Goal: Task Accomplishment & Management: Use online tool/utility

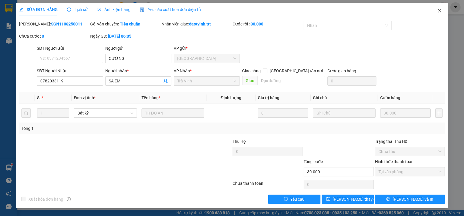
click at [440, 11] on icon "close" at bounding box center [439, 10] width 5 height 5
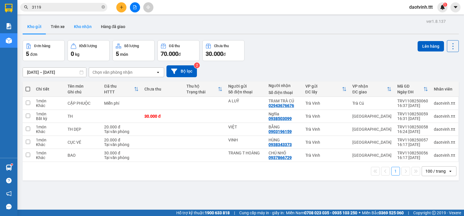
click at [83, 31] on button "Kho nhận" at bounding box center [82, 27] width 27 height 14
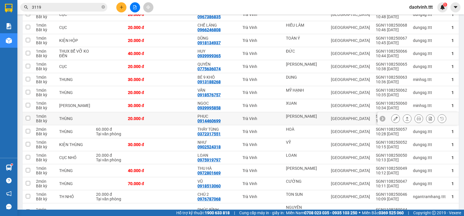
scroll to position [290, 0]
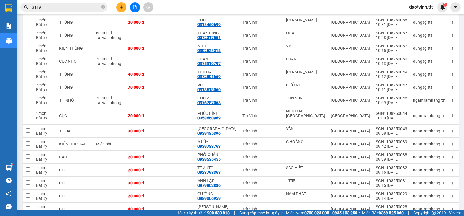
click at [81, 6] on input "3119" at bounding box center [66, 7] width 68 height 6
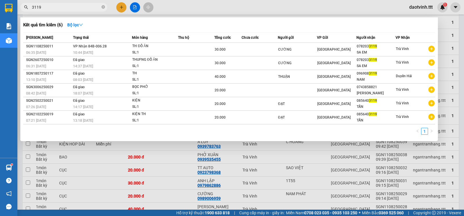
click at [81, 6] on input "3119" at bounding box center [66, 7] width 68 height 6
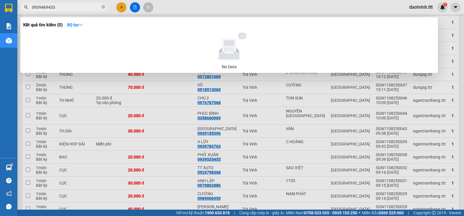
click at [80, 9] on input "0939469433" at bounding box center [66, 7] width 68 height 6
type input "0939469433"
click at [121, 6] on div at bounding box center [232, 108] width 464 height 216
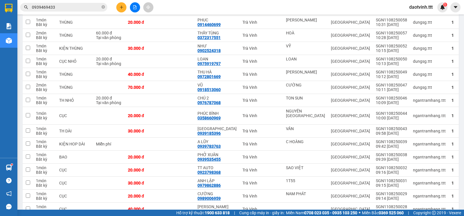
click at [122, 6] on icon "plus" at bounding box center [121, 7] width 4 height 4
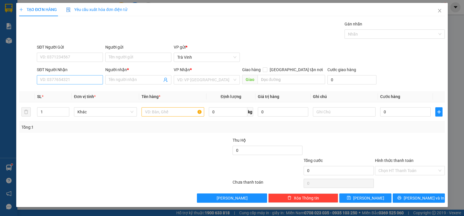
drag, startPoint x: 83, startPoint y: 73, endPoint x: 85, endPoint y: 83, distance: 10.8
click at [84, 78] on div "SĐT Người Nhận VD: 0377654321" at bounding box center [70, 77] width 66 height 20
click at [85, 83] on input "SĐT Người Nhận" at bounding box center [70, 79] width 66 height 9
paste input "0939469433"
type input "0939469433"
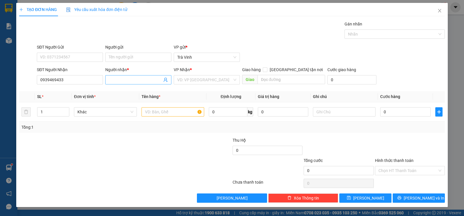
click at [125, 82] on input "Người nhận *" at bounding box center [135, 80] width 53 height 6
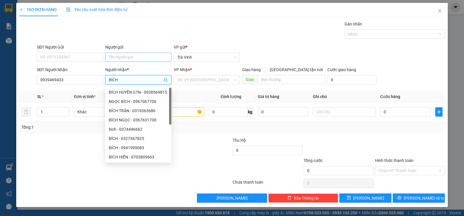
type input "BÍCH"
click at [133, 58] on input "Người gửi" at bounding box center [138, 57] width 66 height 9
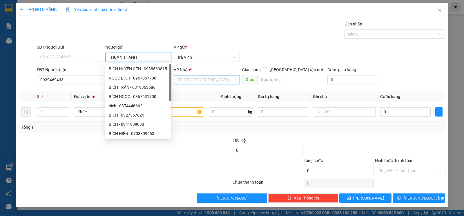
type input "THUẬN THÀNH"
click at [198, 82] on input "search" at bounding box center [204, 80] width 55 height 9
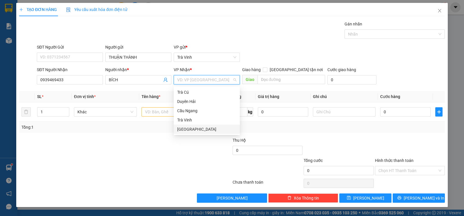
click at [179, 129] on div "[GEOGRAPHIC_DATA]" at bounding box center [207, 129] width 66 height 9
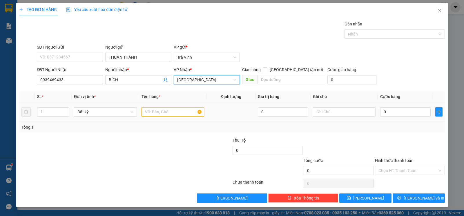
click at [162, 113] on input "text" at bounding box center [172, 111] width 63 height 9
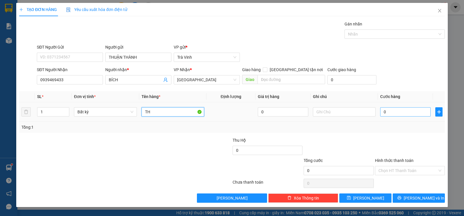
type input "TH"
type input "2"
type input "20"
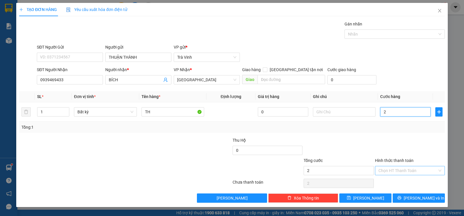
type input "20"
type input "20.000"
click at [416, 175] on input "Hình thức thanh toán" at bounding box center [407, 171] width 59 height 9
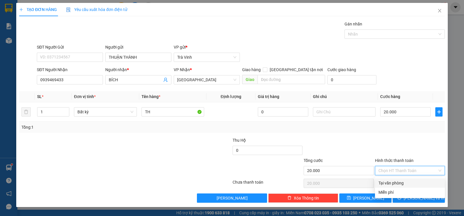
drag, startPoint x: 410, startPoint y: 183, endPoint x: 416, endPoint y: 199, distance: 17.3
click at [409, 183] on div "Tại văn phòng" at bounding box center [409, 183] width 63 height 6
type input "0"
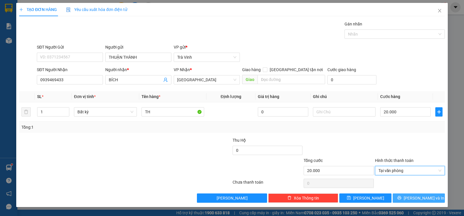
click at [416, 200] on span "[PERSON_NAME] và In" at bounding box center [423, 198] width 41 height 6
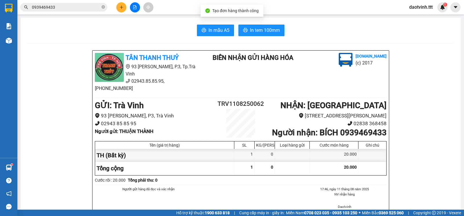
scroll to position [4, 0]
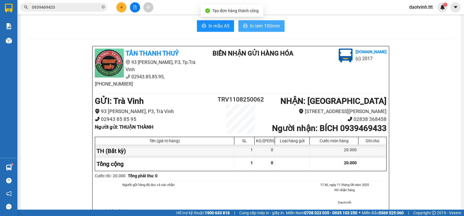
click at [267, 25] on span "In tem 100mm" at bounding box center [265, 25] width 30 height 7
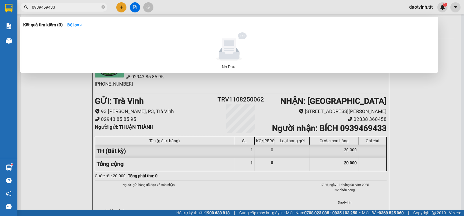
click at [66, 10] on input "0939469433" at bounding box center [66, 7] width 68 height 6
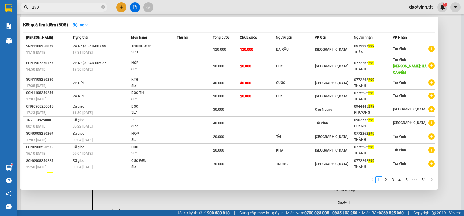
click at [52, 6] on input "299" at bounding box center [66, 7] width 68 height 6
type input "3060"
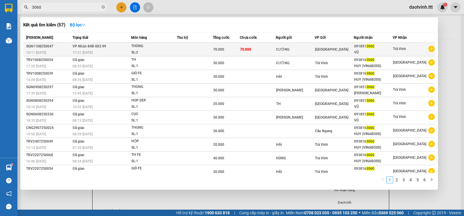
click at [270, 45] on td "70.000" at bounding box center [258, 50] width 36 height 14
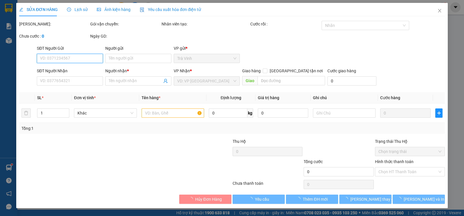
type input "CƯỜNG"
type input "0918513060"
type input "VŨ"
type input "70.000"
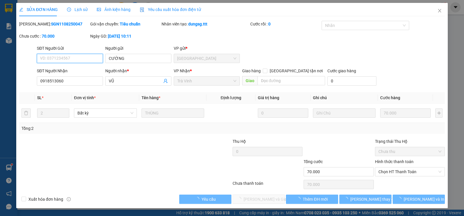
drag, startPoint x: 382, startPoint y: 175, endPoint x: 385, endPoint y: 179, distance: 4.6
click at [383, 175] on span "Chọn HT Thanh Toán" at bounding box center [409, 172] width 63 height 9
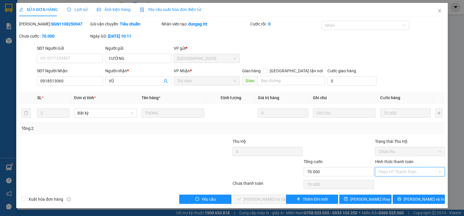
drag, startPoint x: 386, startPoint y: 182, endPoint x: 251, endPoint y: 184, distance: 135.3
click at [386, 182] on div "Tại văn phòng" at bounding box center [409, 184] width 63 height 6
type input "0"
click at [257, 201] on span "[PERSON_NAME] và [PERSON_NAME] hàng" at bounding box center [271, 199] width 56 height 6
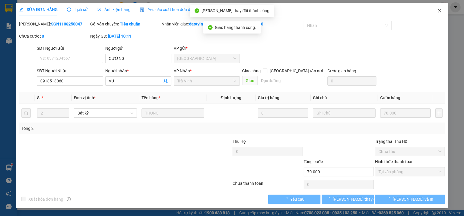
click at [439, 14] on span "Close" at bounding box center [439, 11] width 16 height 16
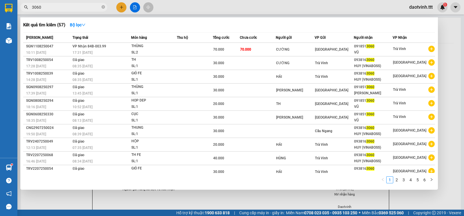
click at [74, 6] on input "3060" at bounding box center [66, 7] width 68 height 6
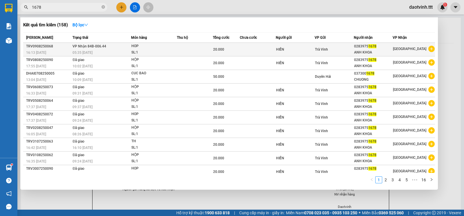
type input "1678"
click at [428, 49] on icon "plus-circle" at bounding box center [431, 49] width 6 height 6
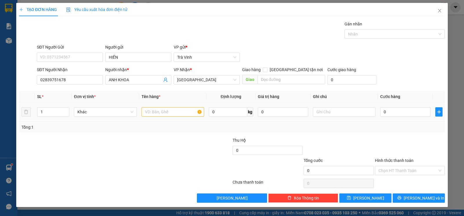
drag, startPoint x: 176, startPoint y: 108, endPoint x: 175, endPoint y: 112, distance: 4.4
click at [176, 108] on div at bounding box center [172, 112] width 63 height 12
click at [176, 112] on input "text" at bounding box center [172, 111] width 63 height 9
type input "HOP"
drag, startPoint x: 413, startPoint y: 113, endPoint x: 405, endPoint y: 119, distance: 10.6
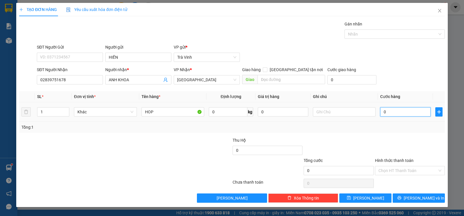
click at [413, 113] on input "0" at bounding box center [405, 111] width 50 height 9
type input "2"
type input "20"
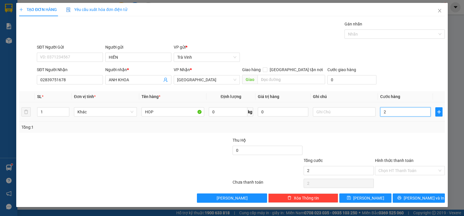
type input "20"
type input "20.000"
drag, startPoint x: 399, startPoint y: 169, endPoint x: 396, endPoint y: 180, distance: 11.5
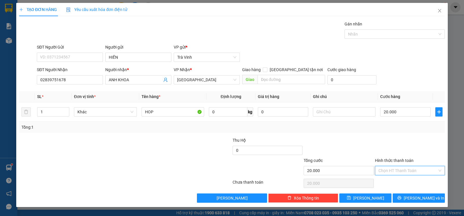
click at [399, 169] on input "Hình thức thanh toán" at bounding box center [407, 171] width 59 height 9
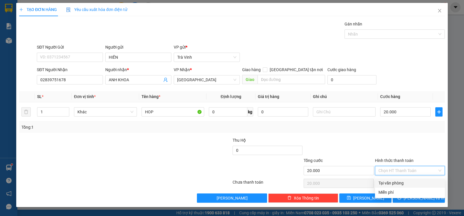
drag, startPoint x: 396, startPoint y: 180, endPoint x: 400, endPoint y: 186, distance: 7.4
click at [396, 181] on div "Tại văn phòng" at bounding box center [410, 183] width 70 height 9
type input "0"
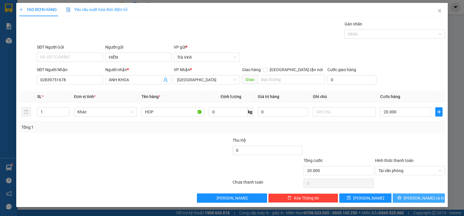
click at [406, 198] on button "[PERSON_NAME] và In" at bounding box center [418, 198] width 52 height 9
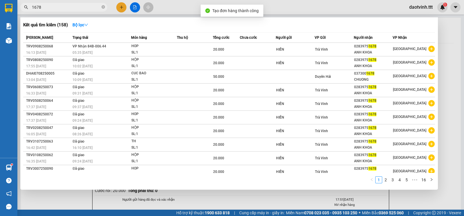
click at [463, 62] on div at bounding box center [232, 108] width 464 height 216
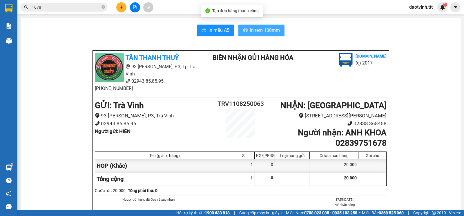
click at [253, 32] on span "In tem 100mm" at bounding box center [265, 30] width 30 height 7
click at [78, 6] on input "1678" at bounding box center [66, 7] width 68 height 6
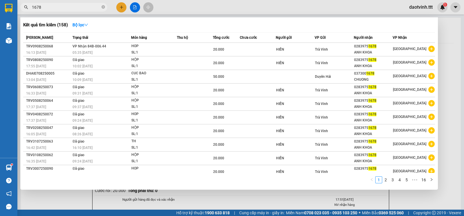
click at [78, 6] on input "1678" at bounding box center [66, 7] width 68 height 6
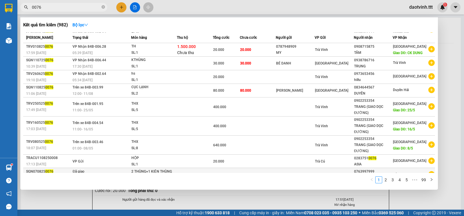
scroll to position [22, 0]
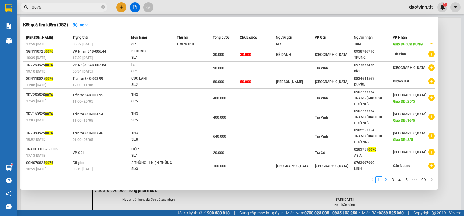
type input "0076"
click at [388, 182] on link "2" at bounding box center [385, 180] width 6 height 6
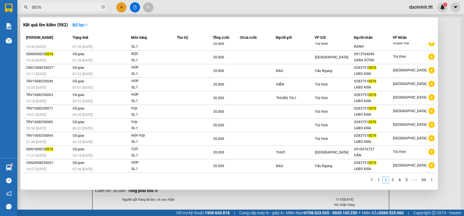
scroll to position [6, 0]
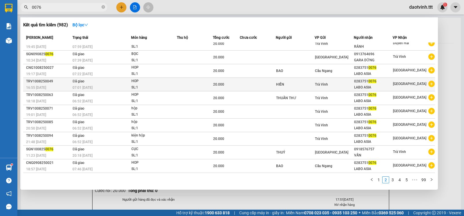
click at [430, 85] on icon "plus-circle" at bounding box center [431, 84] width 6 height 6
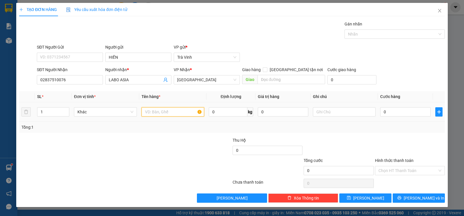
click at [181, 114] on input "text" at bounding box center [172, 111] width 63 height 9
type input "HOP"
click at [400, 117] on input "0" at bounding box center [405, 111] width 50 height 9
type input "2"
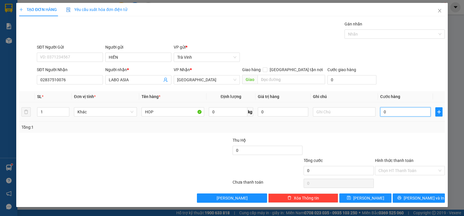
type input "2"
type input "20"
click at [411, 175] on input "Hình thức thanh toán" at bounding box center [407, 171] width 59 height 9
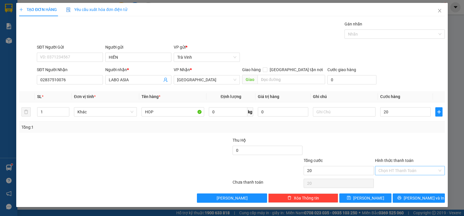
type input "20.000"
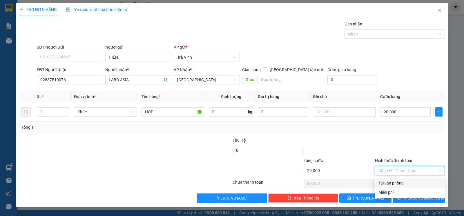
drag, startPoint x: 402, startPoint y: 181, endPoint x: 402, endPoint y: 186, distance: 5.0
click at [402, 182] on div "Tại văn phòng" at bounding box center [409, 183] width 63 height 6
type input "0"
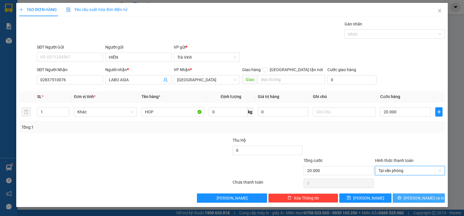
click at [406, 197] on button "[PERSON_NAME] và In" at bounding box center [418, 198] width 52 height 9
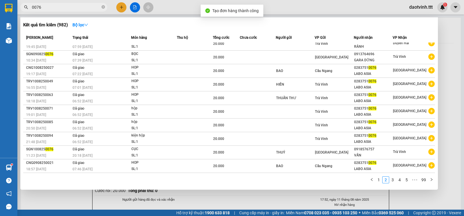
drag, startPoint x: 454, startPoint y: 53, endPoint x: 279, endPoint y: 32, distance: 176.5
click at [453, 53] on div at bounding box center [232, 108] width 464 height 216
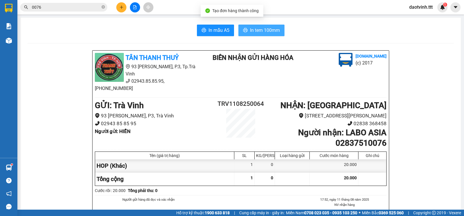
click at [264, 29] on span "In tem 100mm" at bounding box center [265, 30] width 30 height 7
click at [54, 7] on input "0076" at bounding box center [66, 7] width 68 height 6
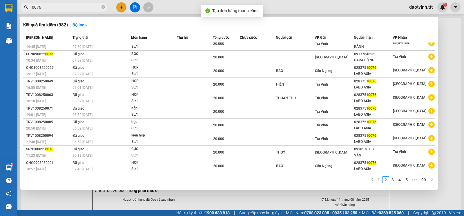
click at [54, 7] on input "0076" at bounding box center [66, 7] width 68 height 6
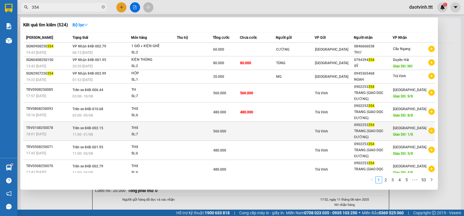
type input "354"
click at [429, 132] on icon "plus-circle" at bounding box center [431, 131] width 6 height 6
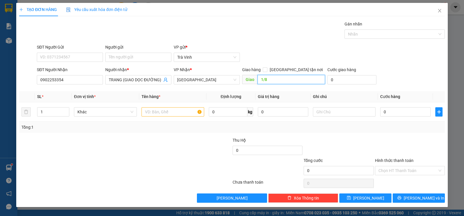
click at [262, 82] on input "1/8" at bounding box center [291, 79] width 68 height 9
type input "11/8"
click at [183, 111] on input "text" at bounding box center [172, 111] width 63 height 9
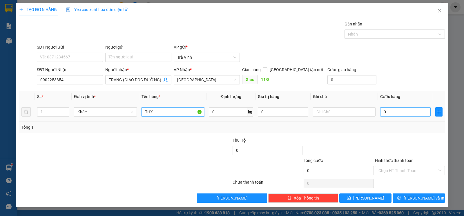
type input "THX"
click at [388, 112] on input "0" at bounding box center [405, 111] width 50 height 9
drag, startPoint x: 54, startPoint y: 113, endPoint x: 19, endPoint y: 118, distance: 35.4
click at [19, 118] on tr "1 Khác THX 0 kg 0 0" at bounding box center [231, 112] width 425 height 19
type input "6"
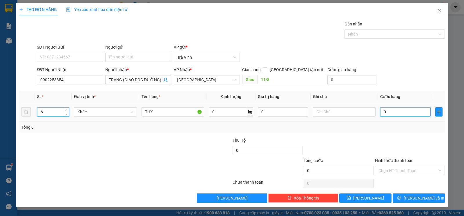
click at [393, 116] on input "0" at bounding box center [405, 111] width 50 height 9
type input "4"
type input "48"
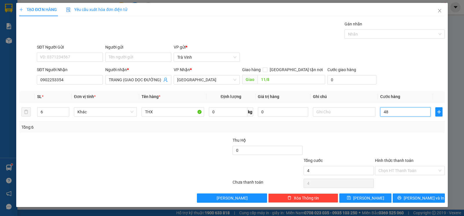
type input "48"
type input "480"
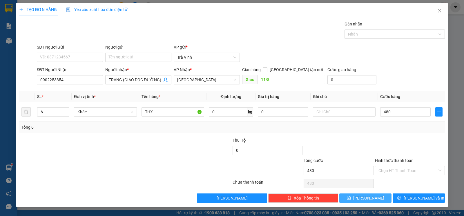
type input "480.000"
click at [355, 199] on button "[PERSON_NAME]" at bounding box center [365, 198] width 52 height 9
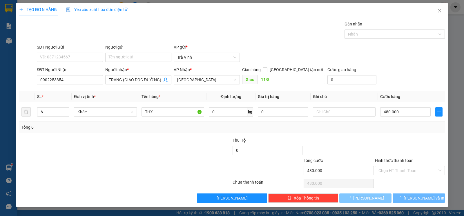
type input "1"
type input "0"
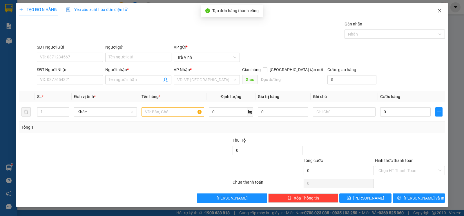
drag, startPoint x: 445, startPoint y: 19, endPoint x: 446, endPoint y: 39, distance: 19.7
click at [447, 33] on div "TẠO ĐƠN HÀNG Yêu cầu xuất hóa đơn điện tử Transit Pickup Surcharge Ids Transit …" at bounding box center [231, 105] width 431 height 205
click at [439, 12] on icon "close" at bounding box center [439, 10] width 5 height 5
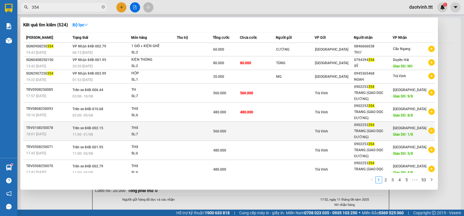
click at [431, 132] on td "Sài Gòn Giao DĐ: 1/8" at bounding box center [413, 131] width 42 height 19
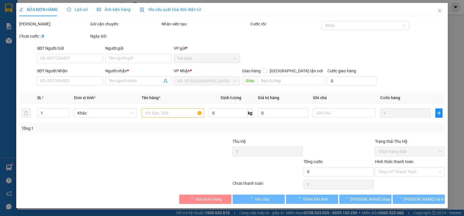
type input "0902253354"
type input "TRANG (GIAO DỌC ĐƯỜNG)"
type input "1/8"
type input "560.000"
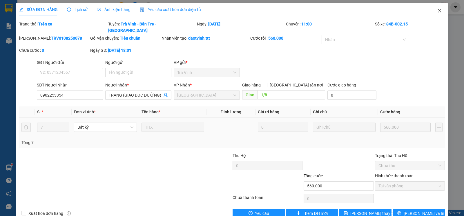
click at [437, 9] on span "Close" at bounding box center [439, 11] width 16 height 16
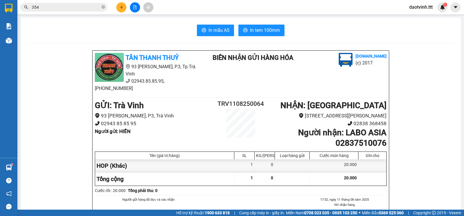
click at [60, 7] on input "354" at bounding box center [66, 7] width 68 height 6
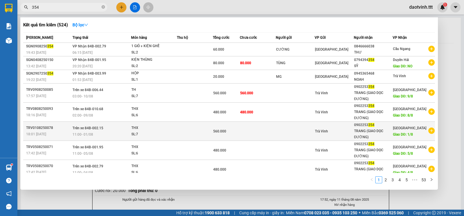
click at [428, 132] on icon "plus-circle" at bounding box center [431, 131] width 6 height 6
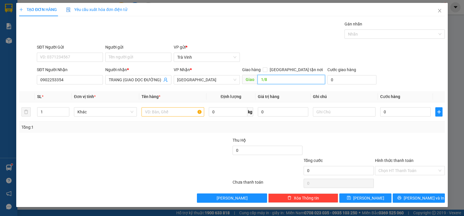
click at [263, 80] on input "1/8" at bounding box center [291, 79] width 68 height 9
type input "10/8"
click at [176, 111] on input "text" at bounding box center [172, 111] width 63 height 9
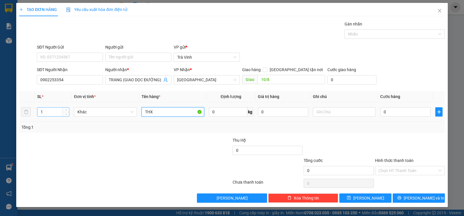
type input "THX"
drag, startPoint x: 51, startPoint y: 114, endPoint x: 21, endPoint y: 114, distance: 29.8
click at [21, 114] on tr "1 Khác THX 0 kg 0 0" at bounding box center [231, 112] width 425 height 19
type input "7"
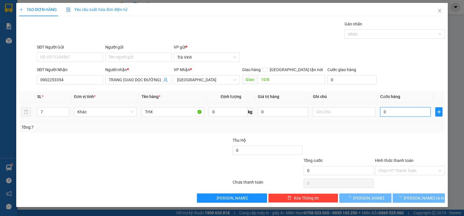
click at [394, 114] on input "0" at bounding box center [405, 111] width 50 height 9
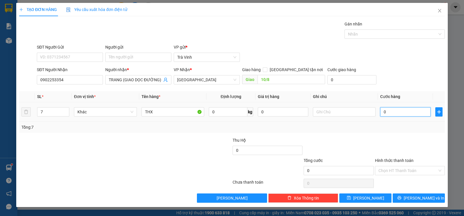
type input "5"
type input "56"
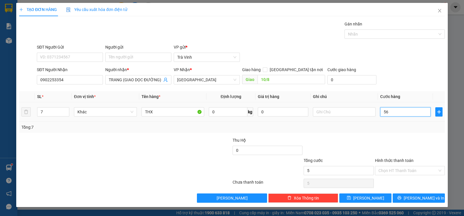
type input "56"
type input "560"
type input "560.000"
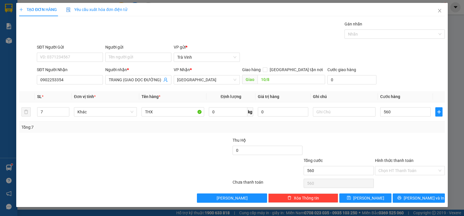
type input "560.000"
drag, startPoint x: 402, startPoint y: 143, endPoint x: 393, endPoint y: 170, distance: 28.5
click at [402, 144] on div at bounding box center [409, 147] width 71 height 20
click at [414, 196] on span "[PERSON_NAME] và In" at bounding box center [423, 198] width 41 height 6
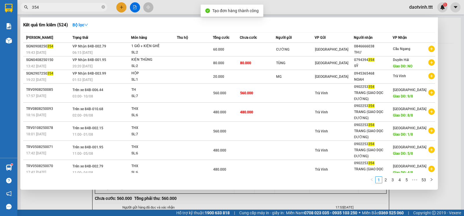
click at [463, 63] on div at bounding box center [232, 108] width 464 height 216
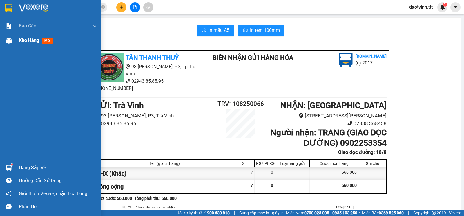
click at [33, 40] on span "Kho hàng" at bounding box center [29, 41] width 20 height 6
click at [18, 44] on div "Kho hàng mới" at bounding box center [50, 40] width 101 height 14
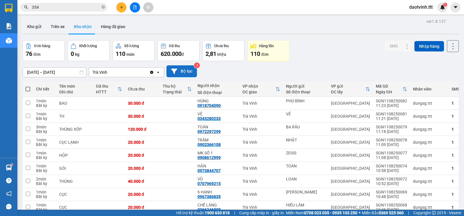
click at [182, 72] on button "Bộ lọc" at bounding box center [181, 71] width 30 height 12
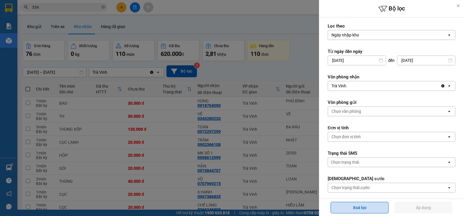
click at [355, 207] on button "Xoá lọc" at bounding box center [359, 208] width 58 height 12
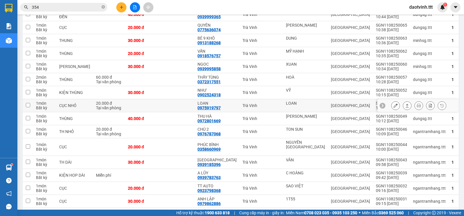
scroll to position [386, 0]
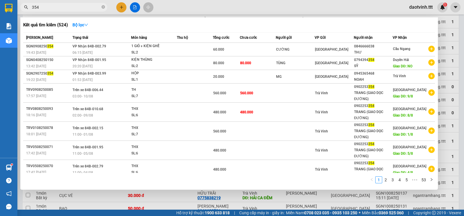
click at [92, 7] on input "354" at bounding box center [66, 7] width 68 height 6
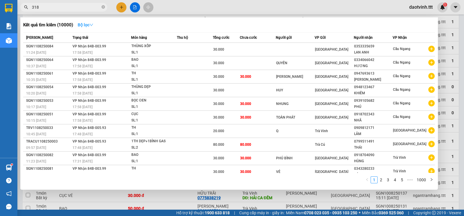
type input "318"
click at [82, 24] on strong "Bộ lọc" at bounding box center [86, 25] width 16 height 5
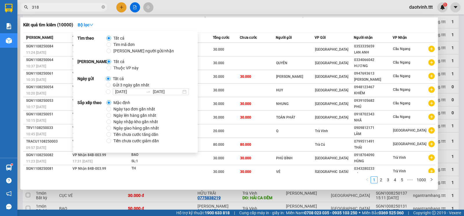
click at [122, 50] on span "Tìm người gửi/nhận" at bounding box center [143, 51] width 65 height 6
click at [111, 50] on input "Tìm người gửi/nhận" at bounding box center [108, 51] width 5 height 5
radio input "true"
radio input "false"
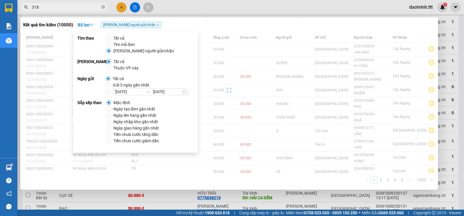
click at [201, 23] on div "Kết quả tìm kiếm ( 10000 ) Bộ lọc Tìm người gửi/nhận" at bounding box center [228, 24] width 411 height 9
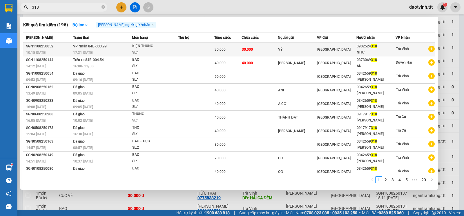
click at [174, 45] on div "KIỆN THÙNG" at bounding box center [153, 46] width 43 height 6
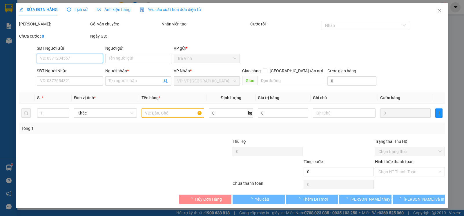
type input "VỸ"
type input "0902524318"
type input "NHƯ"
type input "30.000"
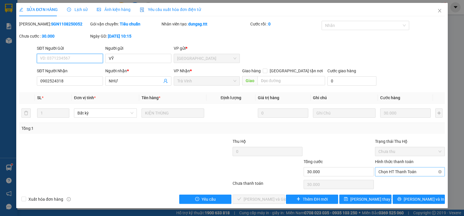
click at [388, 169] on span "Chọn HT Thanh Toán" at bounding box center [409, 172] width 63 height 9
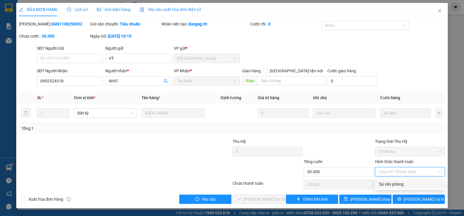
drag, startPoint x: 391, startPoint y: 182, endPoint x: 242, endPoint y: 187, distance: 148.7
click at [390, 182] on div "Tại văn phòng" at bounding box center [409, 184] width 63 height 6
type input "0"
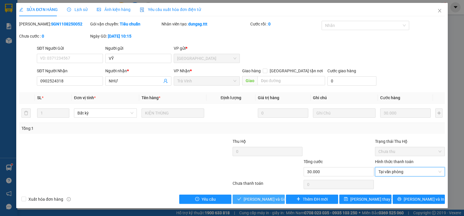
click at [249, 199] on span "Lưu và Giao hàng" at bounding box center [271, 199] width 56 height 6
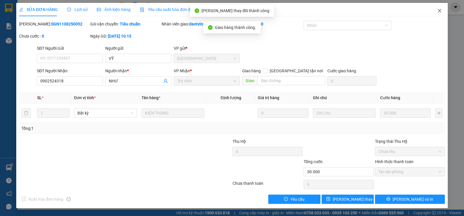
drag, startPoint x: 442, startPoint y: 8, endPoint x: 137, endPoint y: 1, distance: 305.5
click at [443, 9] on span "Close" at bounding box center [439, 11] width 16 height 16
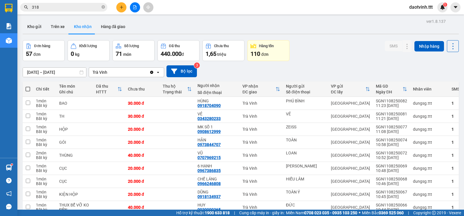
click at [90, 7] on input "318" at bounding box center [66, 7] width 68 height 6
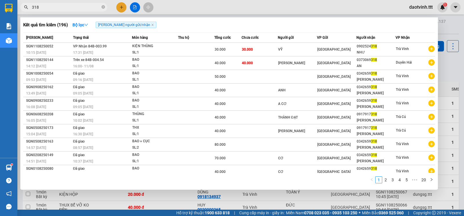
click at [49, 5] on input "318" at bounding box center [66, 7] width 68 height 6
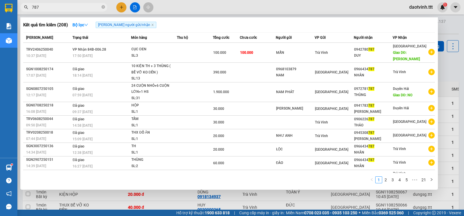
click at [55, 9] on input "787" at bounding box center [66, 7] width 68 height 6
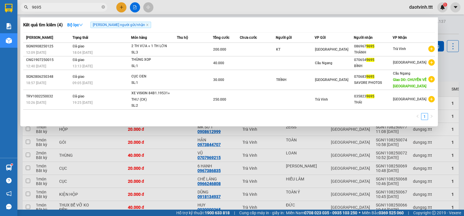
click at [65, 8] on input "9695" at bounding box center [66, 7] width 68 height 6
type input "969"
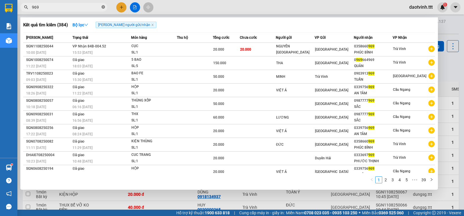
click at [103, 6] on icon "close-circle" at bounding box center [102, 6] width 3 height 3
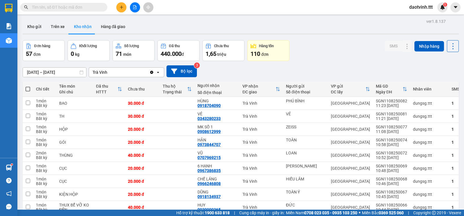
click at [83, 10] on input "text" at bounding box center [66, 7] width 68 height 6
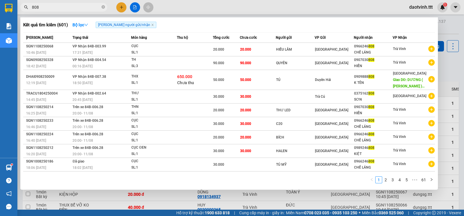
click at [458, 72] on div at bounding box center [232, 108] width 464 height 216
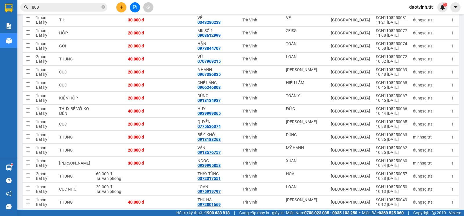
scroll to position [193, 0]
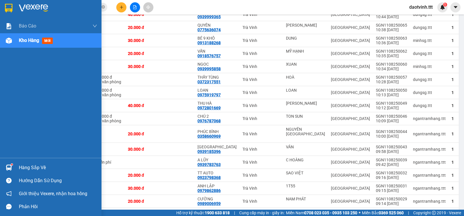
click at [12, 168] on img at bounding box center [9, 168] width 6 height 6
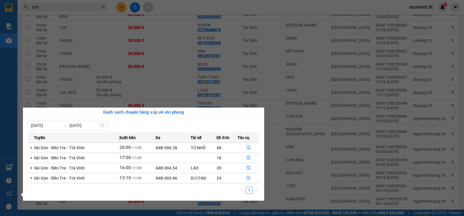
click at [293, 75] on section "Kết quả tìm kiếm ( 601 ) Bộ lọc Tìm người gửi/nhận Mã ĐH Trạng thái Món hàng Th…" at bounding box center [232, 108] width 464 height 216
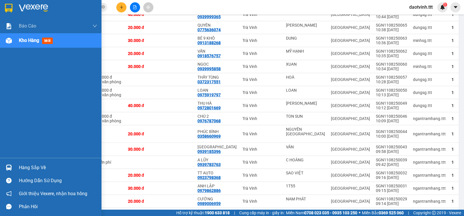
click at [13, 165] on div at bounding box center [9, 168] width 10 height 10
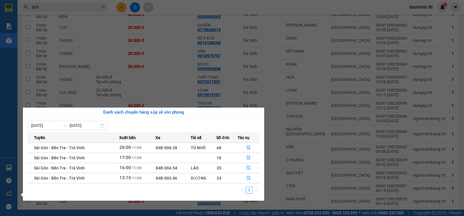
click at [324, 110] on section "Kết quả tìm kiếm ( 601 ) Bộ lọc Tìm người gửi/nhận Mã ĐH Trạng thái Món hàng Th…" at bounding box center [232, 108] width 464 height 216
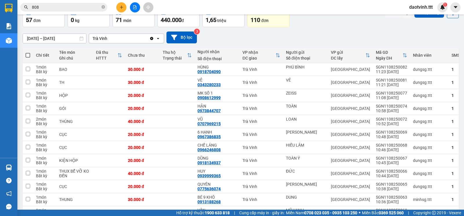
scroll to position [0, 0]
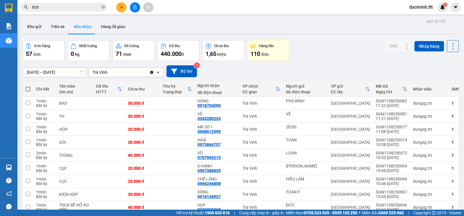
drag, startPoint x: 66, startPoint y: 74, endPoint x: 65, endPoint y: 76, distance: 2.9
click at [65, 75] on input "09/08/2025 – 11/08/2025" at bounding box center [54, 72] width 63 height 9
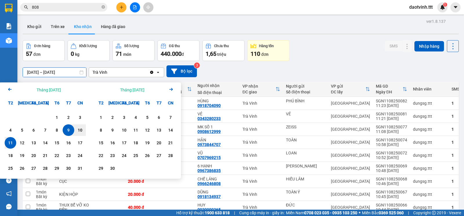
click at [68, 8] on input "808" at bounding box center [66, 7] width 68 height 6
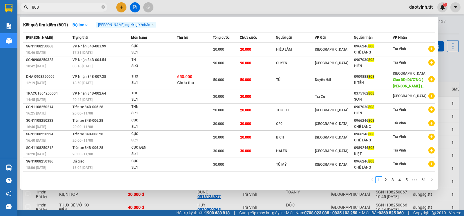
click at [68, 8] on input "808" at bounding box center [66, 7] width 68 height 6
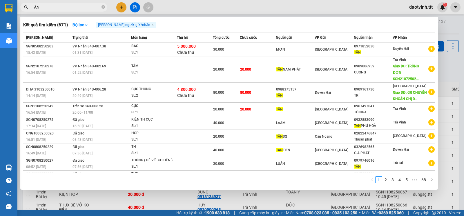
type input "TÂN"
click at [457, 83] on div at bounding box center [232, 108] width 464 height 216
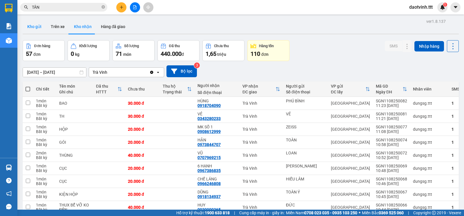
click at [31, 28] on button "Kho gửi" at bounding box center [34, 27] width 23 height 14
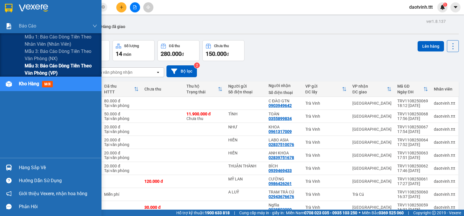
click at [39, 66] on span "Mẫu 3: Báo cáo dòng tiền theo văn phòng (VP)" at bounding box center [61, 69] width 72 height 14
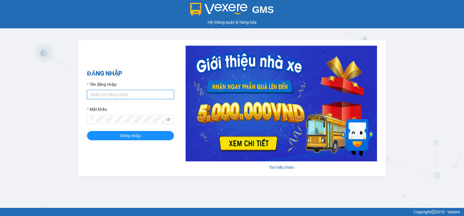
click at [133, 91] on input "Tên đăng nhập" at bounding box center [130, 94] width 87 height 9
type input "haitvv.ttt"
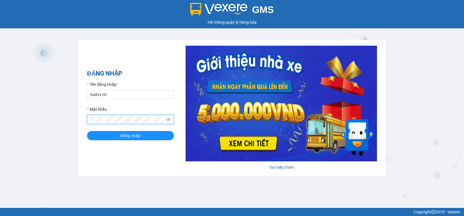
click at [87, 131] on button "Đăng nhập" at bounding box center [130, 135] width 87 height 9
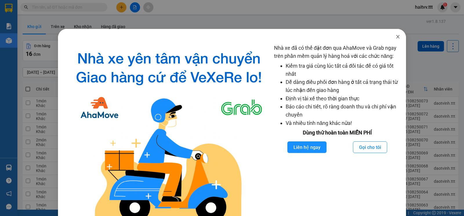
click at [395, 36] on icon "close" at bounding box center [397, 36] width 5 height 5
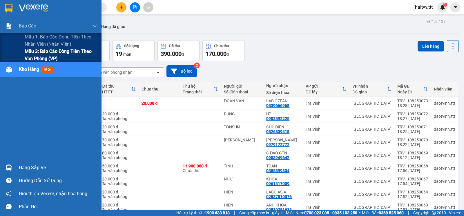
click at [51, 51] on span "Mẫu 3: Báo cáo dòng tiền theo văn phòng (VP)" at bounding box center [61, 55] width 72 height 14
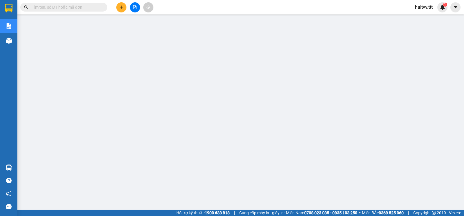
click at [76, 8] on input "text" at bounding box center [66, 7] width 68 height 6
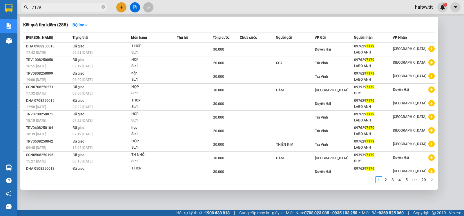
type input "7179"
click at [124, 7] on div at bounding box center [232, 108] width 464 height 216
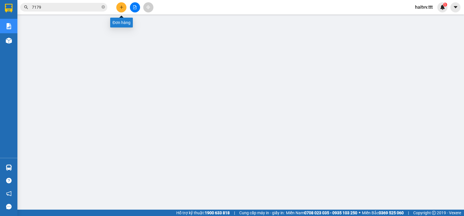
click at [124, 7] on button at bounding box center [121, 7] width 10 height 10
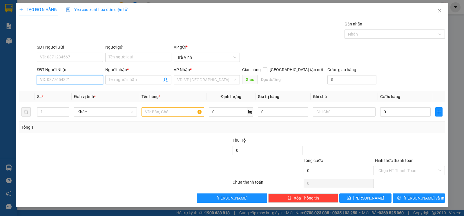
click at [78, 81] on input "SĐT Người Nhận" at bounding box center [70, 79] width 66 height 9
click at [76, 91] on div "0976297179 - LABO ANH" at bounding box center [69, 92] width 59 height 6
type input "0976297179"
type input "LABO ANH"
type input "0976297179"
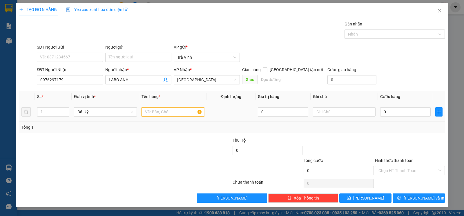
click at [158, 114] on input "text" at bounding box center [172, 111] width 63 height 9
type input "hộp"
click at [394, 116] on input "0" at bounding box center [405, 111] width 50 height 9
type input "2"
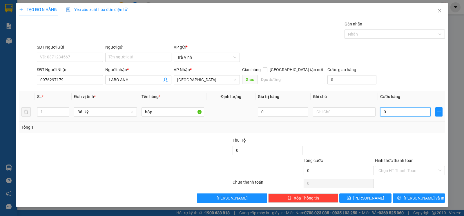
type input "2"
type input "20"
type input "20.000"
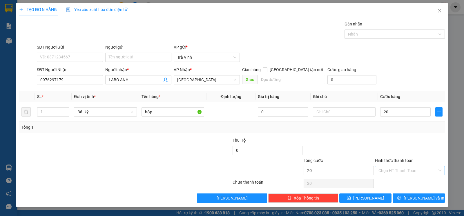
type input "20.000"
click at [401, 175] on input "Hình thức thanh toán" at bounding box center [407, 171] width 59 height 9
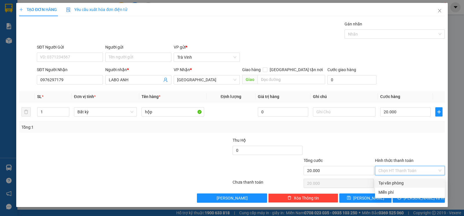
click at [407, 142] on div at bounding box center [409, 147] width 71 height 20
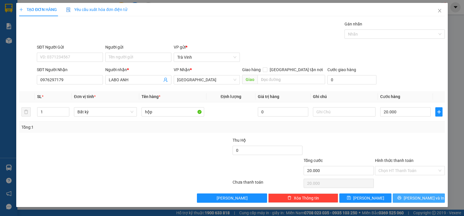
click at [401, 198] on icon "printer" at bounding box center [399, 198] width 4 height 4
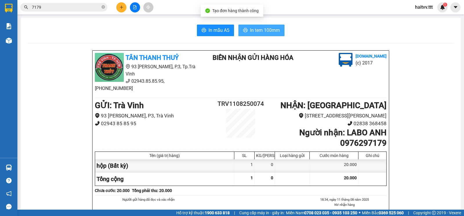
click at [251, 32] on span "In tem 100mm" at bounding box center [265, 30] width 30 height 7
click at [103, 8] on icon "close-circle" at bounding box center [102, 6] width 3 height 3
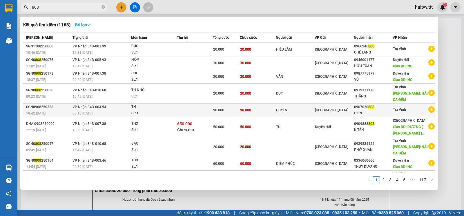
type input "808"
click at [203, 109] on td at bounding box center [195, 111] width 36 height 14
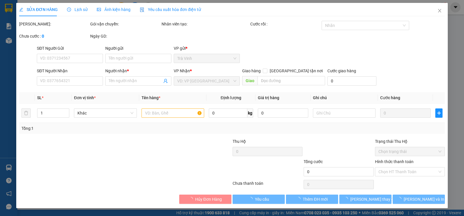
type input "QUYÊN"
type input "0907030808"
type input "HIỀN"
type input "90.000"
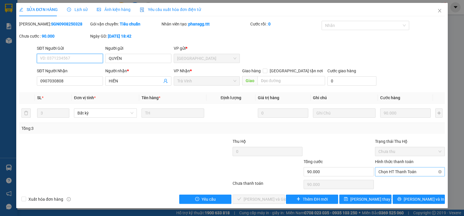
click at [389, 174] on span "Chọn HT Thanh Toán" at bounding box center [409, 172] width 63 height 9
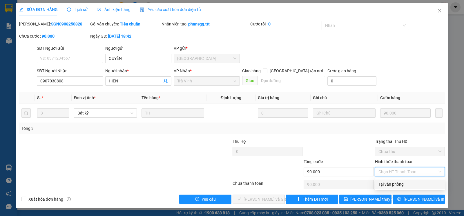
click at [387, 185] on div "Tại văn phòng" at bounding box center [409, 184] width 63 height 6
type input "0"
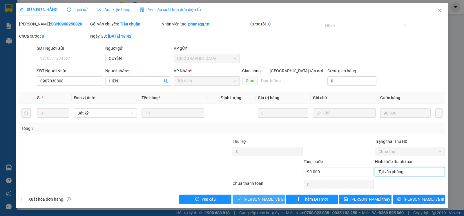
click at [267, 203] on span "[PERSON_NAME] và [PERSON_NAME] hàng" at bounding box center [271, 199] width 56 height 6
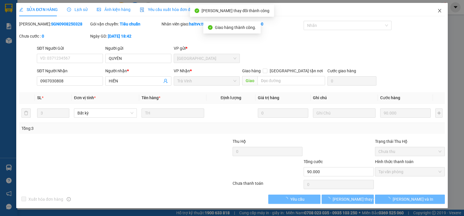
click at [440, 10] on icon "close" at bounding box center [438, 10] width 3 height 3
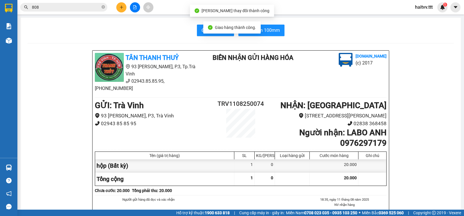
click at [69, 6] on input "808" at bounding box center [66, 7] width 68 height 6
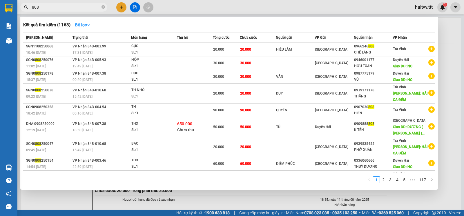
click at [456, 75] on div at bounding box center [232, 108] width 464 height 216
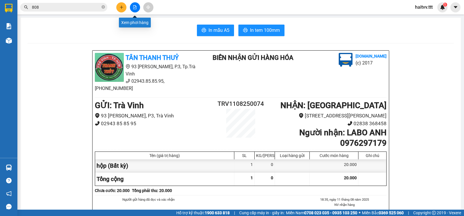
click at [136, 9] on icon "file-add" at bounding box center [134, 7] width 3 height 4
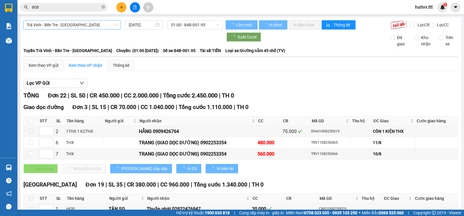
click at [69, 22] on span "Trà [PERSON_NAME] Tre - [GEOGRAPHIC_DATA]" at bounding box center [72, 25] width 90 height 9
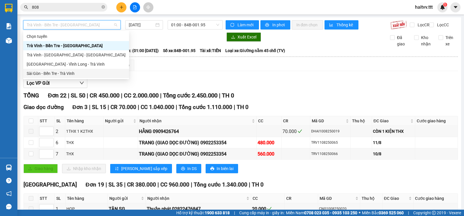
click at [57, 70] on div "Sài Gòn - Bến Tre - Trà Vinh" at bounding box center [76, 73] width 106 height 9
type input "[DATE]"
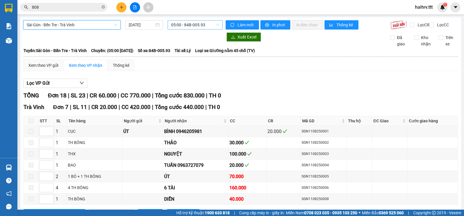
click at [184, 26] on span "05:00 - 84B-005.93" at bounding box center [195, 25] width 48 height 9
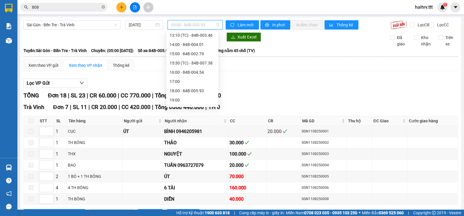
scroll to position [116, 0]
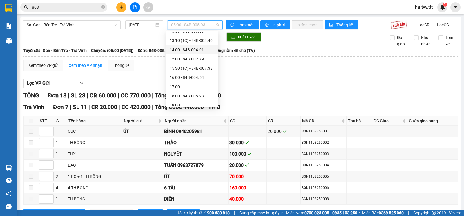
click at [193, 47] on div "14:00 - 84B-004.01" at bounding box center [191, 50] width 45 height 6
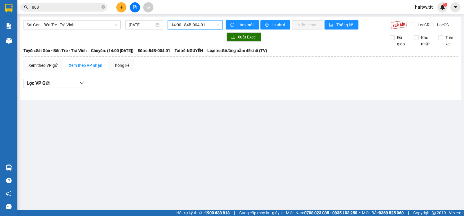
click at [189, 25] on span "14:00 - 84B-004.01" at bounding box center [195, 25] width 48 height 9
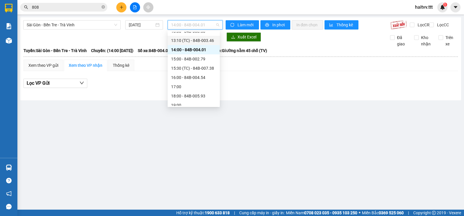
click at [193, 37] on div "13:10 (TC) - 84B-003.46" at bounding box center [193, 40] width 45 height 6
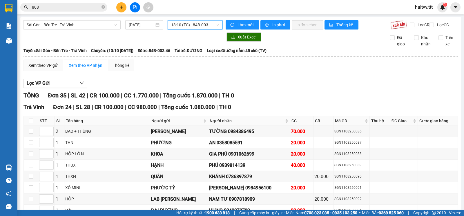
click at [179, 23] on span "13:10 (TC) - 84B-003.46" at bounding box center [195, 25] width 48 height 9
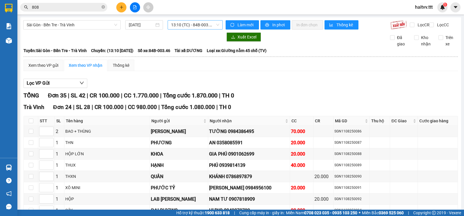
click at [192, 25] on span "13:10 (TC) - 84B-003.46" at bounding box center [195, 25] width 48 height 9
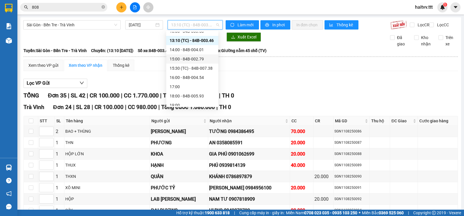
click at [189, 57] on div "15:00 - 84B-002.79" at bounding box center [191, 59] width 45 height 6
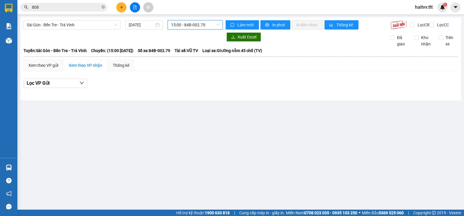
click at [189, 27] on span "15:00 - 84B-002.79" at bounding box center [195, 25] width 48 height 9
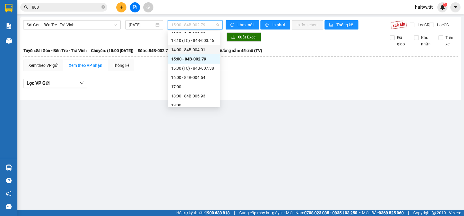
click at [189, 49] on div "14:00 - 84B-004.01" at bounding box center [193, 50] width 45 height 6
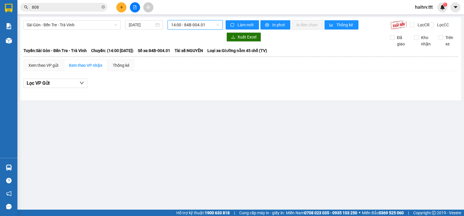
click at [190, 27] on span "14:00 - 84B-004.01" at bounding box center [195, 25] width 48 height 9
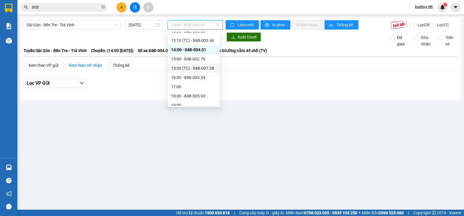
click at [194, 68] on div "15:30 (TC) - 84B-007.38" at bounding box center [193, 68] width 45 height 6
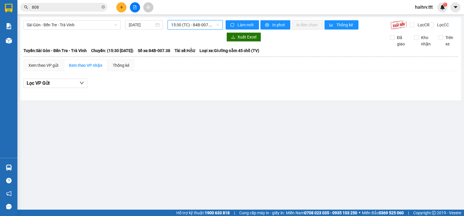
click at [185, 26] on span "15:30 (TC) - 84B-007.38" at bounding box center [195, 25] width 48 height 9
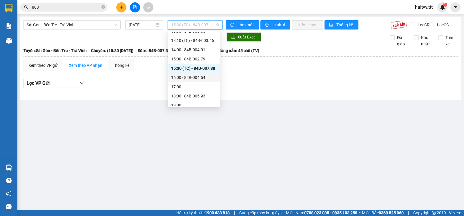
click at [189, 76] on div "16:00 - 84B-004.54" at bounding box center [193, 77] width 45 height 6
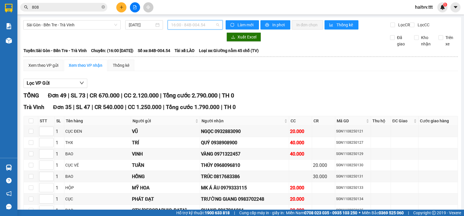
click at [185, 25] on span "16:00 - 84B-004.54" at bounding box center [195, 25] width 48 height 9
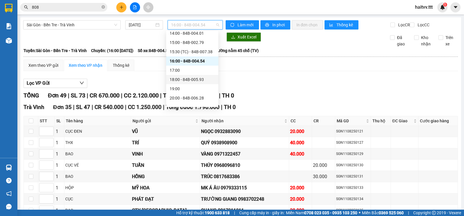
scroll to position [139, 0]
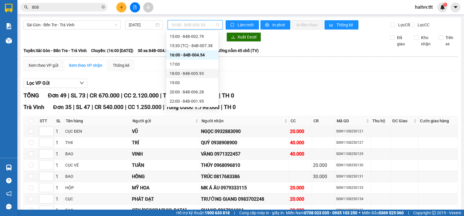
click at [187, 74] on div "18:00 - 84B-005.93" at bounding box center [191, 73] width 45 height 6
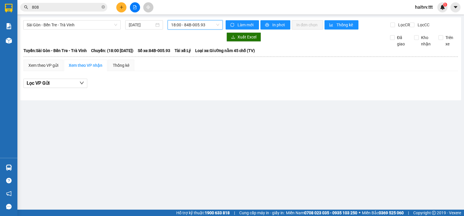
click at [187, 27] on span "18:00 - 84B-005.93" at bounding box center [195, 25] width 48 height 9
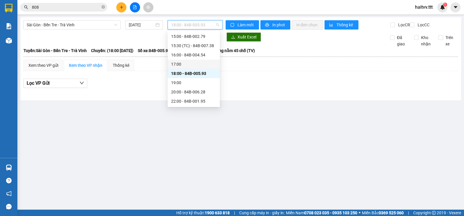
click at [186, 64] on div "17:00" at bounding box center [193, 64] width 45 height 6
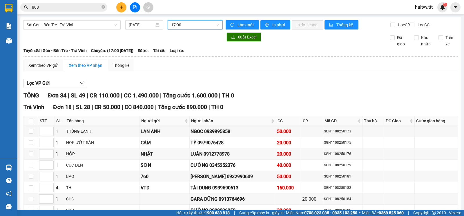
click at [188, 25] on span "17:00" at bounding box center [195, 25] width 48 height 9
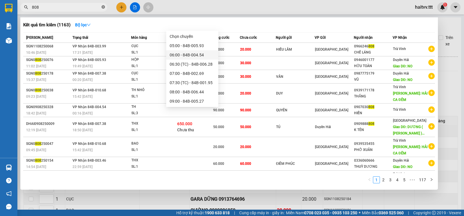
click at [102, 6] on icon "close-circle" at bounding box center [102, 6] width 3 height 3
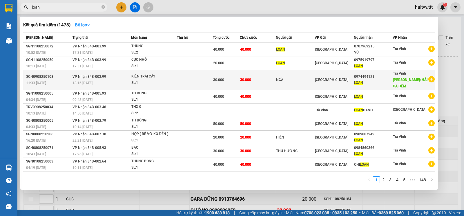
type input "loan"
click at [200, 82] on td at bounding box center [195, 80] width 36 height 20
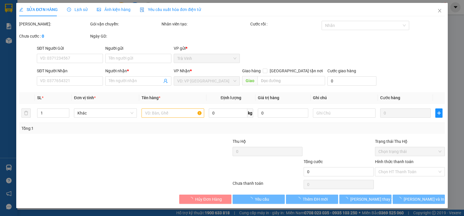
type input "NGÀ"
type input "0974494121"
type input "LOAN"
type input "HẢI CA ĐÊM"
type input "30.000"
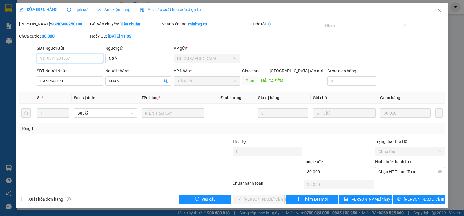
click at [384, 173] on span "Chọn HT Thanh Toán" at bounding box center [409, 172] width 63 height 9
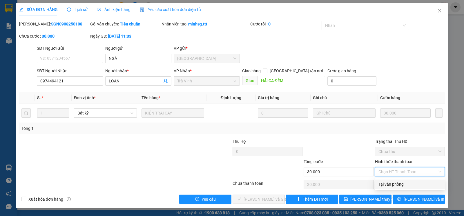
click at [387, 184] on div "Tại văn phòng" at bounding box center [409, 184] width 63 height 6
type input "0"
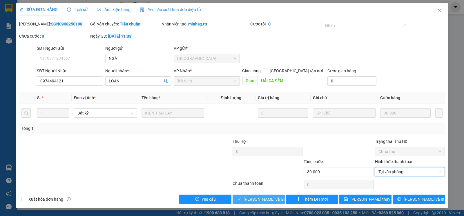
click at [266, 197] on span "[PERSON_NAME] và [PERSON_NAME] hàng" at bounding box center [271, 199] width 56 height 6
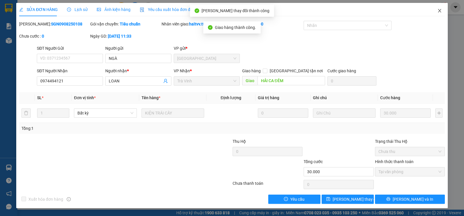
click at [438, 11] on icon "close" at bounding box center [439, 10] width 5 height 5
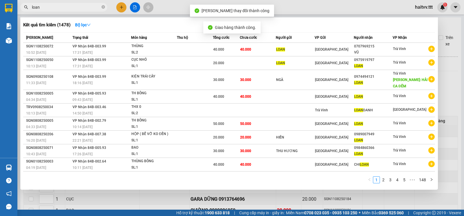
click at [104, 7] on icon "close-circle" at bounding box center [102, 6] width 3 height 3
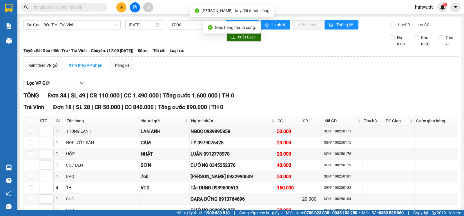
click at [89, 8] on input "text" at bounding box center [66, 7] width 68 height 6
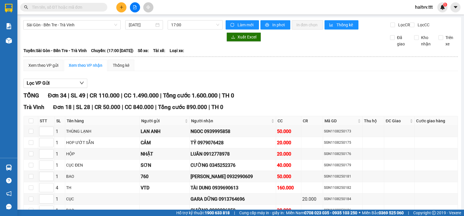
click at [89, 8] on input "text" at bounding box center [66, 7] width 68 height 6
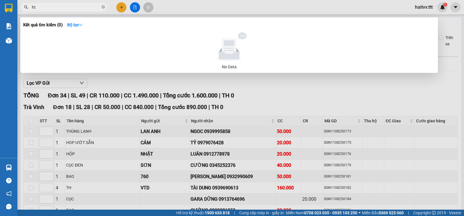
type input "h"
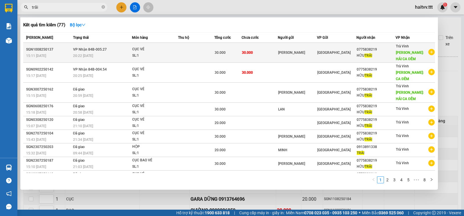
type input "trãi"
click at [208, 50] on td at bounding box center [196, 53] width 36 height 20
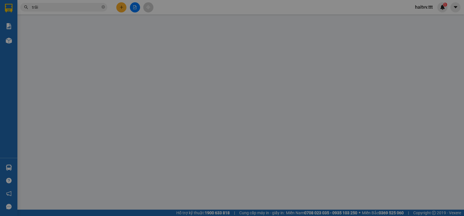
type input "[PERSON_NAME]"
type input "0775838219"
type input "HỮU TRÃI"
type input "HẢI CA ĐÊM"
type input "30.000"
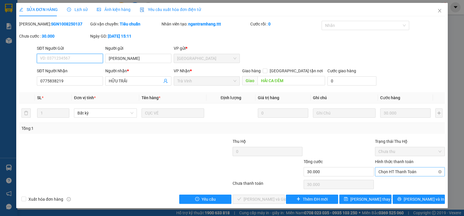
click at [395, 174] on span "Chọn HT Thanh Toán" at bounding box center [409, 172] width 63 height 9
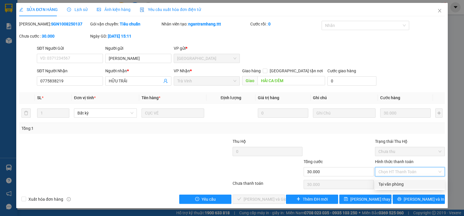
click at [388, 185] on div "Tại văn phòng" at bounding box center [409, 184] width 63 height 6
type input "0"
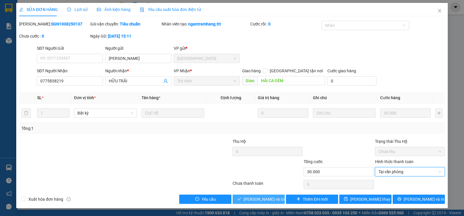
click at [269, 200] on span "[PERSON_NAME] và [PERSON_NAME] hàng" at bounding box center [271, 199] width 56 height 6
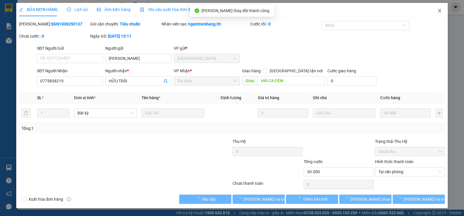
click at [439, 10] on icon "close" at bounding box center [439, 10] width 5 height 5
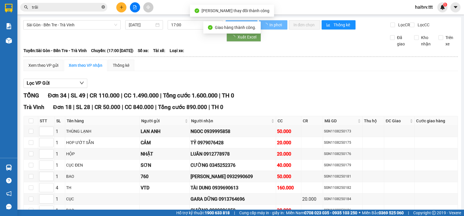
click at [103, 7] on icon "close-circle" at bounding box center [102, 6] width 3 height 3
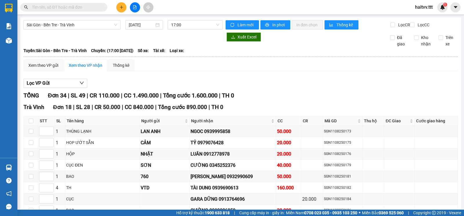
click at [83, 10] on input "text" at bounding box center [66, 7] width 68 height 6
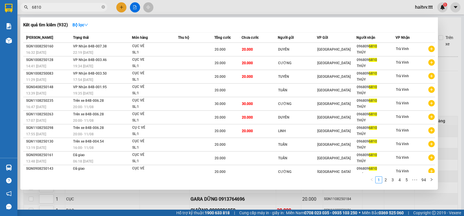
type input "6810"
click at [463, 87] on div at bounding box center [232, 108] width 464 height 216
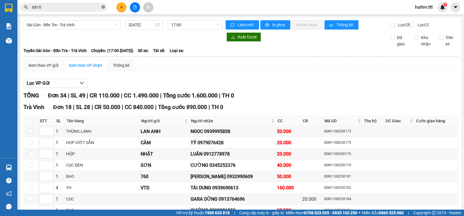
click at [105, 6] on icon "close-circle" at bounding box center [102, 6] width 3 height 3
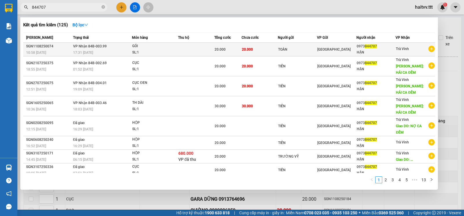
type input "844707"
click at [242, 48] on span "20.000" at bounding box center [247, 50] width 11 height 4
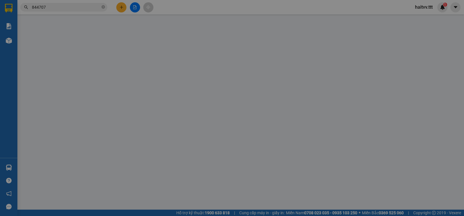
type input "TOÀN"
type input "0973844707"
type input "HẬN"
type input "20.000"
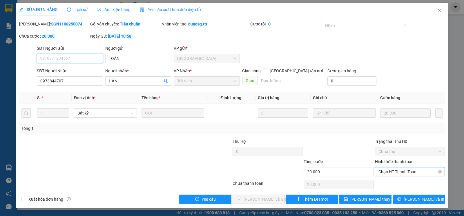
click at [385, 176] on span "Chọn HT Thanh Toán" at bounding box center [409, 172] width 63 height 9
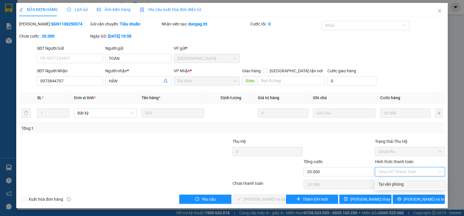
click at [385, 184] on div "Tại văn phòng" at bounding box center [409, 184] width 63 height 6
type input "0"
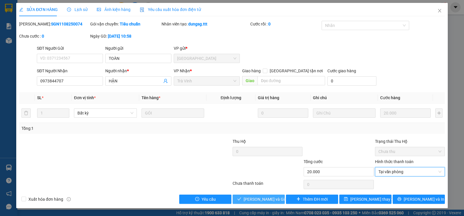
click at [271, 198] on span "[PERSON_NAME] và [PERSON_NAME] hàng" at bounding box center [271, 199] width 56 height 6
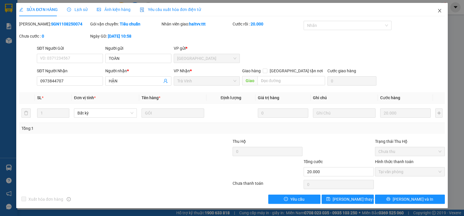
click at [440, 9] on icon "close" at bounding box center [439, 10] width 5 height 5
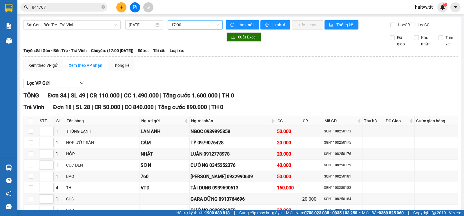
click at [171, 27] on span "17:00" at bounding box center [195, 25] width 48 height 9
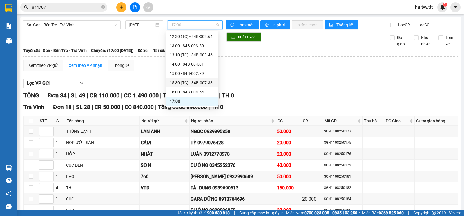
scroll to position [139, 0]
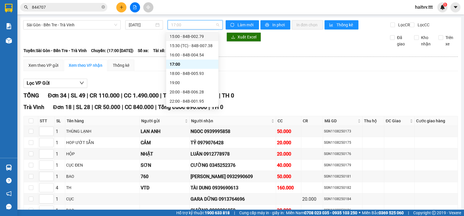
click at [189, 37] on div "15:00 - 84B-002.79" at bounding box center [191, 36] width 45 height 6
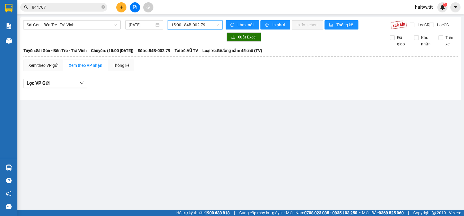
click at [189, 27] on span "15:00 - 84B-002.79" at bounding box center [195, 25] width 48 height 9
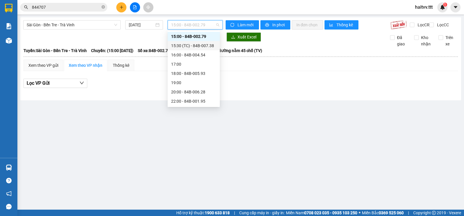
click at [190, 43] on div "15:30 (TC) - 84B-007.38" at bounding box center [193, 46] width 45 height 6
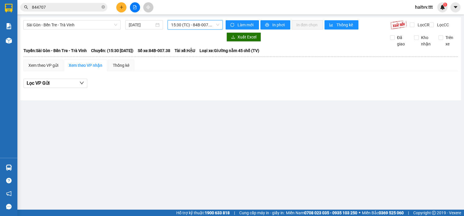
click at [189, 27] on span "15:30 (TC) - 84B-007.38" at bounding box center [195, 25] width 48 height 9
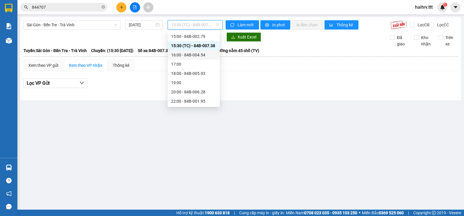
click at [191, 53] on div "16:00 - 84B-004.54" at bounding box center [193, 55] width 45 height 6
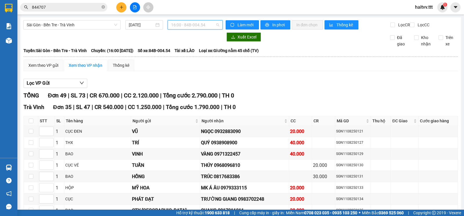
click at [185, 26] on span "16:00 - 84B-004.54" at bounding box center [195, 25] width 48 height 9
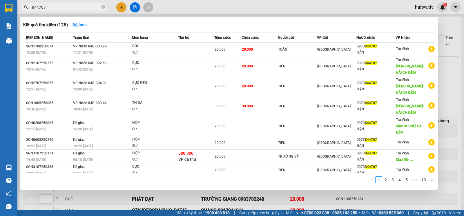
click at [69, 7] on input "844707" at bounding box center [66, 7] width 68 height 6
type input "8"
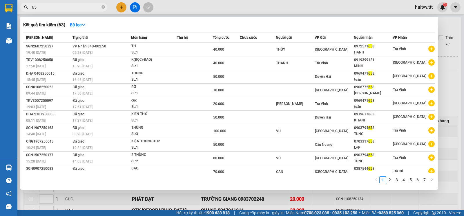
type input "6"
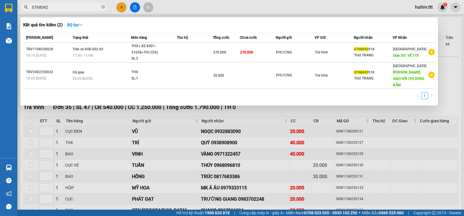
type input "0768042"
click at [119, 7] on div at bounding box center [232, 108] width 464 height 216
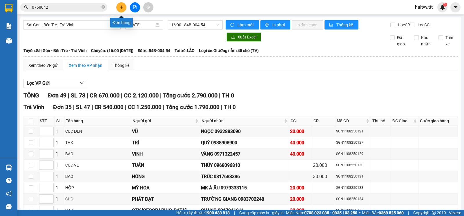
click at [120, 9] on button at bounding box center [121, 7] width 10 height 10
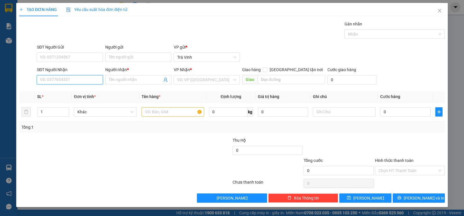
click at [61, 84] on input "SĐT Người Nhận" at bounding box center [70, 79] width 66 height 9
drag, startPoint x: 66, startPoint y: 92, endPoint x: 69, endPoint y: 94, distance: 3.5
click at [68, 93] on div "0935353926 - HỒNG" at bounding box center [69, 92] width 59 height 6
type input "0935353926"
type input "HỒNG"
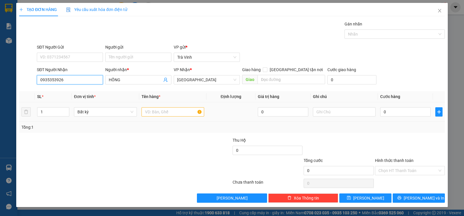
type input "0935353926"
click at [159, 113] on input "text" at bounding box center [172, 111] width 63 height 9
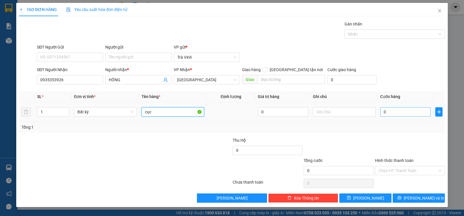
type input "cục"
type input "2"
type input "20"
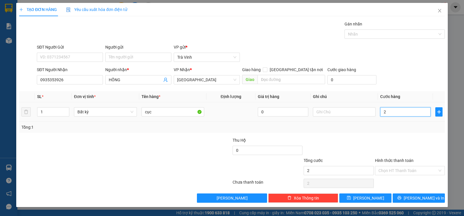
type input "20"
type input "20.000"
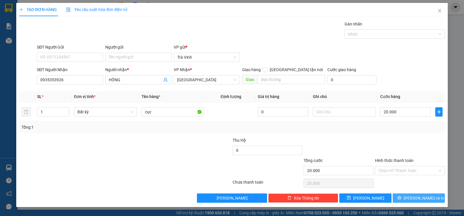
click at [411, 196] on button "[PERSON_NAME] và In" at bounding box center [418, 198] width 52 height 9
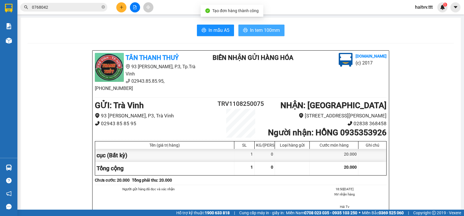
click at [272, 32] on span "In tem 100mm" at bounding box center [265, 30] width 30 height 7
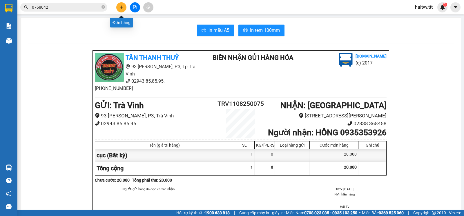
click at [121, 8] on icon "plus" at bounding box center [121, 7] width 4 height 4
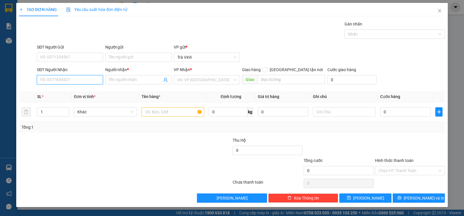
click at [62, 83] on input "SĐT Người Nhận" at bounding box center [70, 79] width 66 height 9
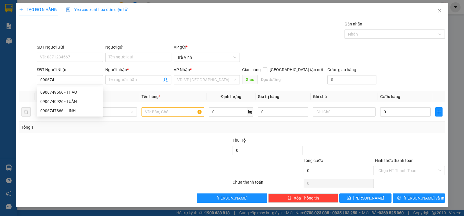
click at [418, 20] on div "TẠO ĐƠN HÀNG Yêu cầu xuất hóa đơn điện tử Transit Pickup Surcharge Ids Transit …" at bounding box center [231, 103] width 425 height 200
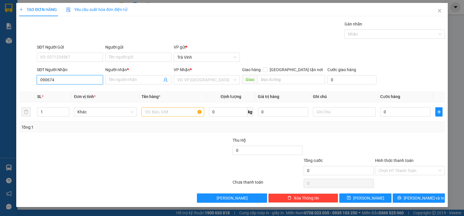
click at [90, 80] on input "090674" at bounding box center [70, 79] width 66 height 9
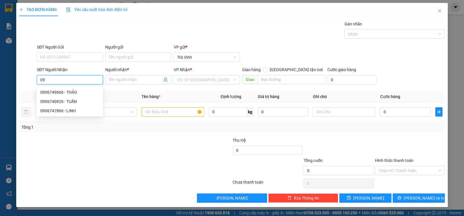
type input "0"
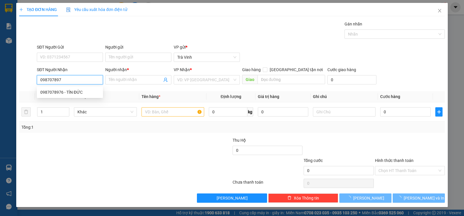
type input "0987078976"
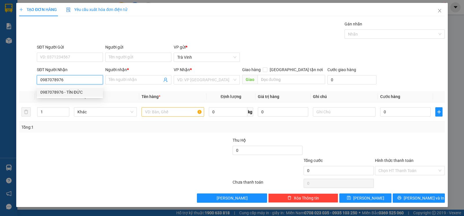
click at [68, 91] on div "0987078976 - TÍN ĐỨC" at bounding box center [69, 92] width 59 height 6
type input "TÍN ĐỨC"
type input "0987078976"
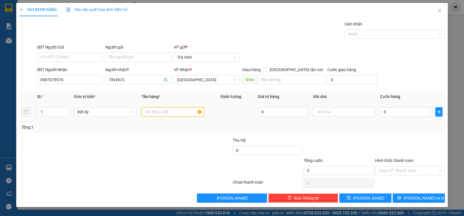
click at [149, 114] on input "text" at bounding box center [172, 111] width 63 height 9
type input "hộp"
click at [392, 113] on input "0" at bounding box center [405, 111] width 50 height 9
type input "2"
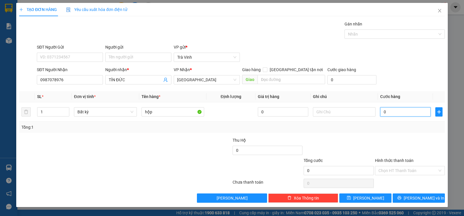
type input "2"
type input "20"
type input "20.000"
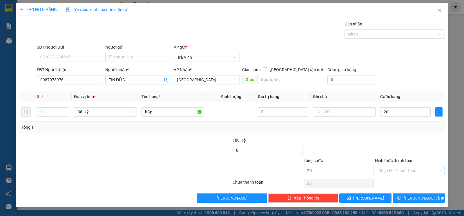
type input "20.000"
click at [401, 174] on input "Hình thức thanh toán" at bounding box center [407, 171] width 59 height 9
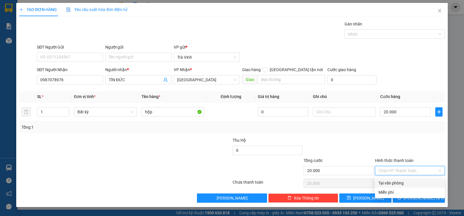
click at [405, 180] on div "Tại văn phòng" at bounding box center [409, 183] width 63 height 6
type input "0"
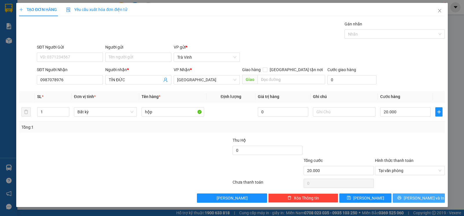
click at [407, 196] on button "Lưu và In" at bounding box center [418, 198] width 52 height 9
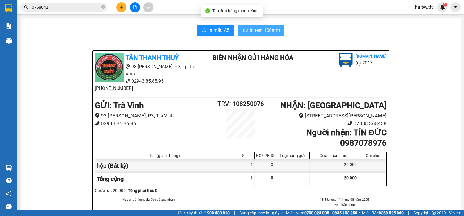
click at [263, 30] on span "In tem 100mm" at bounding box center [265, 30] width 30 height 7
click at [102, 7] on icon "close-circle" at bounding box center [102, 6] width 3 height 3
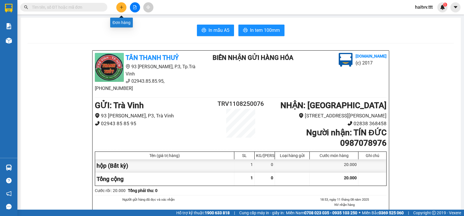
click at [121, 9] on button at bounding box center [121, 7] width 10 height 10
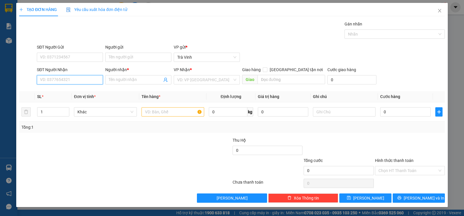
click at [69, 82] on input "SĐT Người Nhận" at bounding box center [70, 79] width 66 height 9
type input "0906745681"
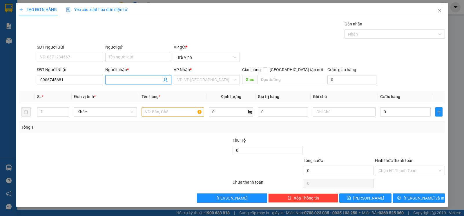
click at [124, 81] on input "Người nhận *" at bounding box center [135, 80] width 53 height 6
type input "cậu tư"
click at [195, 78] on input "search" at bounding box center [204, 80] width 55 height 9
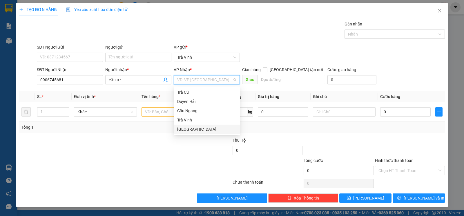
click at [191, 127] on div "Sài Gòn" at bounding box center [206, 129] width 59 height 6
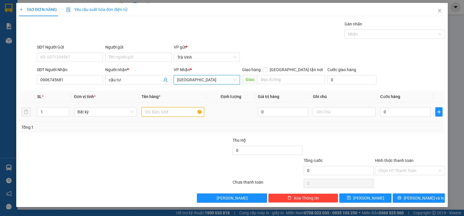
click at [154, 113] on input "text" at bounding box center [172, 111] width 63 height 9
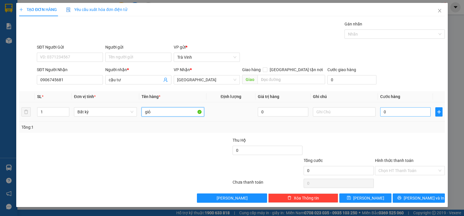
type input "giỏ"
click at [391, 116] on input "0" at bounding box center [405, 111] width 50 height 9
type input "3"
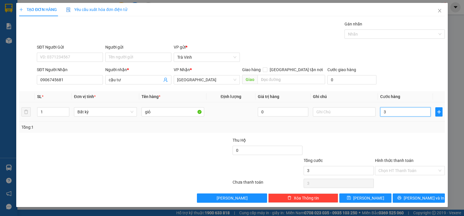
type input "30"
click at [396, 174] on input "Hình thức thanh toán" at bounding box center [407, 171] width 59 height 9
type input "30.000"
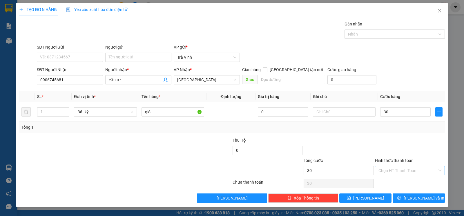
type input "30.000"
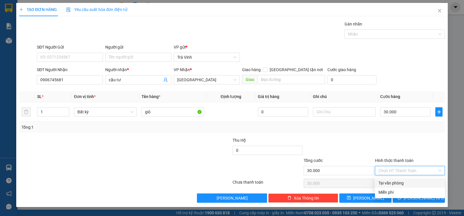
click at [402, 181] on div "Tại văn phòng" at bounding box center [409, 183] width 63 height 6
type input "0"
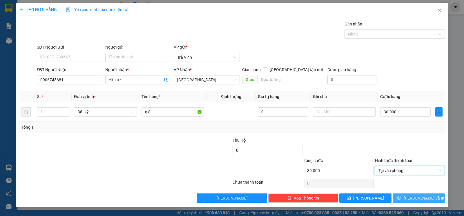
click at [401, 197] on icon "printer" at bounding box center [399, 198] width 4 height 4
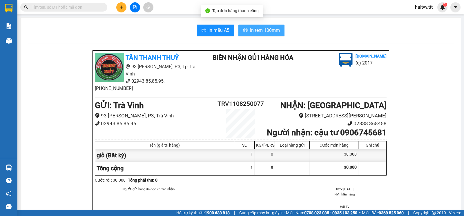
click at [271, 31] on span "In tem 100mm" at bounding box center [265, 30] width 30 height 7
click at [78, 8] on input "text" at bounding box center [66, 7] width 68 height 6
click at [85, 7] on input "text" at bounding box center [66, 7] width 68 height 6
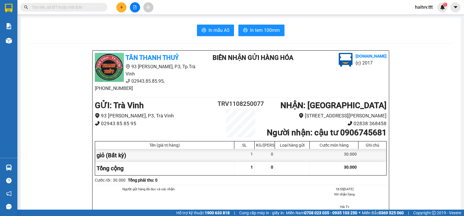
click at [85, 7] on input "text" at bounding box center [66, 7] width 68 height 6
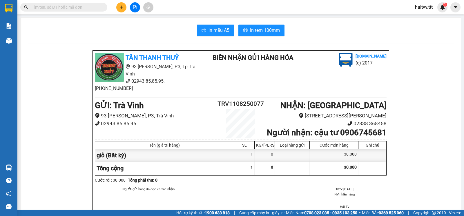
click at [85, 7] on input "text" at bounding box center [66, 7] width 68 height 6
click at [85, 8] on input "text" at bounding box center [66, 7] width 68 height 6
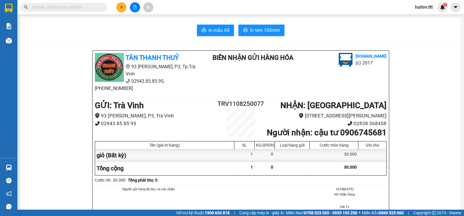
click at [85, 8] on input "text" at bounding box center [66, 7] width 68 height 6
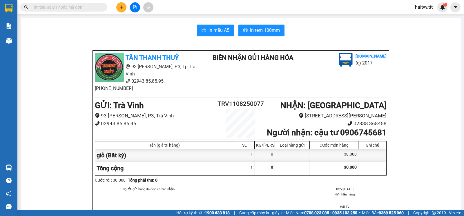
click at [85, 8] on input "text" at bounding box center [66, 7] width 68 height 6
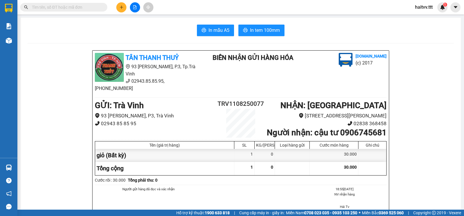
click at [85, 8] on input "text" at bounding box center [66, 7] width 68 height 6
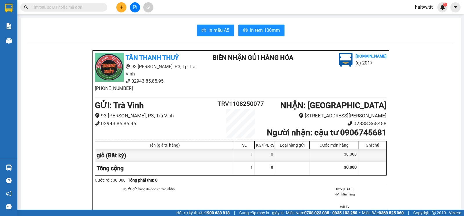
click at [85, 8] on input "text" at bounding box center [66, 7] width 68 height 6
click at [86, 7] on input "text" at bounding box center [66, 7] width 68 height 6
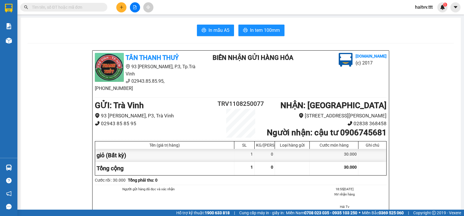
click at [86, 7] on input "text" at bounding box center [66, 7] width 68 height 6
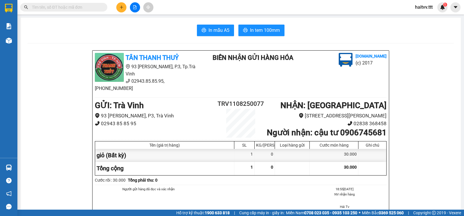
click at [86, 7] on input "text" at bounding box center [66, 7] width 68 height 6
click at [87, 7] on input "text" at bounding box center [66, 7] width 68 height 6
click at [88, 6] on input "text" at bounding box center [66, 7] width 68 height 6
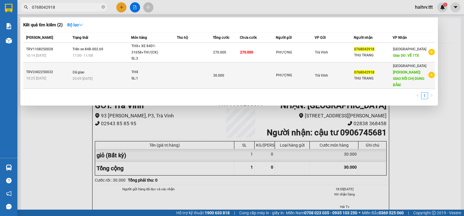
type input "0768042918"
click at [188, 70] on td at bounding box center [195, 75] width 36 height 26
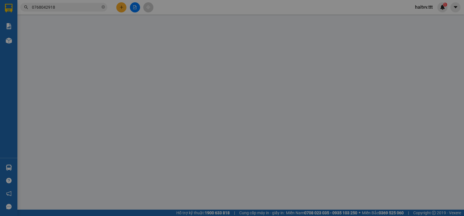
type input "PHƯỢNG"
type input "0768042918"
type input "THU TRANG"
type input "GIAO RỒI CHỊ DUNG BẮM"
type input "30.000"
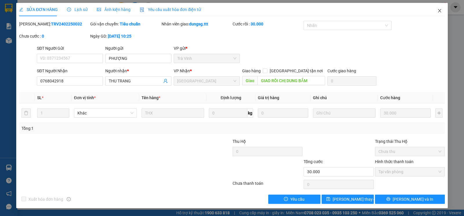
click at [439, 10] on icon "close" at bounding box center [439, 10] width 5 height 5
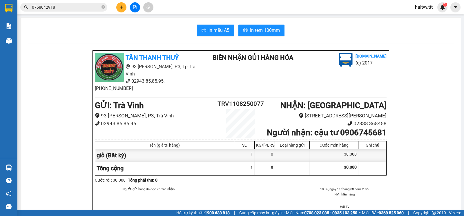
click at [55, 6] on input "0768042918" at bounding box center [66, 7] width 68 height 6
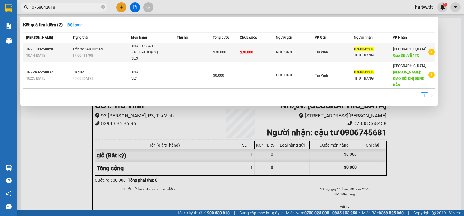
click at [127, 51] on td "Trên xe 84B-002.69 17:00 - 11/08" at bounding box center [101, 53] width 60 height 20
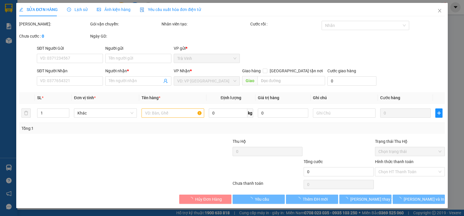
type input "PHƯỢNG"
type input "0768042918"
type input "THU TRANG"
type input "VỀ 1TX"
type input "270.000"
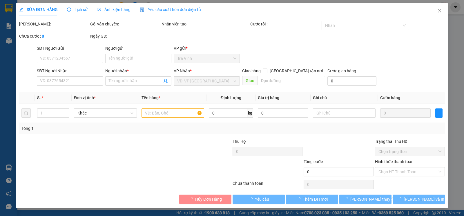
type input "270.000"
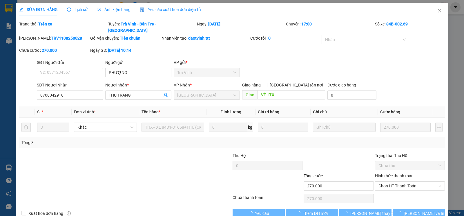
click at [79, 8] on span "Lịch sử" at bounding box center [77, 9] width 21 height 5
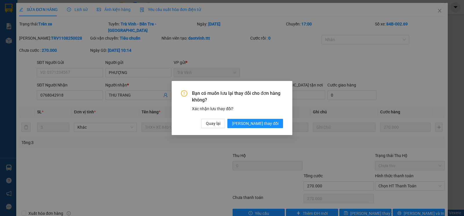
click at [197, 174] on div "Bạn có muốn lưu lại thay đổi cho đơn hàng không? Xác nhận lưu thay đổi? Quay lạ…" at bounding box center [232, 108] width 464 height 216
click at [187, 197] on div "Bạn có muốn lưu lại thay đổi cho đơn hàng không? Xác nhận lưu thay đổi? Quay lạ…" at bounding box center [232, 108] width 464 height 216
click at [220, 124] on span "Quay lại" at bounding box center [213, 124] width 14 height 6
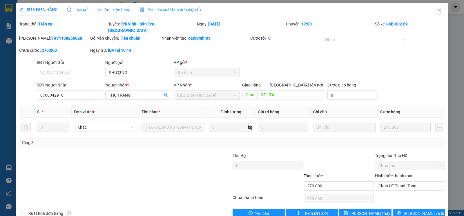
click at [81, 8] on span "Lịch sử" at bounding box center [77, 9] width 21 height 5
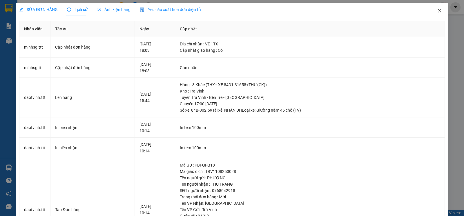
click at [434, 8] on span "Close" at bounding box center [439, 11] width 16 height 16
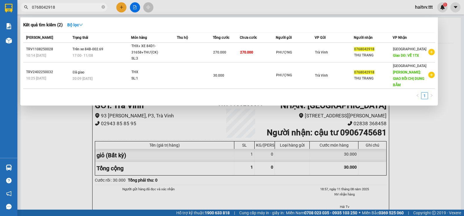
click at [60, 8] on input "0768042918" at bounding box center [66, 7] width 68 height 6
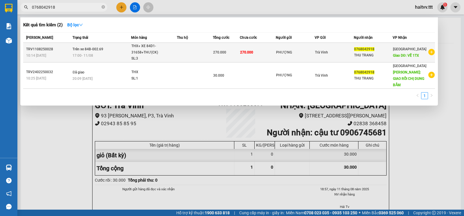
click at [165, 50] on div "THX+ XE 84D1-31658+THƯ(CK)" at bounding box center [152, 49] width 43 height 12
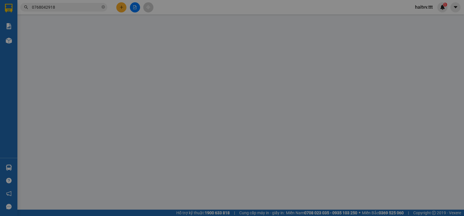
type input "PHƯỢNG"
type input "0768042918"
type input "THU TRANG"
type input "VỀ 1TX"
type input "270.000"
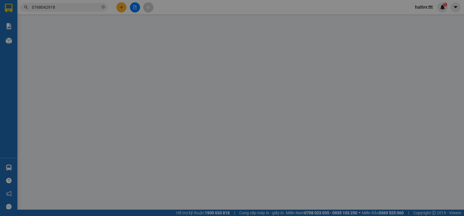
type input "270.000"
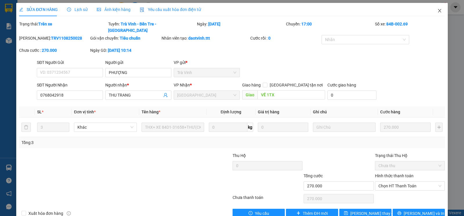
click at [437, 12] on icon "close" at bounding box center [439, 10] width 5 height 5
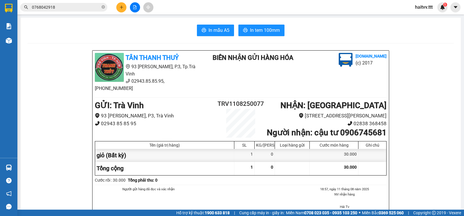
click at [66, 9] on input "0768042918" at bounding box center [66, 7] width 68 height 6
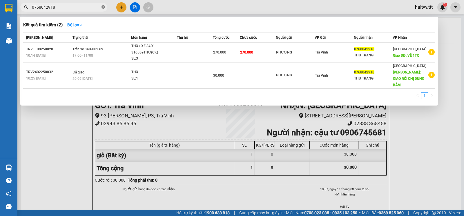
click at [102, 8] on icon "close-circle" at bounding box center [102, 6] width 3 height 3
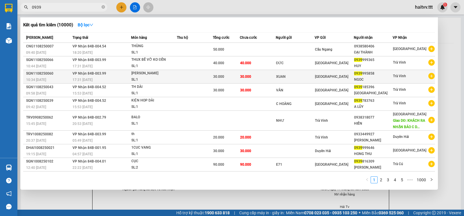
type input "0939"
click at [227, 74] on div "30.000" at bounding box center [226, 77] width 26 height 6
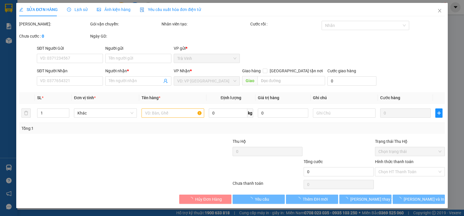
type input "XUAN"
type input "0939995858"
type input "NGOC"
type input "30.000"
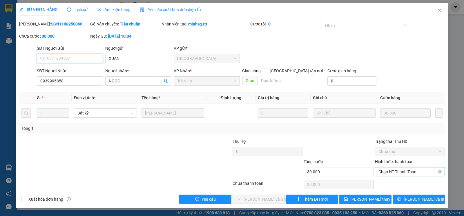
click at [390, 176] on span "Chọn HT Thanh Toán" at bounding box center [409, 172] width 63 height 9
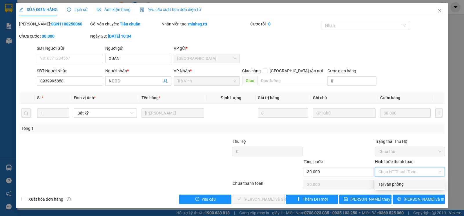
click at [393, 183] on div "Tại văn phòng" at bounding box center [409, 184] width 63 height 6
type input "0"
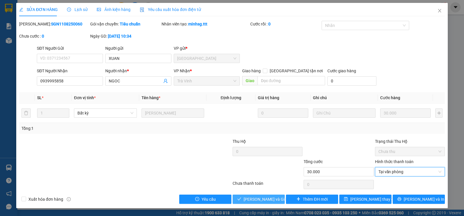
click at [265, 197] on span "Lưu và Giao hàng" at bounding box center [271, 199] width 56 height 6
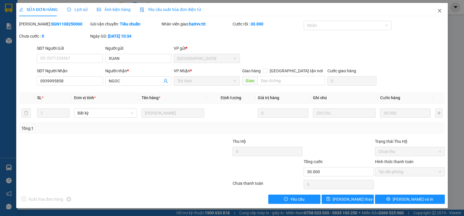
click at [439, 10] on icon "close" at bounding box center [438, 10] width 3 height 3
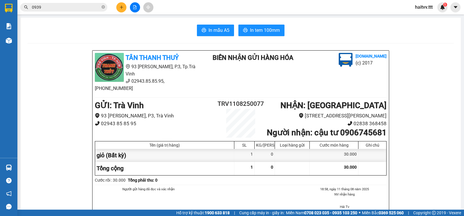
click at [63, 7] on input "0939" at bounding box center [66, 7] width 68 height 6
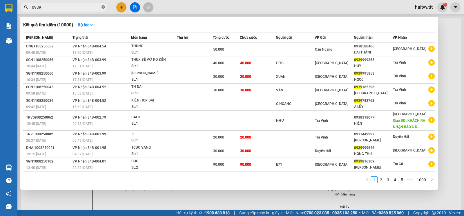
click at [104, 7] on icon "close-circle" at bounding box center [102, 6] width 3 height 3
type input "5858"
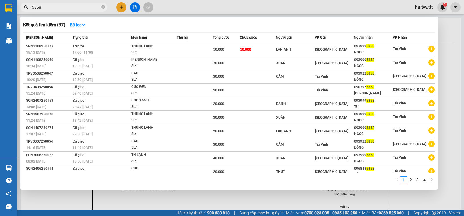
click at [85, 9] on input "5858" at bounding box center [66, 7] width 68 height 6
click at [102, 6] on icon "close-circle" at bounding box center [102, 6] width 3 height 3
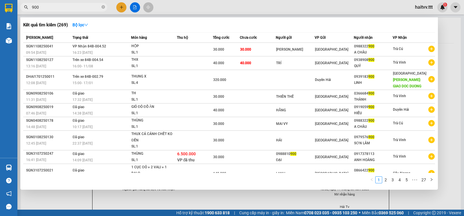
type input "900"
click at [81, 10] on input "900" at bounding box center [66, 7] width 68 height 6
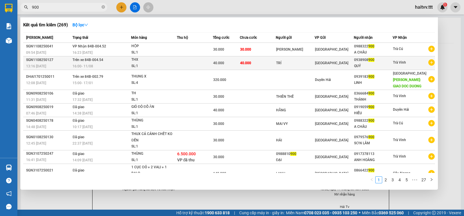
click at [124, 61] on td "Trên xe 84B-004.54 16:00 - 11/08" at bounding box center [101, 63] width 60 height 14
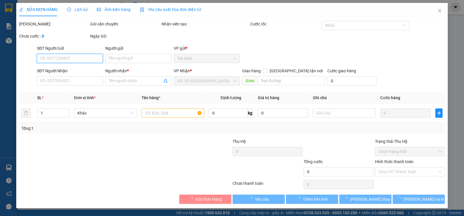
type input "TRÍ"
type input "0938908900"
type input "QUÝ"
type input "40.000"
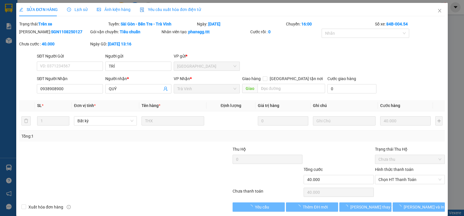
click at [80, 10] on span "Lịch sử" at bounding box center [77, 9] width 21 height 5
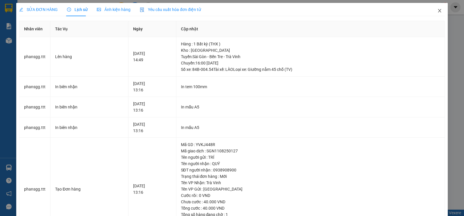
click at [437, 11] on icon "close" at bounding box center [439, 10] width 5 height 5
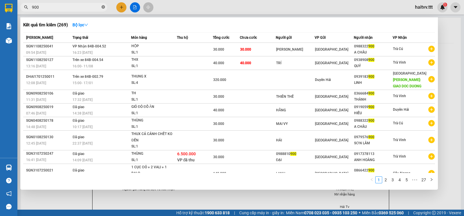
click at [104, 7] on icon "close-circle" at bounding box center [102, 6] width 3 height 3
type input "2918"
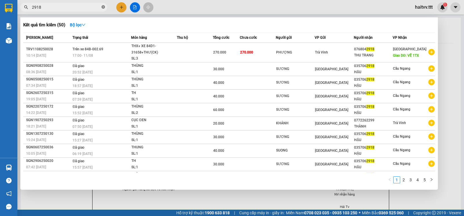
click at [104, 7] on icon "close-circle" at bounding box center [102, 6] width 3 height 3
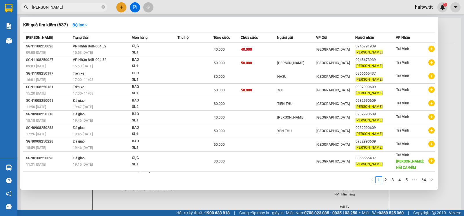
type input "thanh vân"
click at [118, 3] on div at bounding box center [232, 108] width 464 height 216
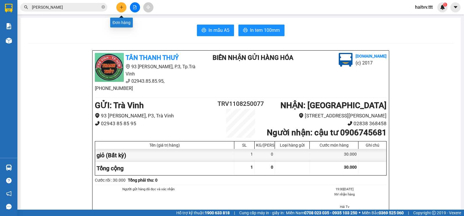
click at [119, 5] on icon "plus" at bounding box center [121, 7] width 4 height 4
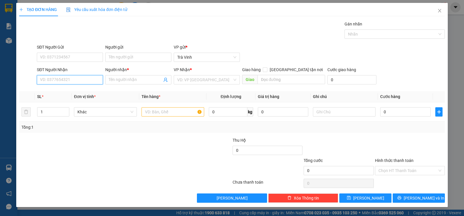
click at [69, 79] on input "SĐT Người Nhận" at bounding box center [70, 79] width 66 height 9
click at [76, 94] on div "0909636293 - VY HẰNG" at bounding box center [69, 92] width 59 height 6
type input "0909636293"
type input "VY HẰNG"
type input "0909636293"
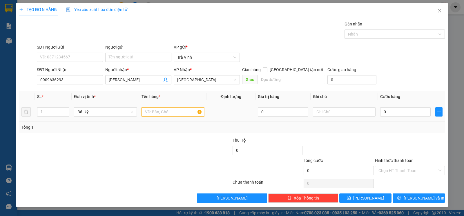
click at [182, 116] on input "text" at bounding box center [172, 111] width 63 height 9
type input "hộp"
click at [390, 115] on input "0" at bounding box center [405, 111] width 50 height 9
type input "2"
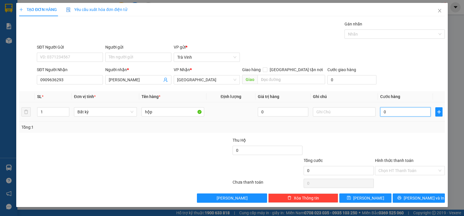
type input "2"
type input "20"
click at [411, 197] on button "Lưu và In" at bounding box center [418, 198] width 52 height 9
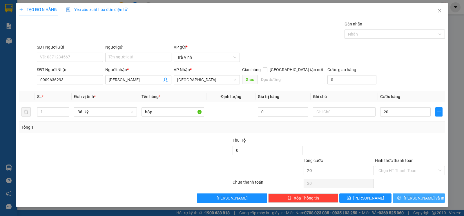
type input "20.000"
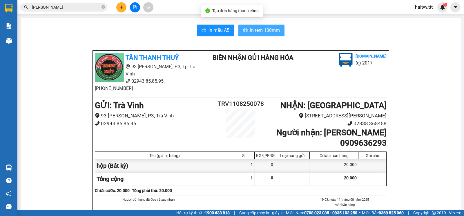
click at [267, 33] on span "In tem 100mm" at bounding box center [265, 30] width 30 height 7
click at [119, 6] on button at bounding box center [121, 7] width 10 height 10
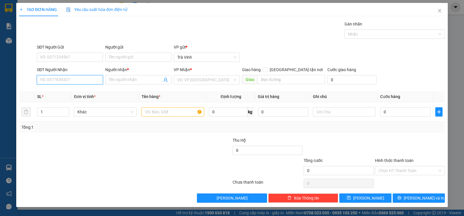
click at [73, 82] on input "SĐT Người Nhận" at bounding box center [70, 79] width 66 height 9
click at [76, 96] on div "0918138029 - LABO BÌNH MINH" at bounding box center [70, 92] width 66 height 9
type input "0918138029"
type input "LABO BÌNH MINH"
type input "0918138029"
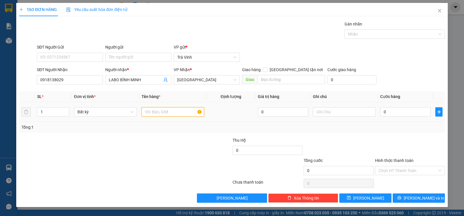
click at [161, 112] on input "text" at bounding box center [172, 111] width 63 height 9
type input "hộp"
click at [386, 116] on input "0" at bounding box center [405, 111] width 50 height 9
type input "2"
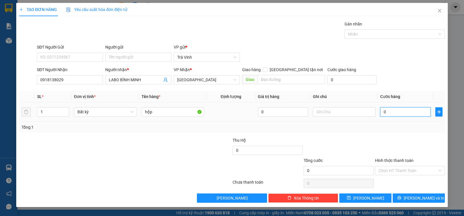
type input "2"
type input "20"
type input "20.000"
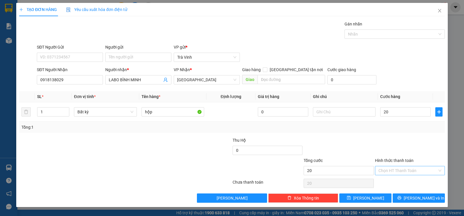
type input "20.000"
click at [403, 174] on input "Hình thức thanh toán" at bounding box center [407, 171] width 59 height 9
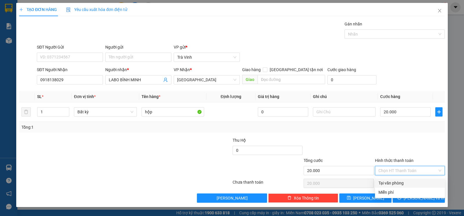
click at [407, 182] on div "Tại văn phòng" at bounding box center [409, 183] width 63 height 6
type input "0"
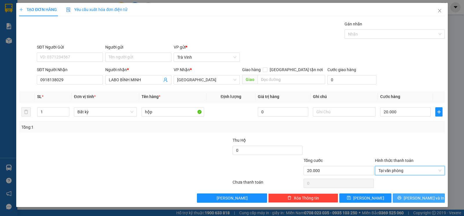
click at [401, 197] on icon "printer" at bounding box center [399, 198] width 4 height 4
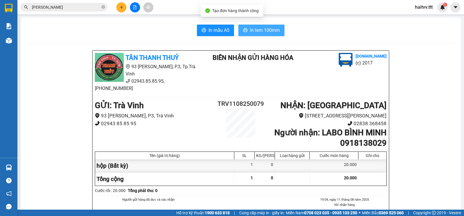
click at [257, 26] on button "In tem 100mm" at bounding box center [261, 31] width 46 height 12
click at [102, 7] on icon "close-circle" at bounding box center [102, 6] width 3 height 3
click at [94, 8] on input "text" at bounding box center [66, 7] width 68 height 6
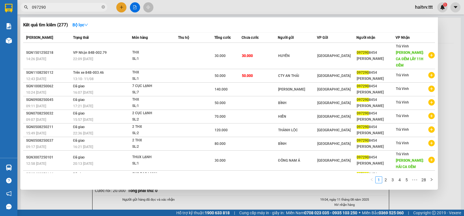
type input "097290"
click at [121, 8] on div at bounding box center [232, 108] width 464 height 216
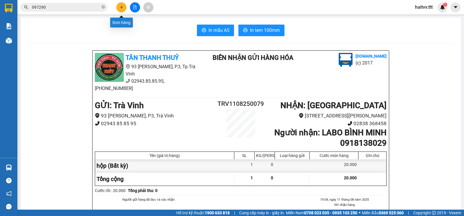
click at [119, 10] on button at bounding box center [121, 7] width 10 height 10
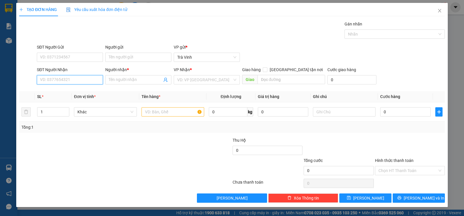
click at [73, 76] on input "SĐT Người Nhận" at bounding box center [70, 79] width 66 height 9
click at [77, 81] on input "SĐT Người Nhận" at bounding box center [70, 79] width 66 height 9
click at [76, 80] on input "SĐT Người Nhận" at bounding box center [70, 79] width 66 height 9
click at [76, 79] on input "SĐT Người Nhận" at bounding box center [70, 79] width 66 height 9
click at [76, 92] on div "0972392882 - VINH" at bounding box center [69, 92] width 59 height 6
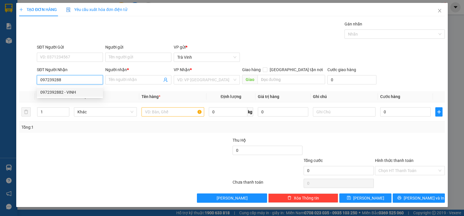
type input "0972392882"
type input "VINH"
type input "0972392882"
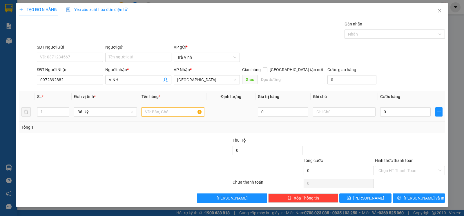
click at [156, 112] on input "text" at bounding box center [172, 111] width 63 height 9
type input "kiện hộp"
click at [391, 112] on input "0" at bounding box center [405, 111] width 50 height 9
type input "2"
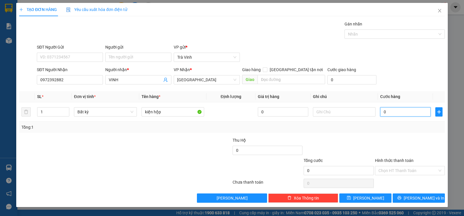
type input "2"
type input "20"
click at [404, 174] on input "Hình thức thanh toán" at bounding box center [407, 171] width 59 height 9
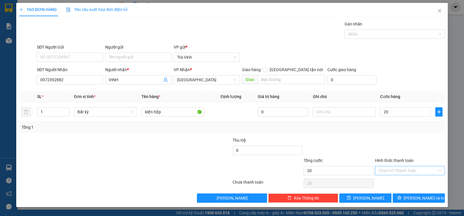
type input "20.000"
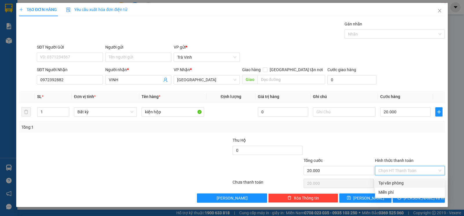
click at [404, 182] on div "Tại văn phòng" at bounding box center [409, 183] width 63 height 6
type input "0"
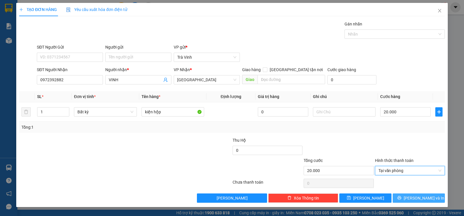
click at [401, 197] on icon "printer" at bounding box center [399, 198] width 4 height 4
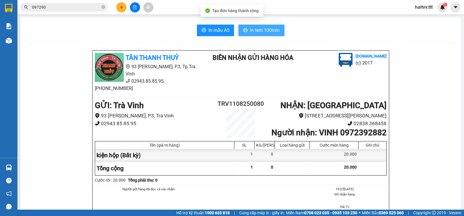
click at [266, 34] on button "In tem 100mm" at bounding box center [261, 31] width 46 height 12
click at [119, 8] on button at bounding box center [121, 7] width 10 height 10
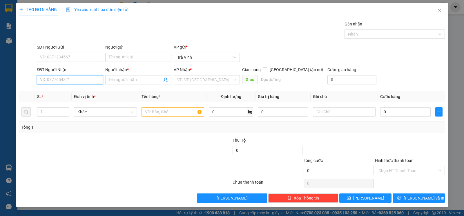
click at [78, 83] on input "SĐT Người Nhận" at bounding box center [70, 79] width 66 height 9
click at [72, 81] on input "SĐT Người Nhận" at bounding box center [70, 79] width 66 height 9
type input "0909848796"
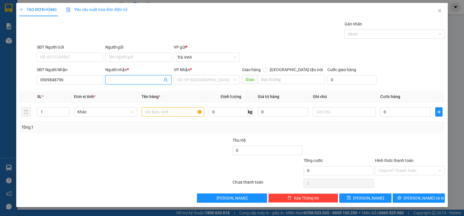
click at [126, 79] on input "Người nhận *" at bounding box center [135, 80] width 53 height 6
click at [122, 79] on input "Người nhận *" at bounding box center [135, 80] width 53 height 6
click at [124, 83] on input "Người nhận *" at bounding box center [135, 80] width 53 height 6
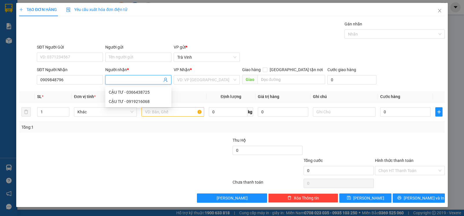
click at [124, 83] on input "Người nhận *" at bounding box center [135, 80] width 53 height 6
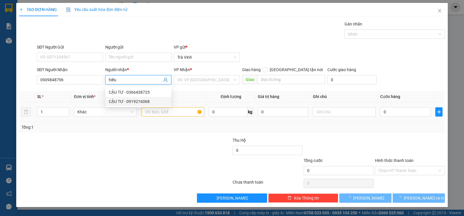
type input "hiếu"
click at [156, 113] on input "text" at bounding box center [172, 111] width 63 height 9
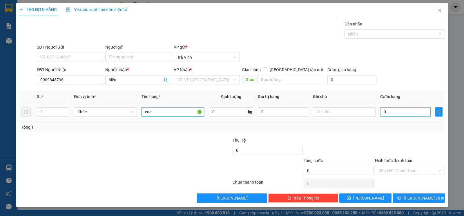
type input "cục"
click at [393, 113] on input "0" at bounding box center [405, 111] width 50 height 9
type input "2"
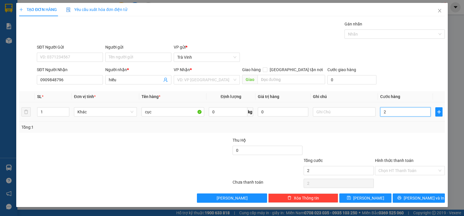
type input "20"
click at [392, 174] on input "Hình thức thanh toán" at bounding box center [407, 171] width 59 height 9
type input "20.000"
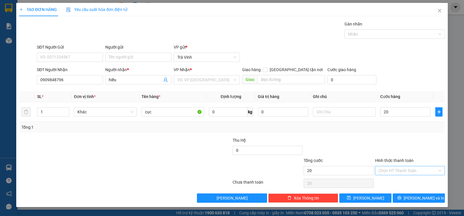
type input "20.000"
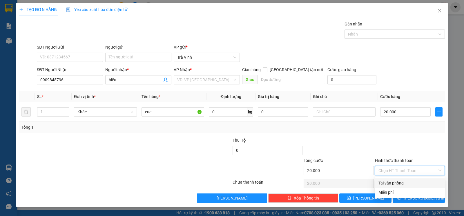
click at [398, 182] on div "Tại văn phòng" at bounding box center [409, 183] width 63 height 6
type input "0"
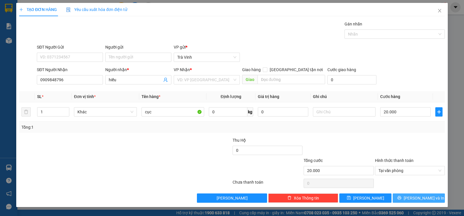
click at [401, 198] on icon "printer" at bounding box center [399, 198] width 4 height 4
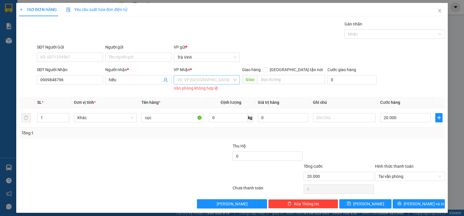
drag, startPoint x: 214, startPoint y: 78, endPoint x: 212, endPoint y: 81, distance: 4.3
click at [215, 78] on input "search" at bounding box center [204, 80] width 55 height 9
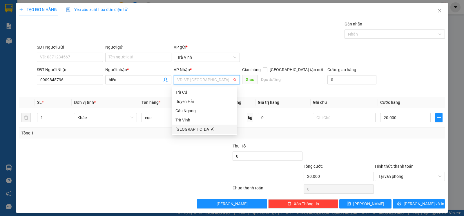
click at [197, 130] on div "Sài Gòn" at bounding box center [204, 129] width 58 height 6
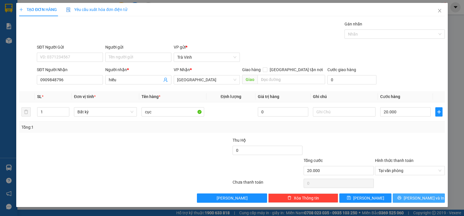
click at [421, 198] on span "Lưu và In" at bounding box center [423, 198] width 41 height 6
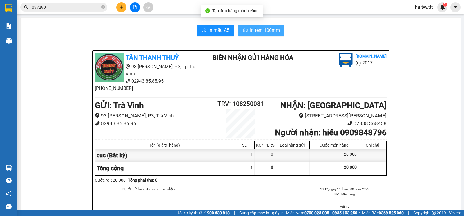
click at [264, 32] on span "In tem 100mm" at bounding box center [265, 30] width 30 height 7
click at [103, 8] on icon "close-circle" at bounding box center [102, 6] width 3 height 3
click at [100, 5] on span at bounding box center [63, 7] width 87 height 9
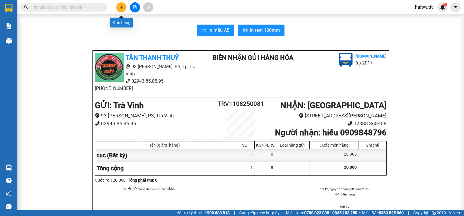
click at [119, 7] on button at bounding box center [121, 7] width 10 height 10
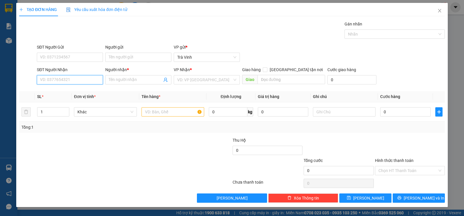
click at [81, 83] on input "SĐT Người Nhận" at bounding box center [70, 79] width 66 height 9
type input "3"
type input "0918473037"
click at [122, 83] on input "Người nhận *" at bounding box center [135, 80] width 53 height 6
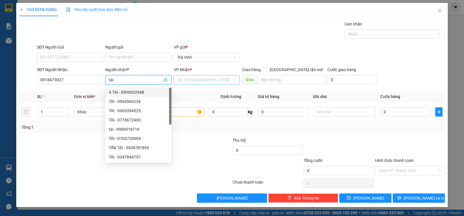
type input "tài"
click at [185, 79] on input "search" at bounding box center [204, 80] width 55 height 9
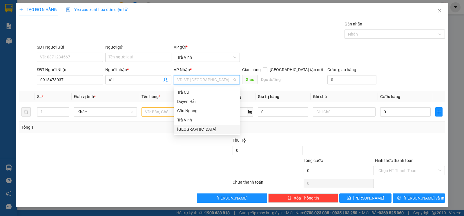
click at [190, 129] on div "Sài Gòn" at bounding box center [206, 129] width 59 height 6
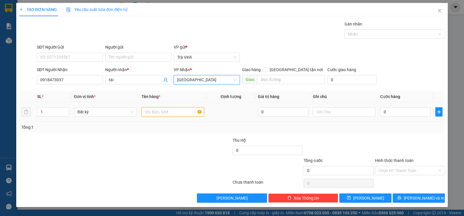
click at [161, 111] on input "text" at bounding box center [172, 111] width 63 height 9
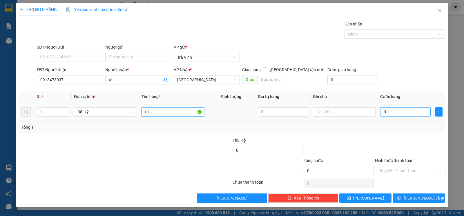
type input "th"
click at [390, 114] on input "0" at bounding box center [405, 111] width 50 height 9
type input "2"
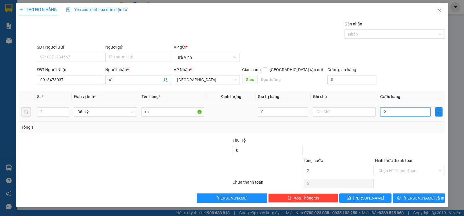
type input "20"
click at [400, 173] on input "Hình thức thanh toán" at bounding box center [407, 171] width 59 height 9
type input "20.000"
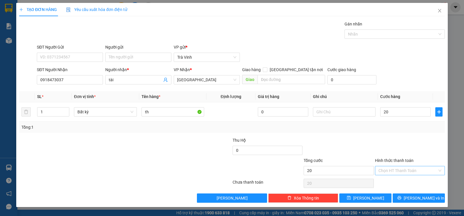
type input "20.000"
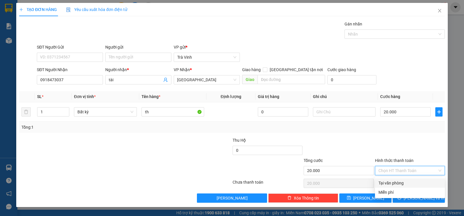
click at [403, 182] on div "Tại văn phòng" at bounding box center [409, 183] width 63 height 6
type input "0"
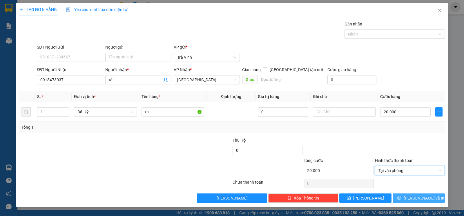
click at [406, 199] on button "Lưu và In" at bounding box center [418, 198] width 52 height 9
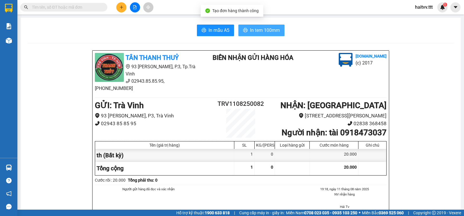
click at [274, 34] on button "In tem 100mm" at bounding box center [261, 31] width 46 height 12
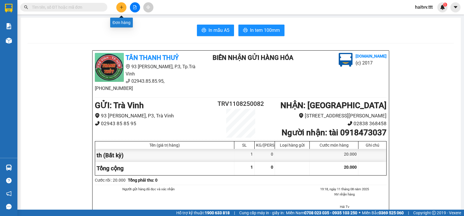
click at [121, 11] on button at bounding box center [121, 7] width 10 height 10
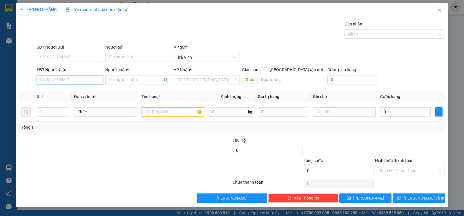
click at [64, 79] on input "SĐT Người Nhận" at bounding box center [70, 79] width 66 height 9
click at [79, 92] on div "0902876288 - MG TEETH" at bounding box center [69, 92] width 59 height 6
type input "0902876288"
type input "MG TEETH"
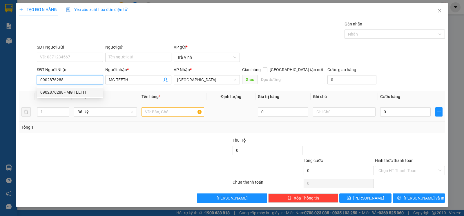
type input "0902876288"
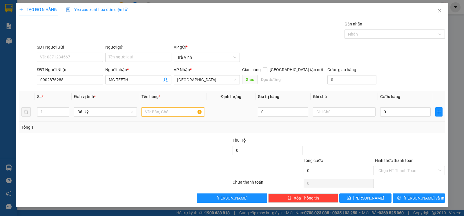
click at [159, 115] on input "text" at bounding box center [172, 111] width 63 height 9
type input "hộp"
click at [391, 111] on input "0" at bounding box center [405, 111] width 50 height 9
type input "2"
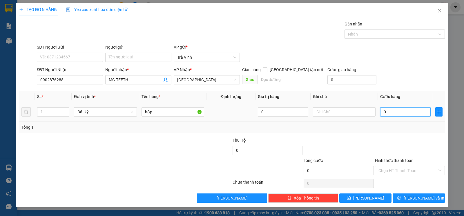
type input "2"
type input "20"
click at [395, 171] on input "Hình thức thanh toán" at bounding box center [407, 171] width 59 height 9
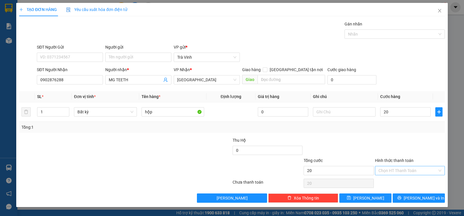
type input "20.000"
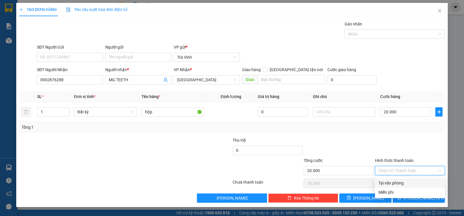
click at [414, 181] on div "Tại văn phòng" at bounding box center [409, 183] width 63 height 6
type input "0"
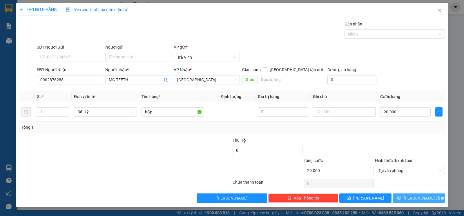
click at [415, 199] on span "Lưu và In" at bounding box center [423, 198] width 41 height 6
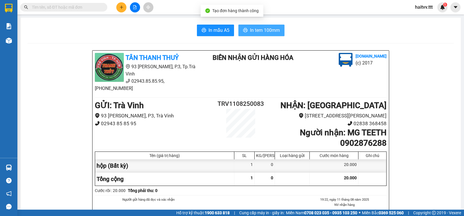
click at [257, 29] on span "In tem 100mm" at bounding box center [265, 30] width 30 height 7
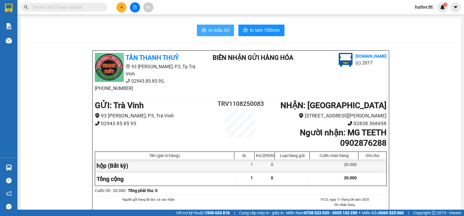
click at [215, 29] on span "In mẫu A5" at bounding box center [218, 30] width 21 height 7
click at [119, 7] on icon "plus" at bounding box center [121, 7] width 4 height 4
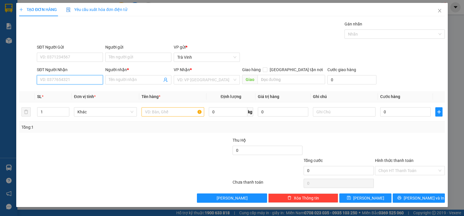
click at [85, 78] on input "SĐT Người Nhận" at bounding box center [70, 79] width 66 height 9
type input "0909389237"
click at [61, 92] on div "0909389237 - LỢI" at bounding box center [69, 92] width 59 height 6
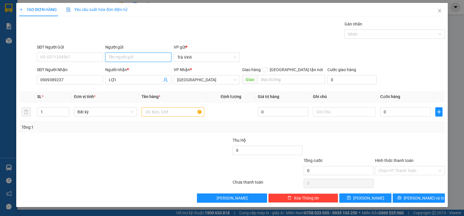
click at [121, 60] on input "Người gửi" at bounding box center [138, 57] width 66 height 9
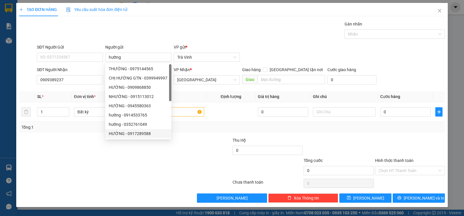
click at [165, 166] on div at bounding box center [196, 168] width 71 height 20
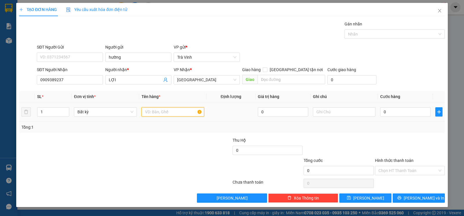
click at [164, 114] on input "text" at bounding box center [172, 111] width 63 height 9
drag, startPoint x: 399, startPoint y: 113, endPoint x: 391, endPoint y: 110, distance: 9.1
click at [399, 113] on input "0" at bounding box center [405, 111] width 50 height 9
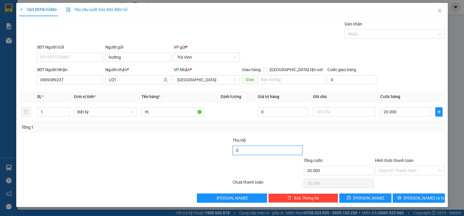
click at [272, 152] on input "0" at bounding box center [267, 150] width 70 height 9
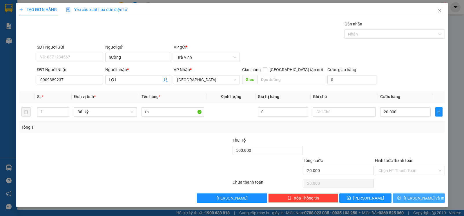
click at [413, 196] on button "Lưu và In" at bounding box center [418, 198] width 52 height 9
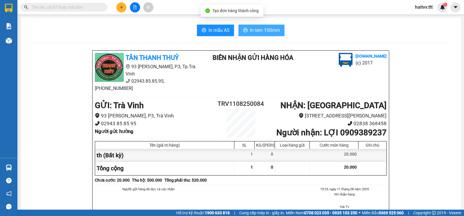
click at [258, 30] on span "In tem 100mm" at bounding box center [265, 30] width 30 height 7
click at [87, 7] on input "text" at bounding box center [66, 7] width 68 height 6
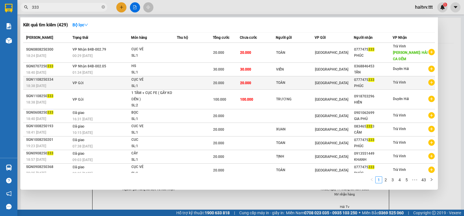
click at [202, 84] on td at bounding box center [195, 82] width 36 height 13
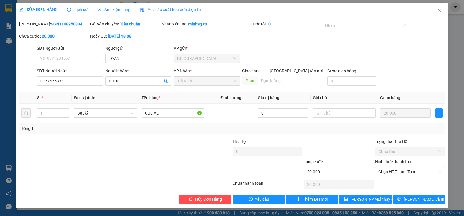
click at [78, 6] on div "Lịch sử" at bounding box center [77, 9] width 21 height 13
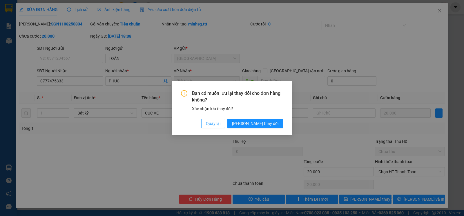
click at [220, 122] on span "Quay lại" at bounding box center [213, 124] width 14 height 6
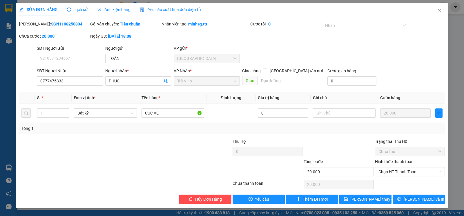
click at [79, 9] on span "Lịch sử" at bounding box center [77, 9] width 21 height 5
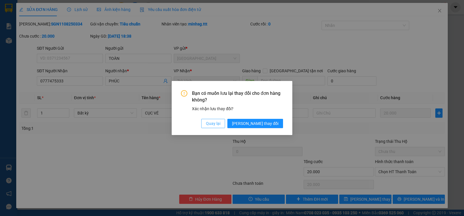
click at [220, 123] on span "Quay lại" at bounding box center [213, 124] width 14 height 6
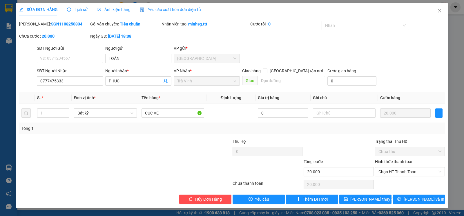
click at [75, 9] on span "Lịch sử" at bounding box center [77, 9] width 21 height 5
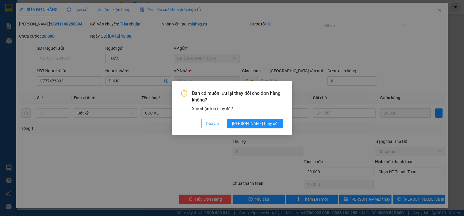
click at [220, 125] on span "Quay lại" at bounding box center [213, 124] width 14 height 6
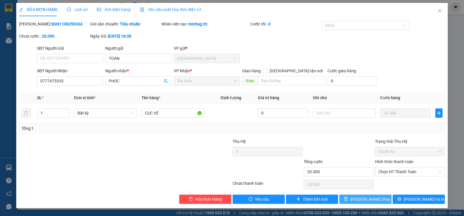
click at [367, 200] on span "Lưu thay đổi" at bounding box center [373, 199] width 46 height 6
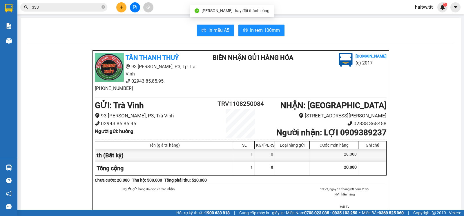
click at [45, 7] on input "333" at bounding box center [66, 7] width 68 height 6
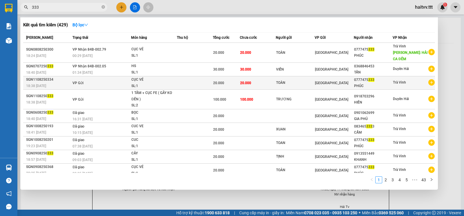
click at [168, 81] on div "CỤC VÉ" at bounding box center [152, 80] width 43 height 6
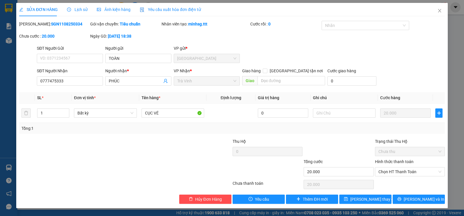
click at [80, 10] on span "Lịch sử" at bounding box center [77, 9] width 21 height 5
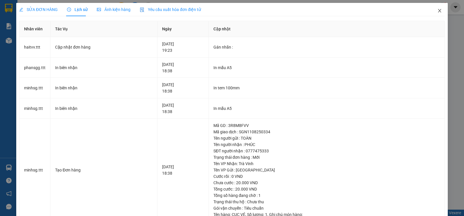
click at [437, 9] on icon "close" at bounding box center [439, 10] width 5 height 5
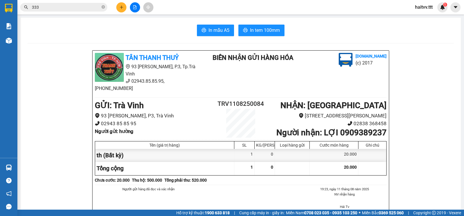
click at [49, 9] on input "333" at bounding box center [66, 7] width 68 height 6
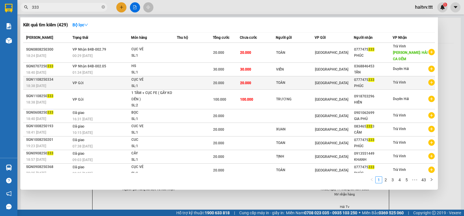
click at [146, 81] on div "CỤC VÉ" at bounding box center [152, 80] width 43 height 6
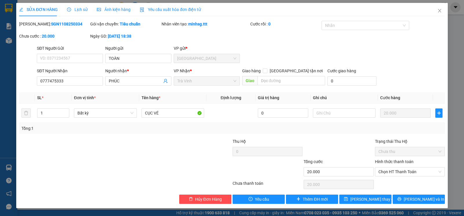
click at [81, 6] on div "Lịch sử" at bounding box center [77, 9] width 21 height 13
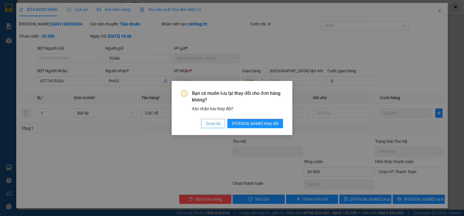
click at [220, 124] on span "Quay lại" at bounding box center [213, 124] width 14 height 6
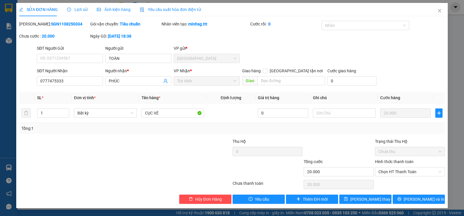
click at [78, 9] on span "Lịch sử" at bounding box center [77, 9] width 21 height 5
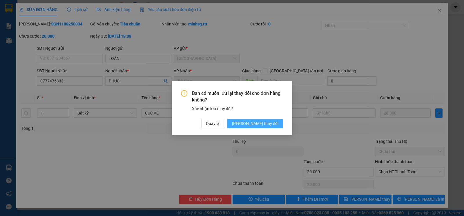
click at [264, 123] on span "Lưu thay đổi" at bounding box center [255, 124] width 46 height 6
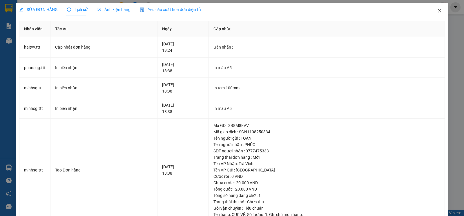
click at [437, 9] on icon "close" at bounding box center [439, 10] width 5 height 5
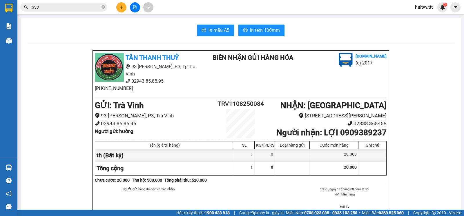
click at [68, 7] on input "333" at bounding box center [66, 7] width 68 height 6
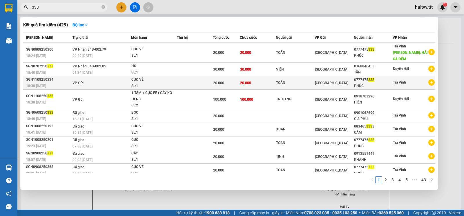
click at [153, 81] on div "CỤC VÉ" at bounding box center [152, 80] width 43 height 6
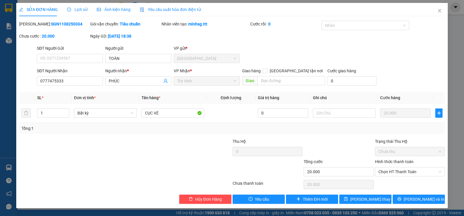
click at [81, 8] on span "Lịch sử" at bounding box center [77, 9] width 21 height 5
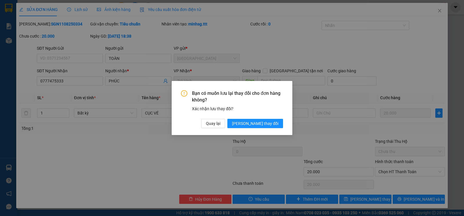
click at [202, 145] on div "Bạn có muốn lưu lại thay đổi cho đơn hàng không? Xác nhận lưu thay đổi? Quay lạ…" at bounding box center [232, 108] width 464 height 216
click at [220, 126] on span "Quay lại" at bounding box center [213, 124] width 14 height 6
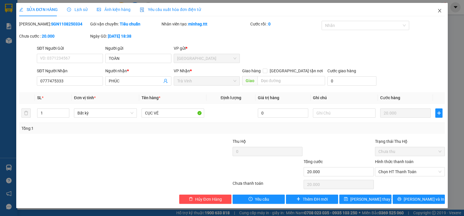
click at [440, 13] on icon "close" at bounding box center [439, 10] width 5 height 5
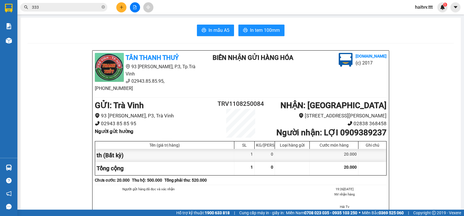
click at [73, 7] on input "333" at bounding box center [66, 7] width 68 height 6
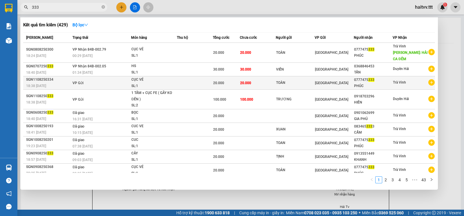
click at [125, 82] on td "VP Gửi" at bounding box center [101, 82] width 60 height 13
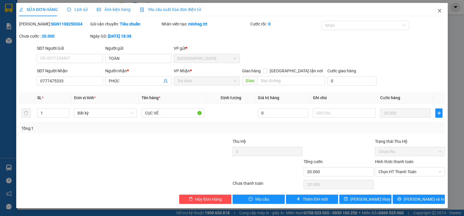
click at [439, 10] on icon "close" at bounding box center [439, 10] width 5 height 5
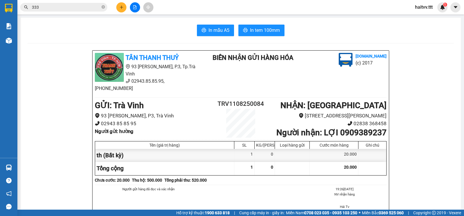
click at [70, 7] on input "333" at bounding box center [66, 7] width 68 height 6
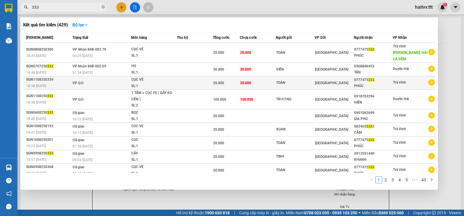
click at [132, 81] on div "CỤC VÉ" at bounding box center [152, 80] width 43 height 6
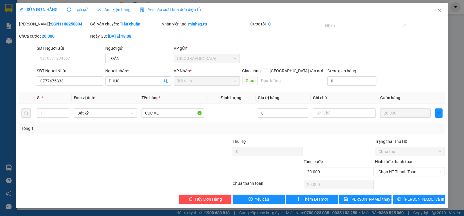
click at [86, 11] on div "SỬA ĐƠN HÀNG Lịch sử Ảnh kiện hàng Yêu cầu xuất hóa đơn điện tử" at bounding box center [110, 9] width 182 height 13
click at [84, 10] on span "Lịch sử" at bounding box center [77, 9] width 21 height 5
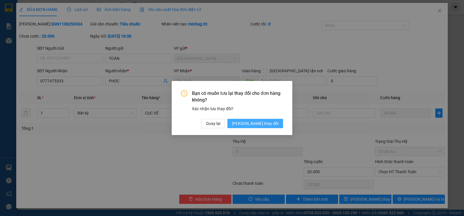
click at [267, 125] on span "Lưu thay đổi" at bounding box center [255, 124] width 46 height 6
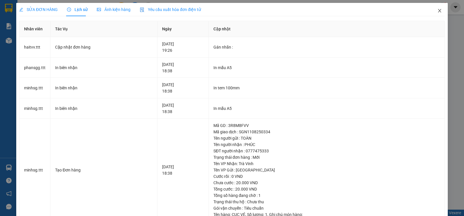
click at [437, 10] on icon "close" at bounding box center [439, 10] width 5 height 5
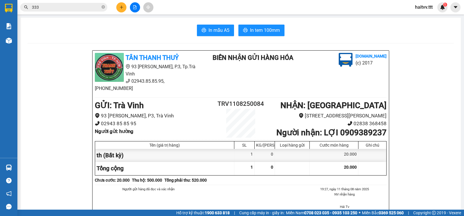
click at [70, 8] on input "333" at bounding box center [66, 7] width 68 height 6
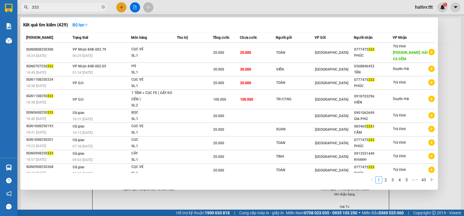
click at [30, 7] on span "333" at bounding box center [63, 7] width 87 height 9
click at [31, 7] on span "333" at bounding box center [63, 7] width 87 height 9
click at [31, 8] on span "333" at bounding box center [63, 7] width 87 height 9
click at [32, 7] on input "333" at bounding box center [66, 7] width 68 height 6
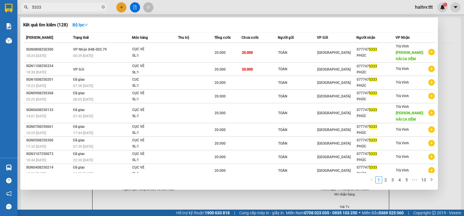
click at [458, 43] on div at bounding box center [232, 108] width 464 height 216
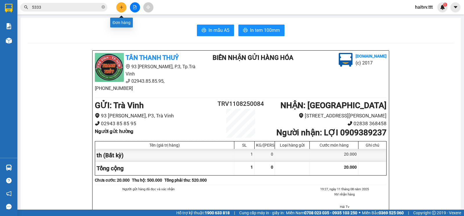
click at [119, 9] on icon "plus" at bounding box center [121, 7] width 4 height 4
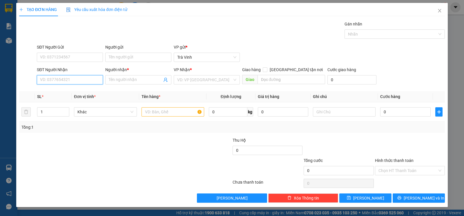
click at [88, 84] on input "SĐT Người Nhận" at bounding box center [70, 79] width 66 height 9
click at [127, 78] on input "Người nhận *" at bounding box center [135, 80] width 53 height 6
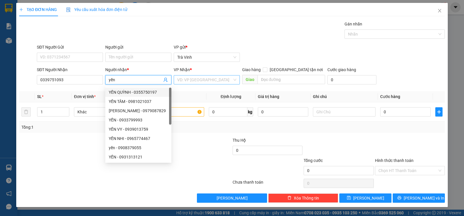
click at [188, 83] on input "search" at bounding box center [204, 80] width 55 height 9
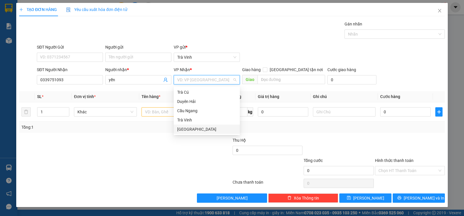
click at [184, 130] on div "Sài Gòn" at bounding box center [206, 129] width 59 height 6
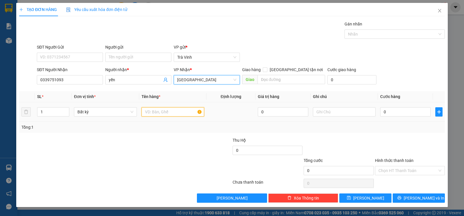
click at [162, 116] on input "text" at bounding box center [172, 111] width 63 height 9
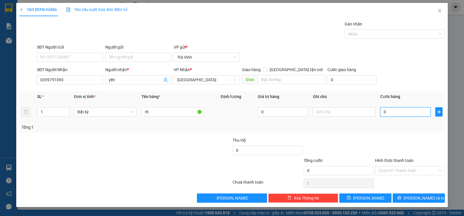
click at [392, 117] on input "0" at bounding box center [405, 111] width 50 height 9
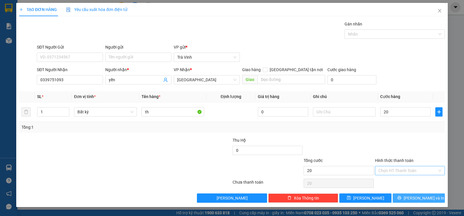
click at [401, 198] on icon "printer" at bounding box center [399, 198] width 4 height 4
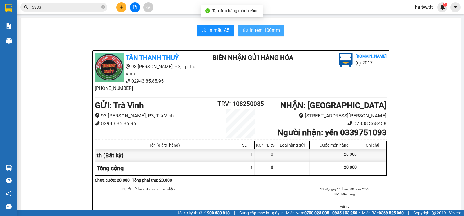
click at [258, 35] on button "In tem 100mm" at bounding box center [261, 31] width 46 height 12
click at [120, 5] on button at bounding box center [121, 7] width 10 height 10
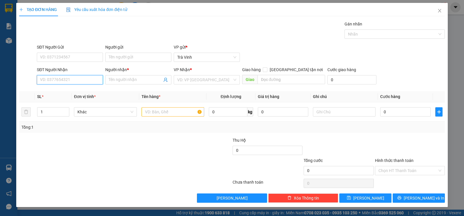
click at [61, 81] on input "SĐT Người Nhận" at bounding box center [70, 79] width 66 height 9
click at [69, 92] on div "0788968999 - CHỊ TÂM" at bounding box center [72, 92] width 65 height 6
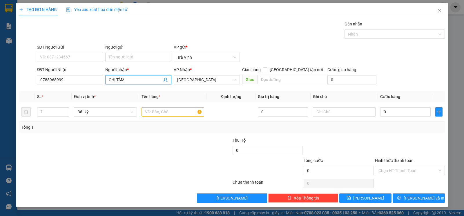
click at [133, 82] on input "CHỊ TÂM" at bounding box center [135, 80] width 53 height 6
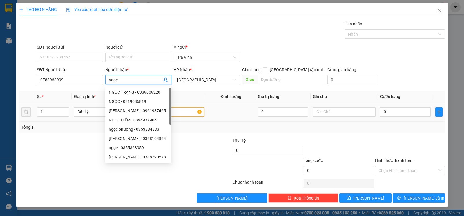
click at [181, 113] on input "text" at bounding box center [172, 111] width 63 height 9
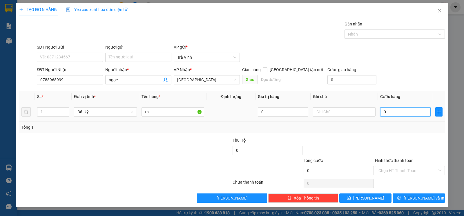
click at [399, 116] on input "0" at bounding box center [405, 111] width 50 height 9
click at [401, 199] on icon "printer" at bounding box center [399, 198] width 4 height 4
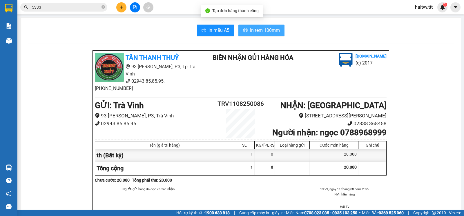
click at [263, 29] on span "In tem 100mm" at bounding box center [265, 30] width 30 height 7
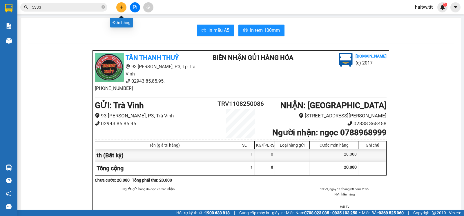
click at [118, 8] on button at bounding box center [121, 7] width 10 height 10
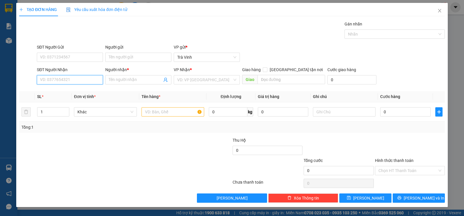
click at [60, 79] on input "SĐT Người Nhận" at bounding box center [70, 79] width 66 height 9
click at [64, 92] on div "0902877169 - NK MỸ LUÂN" at bounding box center [69, 92] width 59 height 6
click at [156, 115] on input "text" at bounding box center [172, 111] width 63 height 9
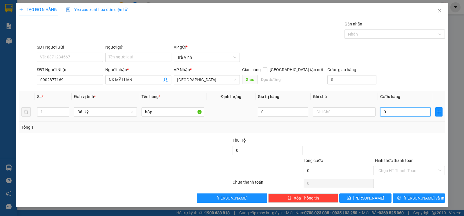
click at [391, 116] on input "0" at bounding box center [405, 111] width 50 height 9
click at [399, 171] on input "Hình thức thanh toán" at bounding box center [407, 171] width 59 height 9
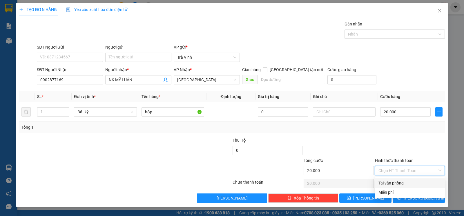
click at [405, 184] on div "Tại văn phòng" at bounding box center [409, 183] width 63 height 6
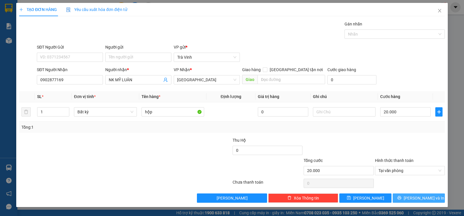
click at [413, 199] on span "Lưu và In" at bounding box center [423, 198] width 41 height 6
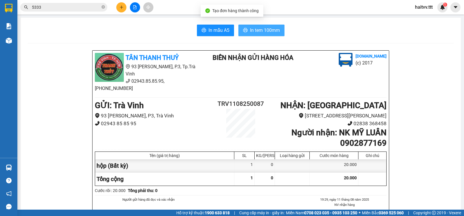
click at [258, 31] on span "In tem 100mm" at bounding box center [265, 30] width 30 height 7
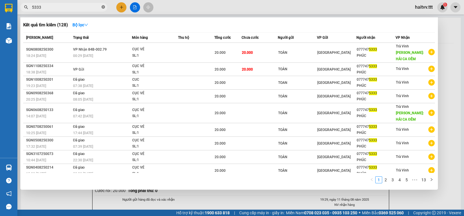
click at [103, 7] on icon "close-circle" at bounding box center [102, 6] width 3 height 3
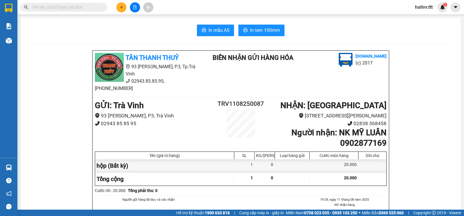
click at [70, 8] on input "text" at bounding box center [66, 7] width 68 height 6
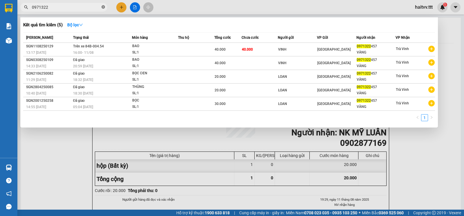
click at [103, 7] on icon "close-circle" at bounding box center [102, 6] width 3 height 3
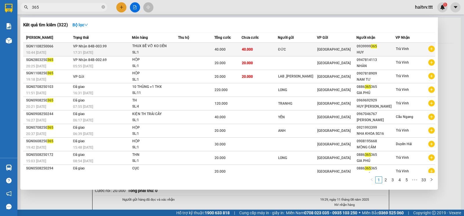
click at [162, 50] on div "SL: 1" at bounding box center [153, 53] width 43 height 6
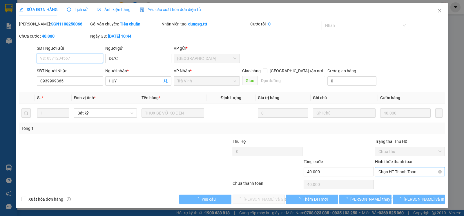
click at [385, 174] on span "Chọn HT Thanh Toán" at bounding box center [409, 172] width 63 height 9
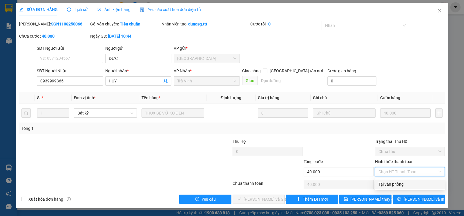
click at [388, 182] on div "Tại văn phòng" at bounding box center [409, 184] width 63 height 6
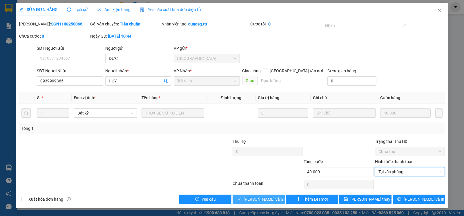
click at [251, 198] on span "Lưu và Giao hàng" at bounding box center [271, 199] width 56 height 6
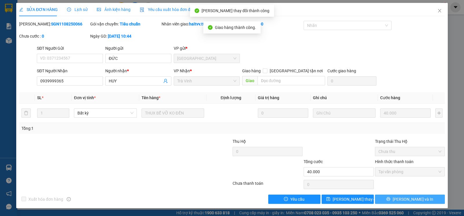
click at [423, 201] on button "Lưu và In" at bounding box center [410, 199] width 70 height 9
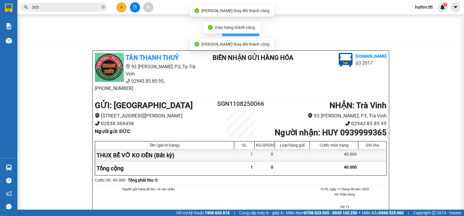
click at [242, 36] on button "In mẫu A5" at bounding box center [240, 31] width 37 height 12
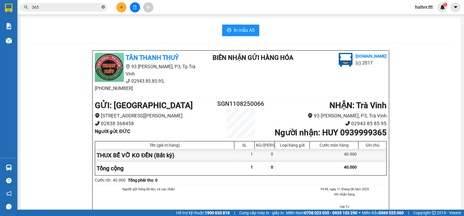
click at [102, 8] on icon "close-circle" at bounding box center [102, 6] width 3 height 3
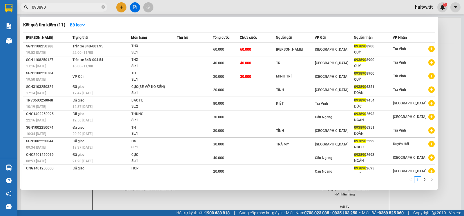
click at [133, 6] on div at bounding box center [232, 108] width 464 height 216
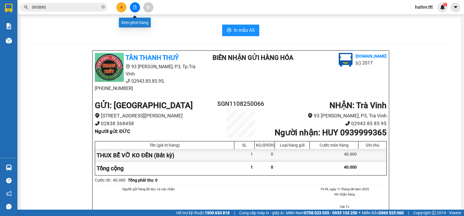
click at [133, 6] on icon "file-add" at bounding box center [135, 7] width 4 height 4
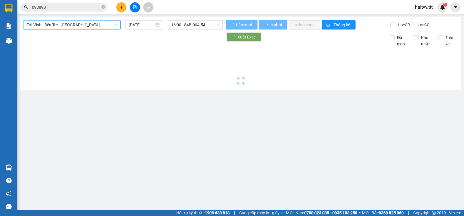
click at [67, 24] on span "Trà Vinh - Bến Tre - Sài Gòn" at bounding box center [72, 25] width 90 height 9
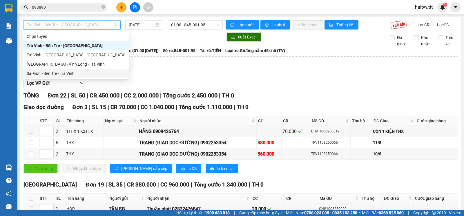
click at [61, 69] on div "Sài Gòn - Bến Tre - Trà Vinh" at bounding box center [76, 73] width 106 height 9
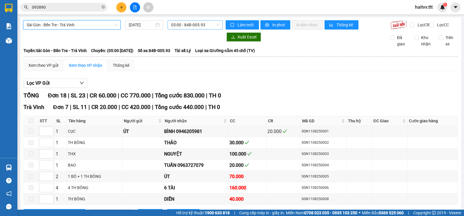
click at [176, 28] on span "05:00 - 84B-005.93" at bounding box center [195, 25] width 48 height 9
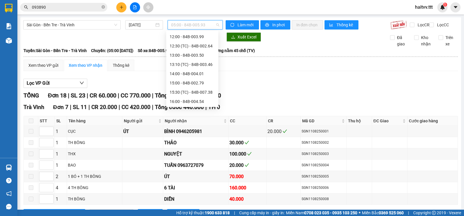
scroll to position [90, 0]
click at [73, 9] on input "093890" at bounding box center [66, 7] width 68 height 6
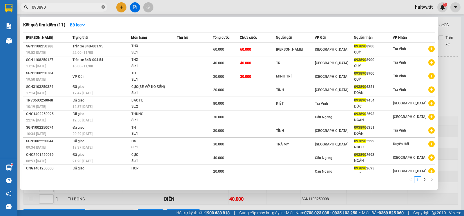
click at [102, 5] on span at bounding box center [102, 8] width 3 height 6
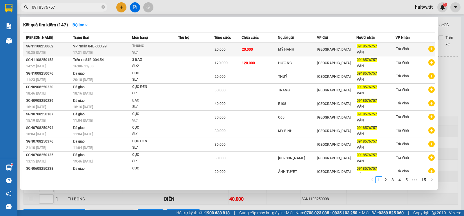
click at [188, 51] on td at bounding box center [196, 50] width 36 height 14
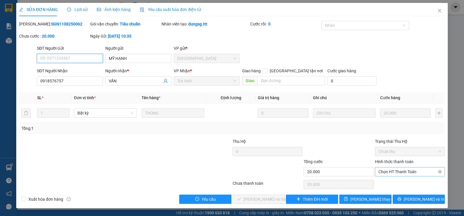
click at [393, 174] on span "Chọn HT Thanh Toán" at bounding box center [409, 172] width 63 height 9
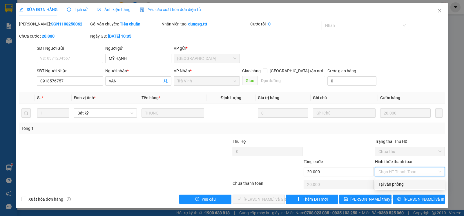
click at [394, 181] on div "Tại văn phòng" at bounding box center [410, 184] width 70 height 9
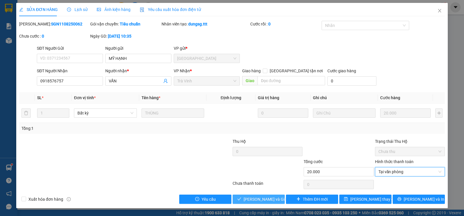
click at [274, 197] on span "Lưu và Giao hàng" at bounding box center [271, 199] width 56 height 6
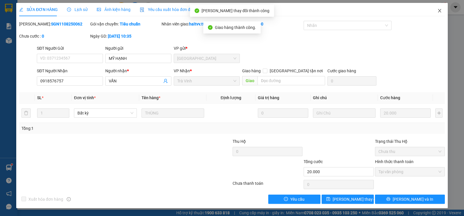
click at [439, 11] on icon "close" at bounding box center [439, 10] width 5 height 5
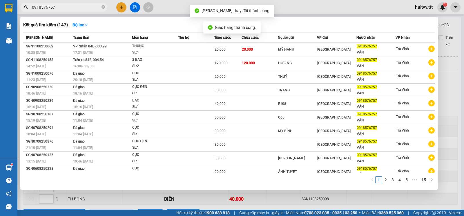
click at [78, 6] on input "0918576757" at bounding box center [66, 7] width 68 height 6
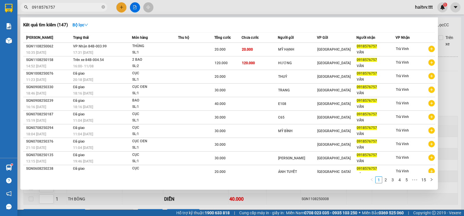
click at [104, 7] on icon "close-circle" at bounding box center [102, 6] width 3 height 3
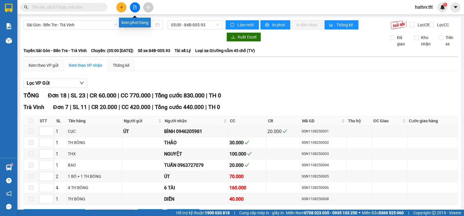
click at [138, 7] on button at bounding box center [135, 7] width 10 height 10
click at [183, 25] on span "05:00 - 84B-005.93" at bounding box center [195, 25] width 48 height 9
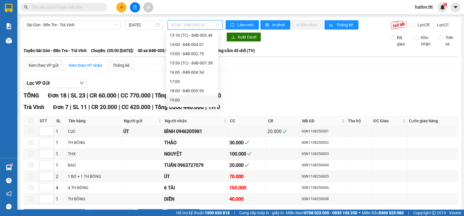
scroll to position [119, 0]
click at [184, 37] on div "13:10 (TC) - 84B-003.46" at bounding box center [191, 38] width 45 height 6
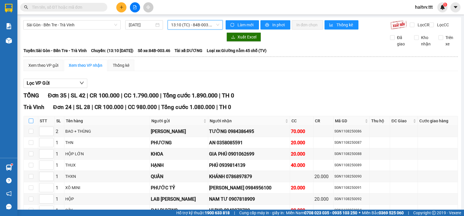
click at [29, 123] on input "checkbox" at bounding box center [31, 121] width 5 height 5
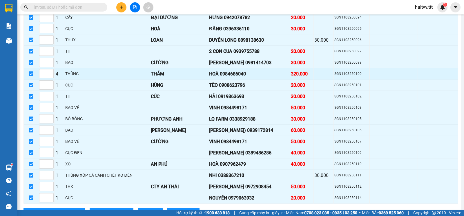
scroll to position [290, 0]
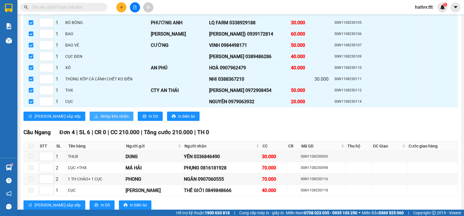
click at [101, 120] on span "Nhập kho nhận" at bounding box center [115, 116] width 28 height 6
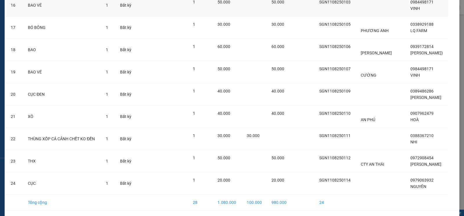
scroll to position [410, 0]
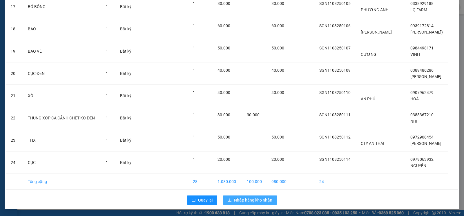
click at [236, 198] on span "Nhập hàng kho nhận" at bounding box center [253, 200] width 38 height 6
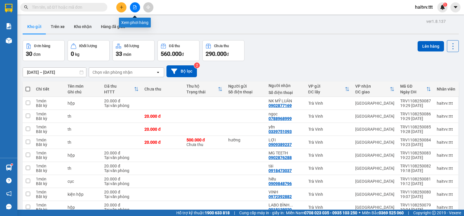
click at [135, 8] on icon "file-add" at bounding box center [135, 7] width 4 height 4
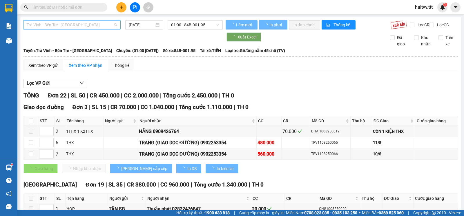
click at [58, 27] on span "Trà Vinh - Bến Tre - Sài Gòn" at bounding box center [72, 25] width 90 height 9
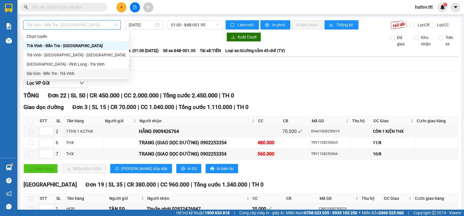
click at [43, 74] on div "Sài Gòn - Bến Tre - Trà Vinh" at bounding box center [76, 73] width 99 height 6
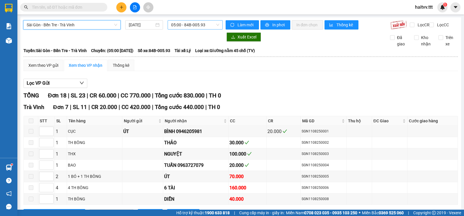
click at [178, 28] on span "05:00 - 84B-005.93" at bounding box center [195, 25] width 48 height 9
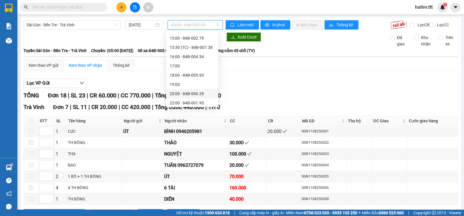
scroll to position [123, 0]
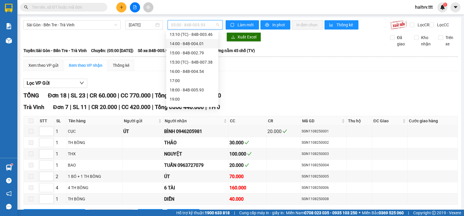
click at [190, 42] on div "14:00 - 84B-004.01" at bounding box center [191, 44] width 45 height 6
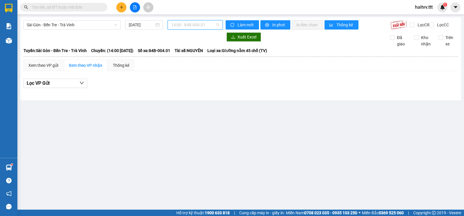
click at [176, 25] on span "14:00 - 84B-004.01" at bounding box center [195, 25] width 48 height 9
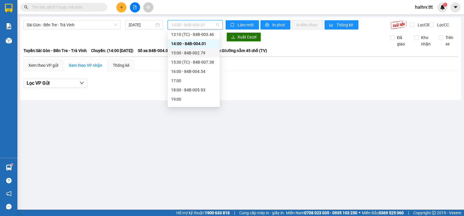
click at [180, 51] on div "15:00 - 84B-002.79" at bounding box center [193, 53] width 45 height 6
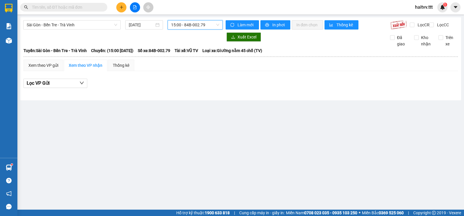
click at [197, 28] on span "15:00 - 84B-002.79" at bounding box center [195, 25] width 48 height 9
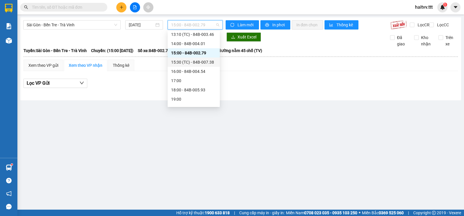
click at [198, 59] on div "15:30 (TC) - 84B-007.38" at bounding box center [193, 62] width 52 height 9
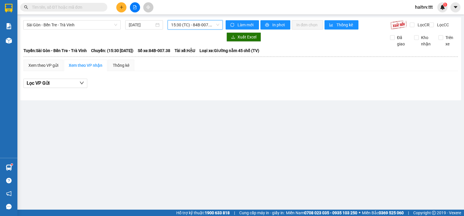
click at [207, 27] on span "15:30 (TC) - 84B-007.38" at bounding box center [195, 25] width 48 height 9
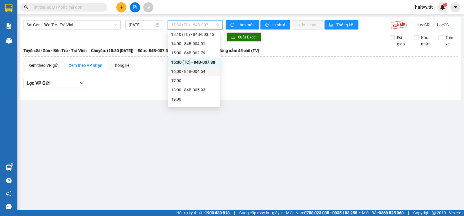
click at [200, 70] on div "16:00 - 84B-004.54" at bounding box center [193, 71] width 45 height 6
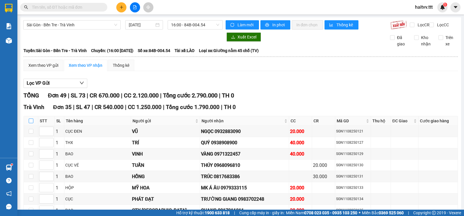
click at [31, 123] on input "checkbox" at bounding box center [31, 121] width 5 height 5
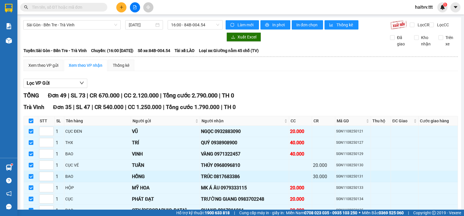
click at [32, 179] on input "checkbox" at bounding box center [31, 176] width 5 height 5
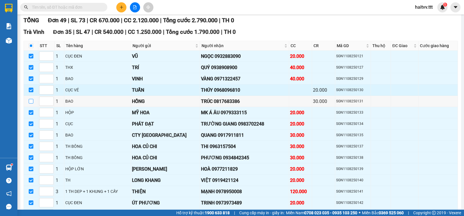
scroll to position [96, 0]
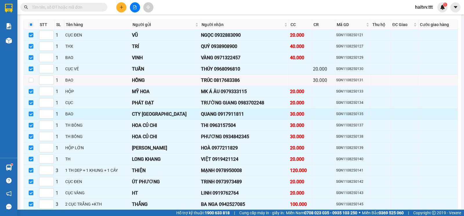
click at [32, 116] on input "checkbox" at bounding box center [31, 114] width 5 height 5
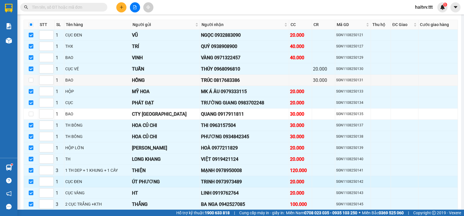
click at [32, 184] on input "checkbox" at bounding box center [31, 182] width 5 height 5
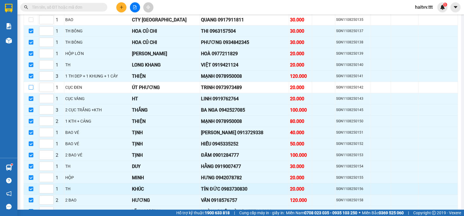
scroll to position [193, 0]
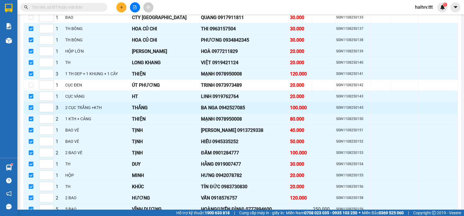
click at [32, 110] on input "checkbox" at bounding box center [31, 107] width 5 height 5
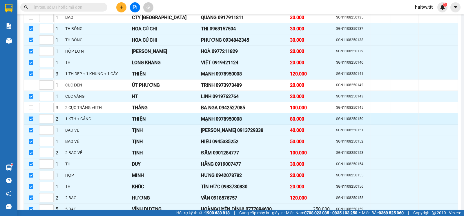
click at [32, 121] on input "checkbox" at bounding box center [31, 119] width 5 height 5
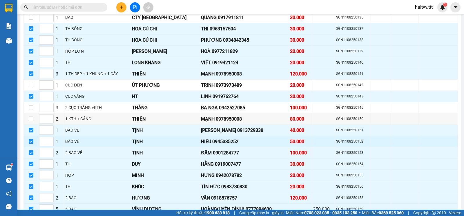
click at [32, 144] on input "checkbox" at bounding box center [31, 141] width 5 height 5
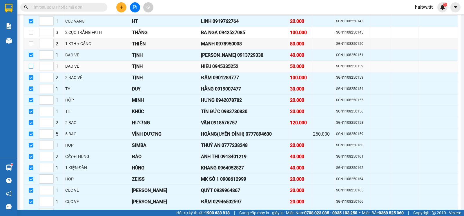
scroll to position [290, 0]
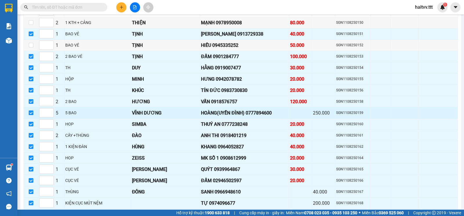
click at [29, 115] on input "checkbox" at bounding box center [31, 113] width 5 height 5
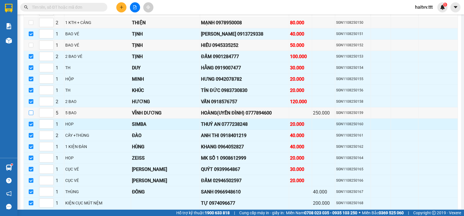
scroll to position [386, 0]
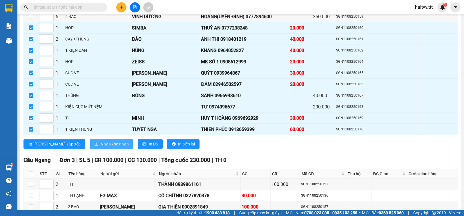
click at [101, 147] on span "Nhập kho nhận" at bounding box center [115, 144] width 28 height 6
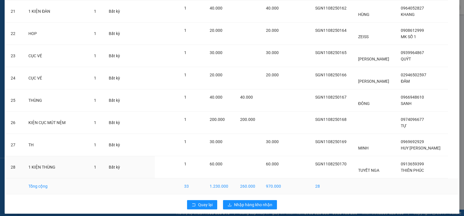
scroll to position [499, 0]
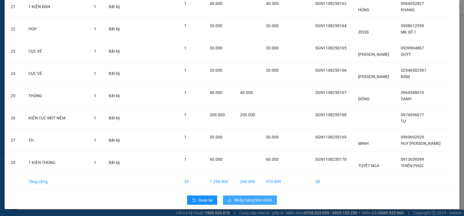
click at [251, 198] on span "Nhập hàng kho nhận" at bounding box center [253, 200] width 38 height 6
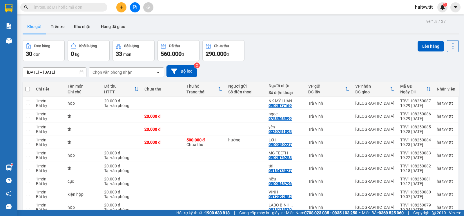
click at [78, 10] on input "text" at bounding box center [66, 7] width 68 height 6
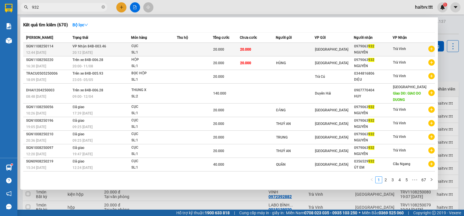
click at [199, 52] on td at bounding box center [195, 50] width 36 height 14
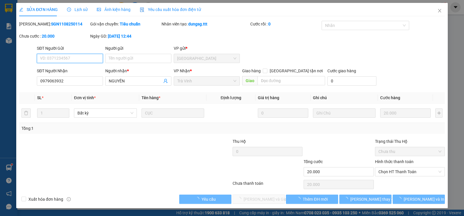
click at [394, 174] on span "Chọn HT Thanh Toán" at bounding box center [409, 172] width 63 height 9
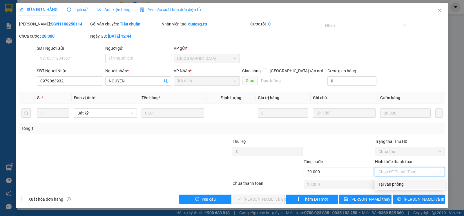
click at [392, 184] on div "Tại văn phòng" at bounding box center [409, 184] width 63 height 6
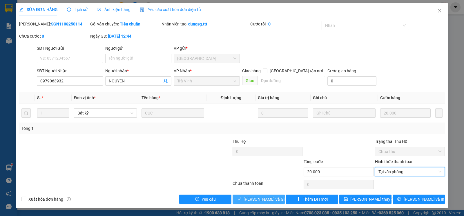
click at [248, 199] on span "Lưu và Giao hàng" at bounding box center [271, 199] width 56 height 6
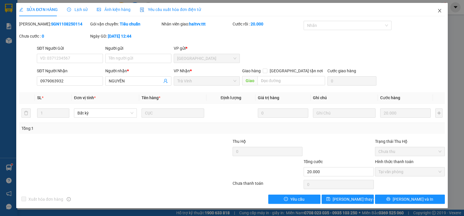
click at [438, 11] on icon "close" at bounding box center [439, 10] width 5 height 5
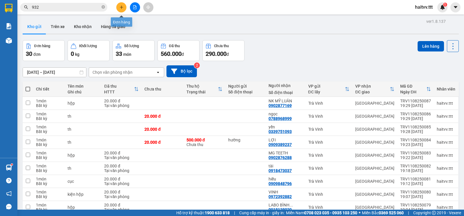
click at [125, 9] on button at bounding box center [121, 7] width 10 height 10
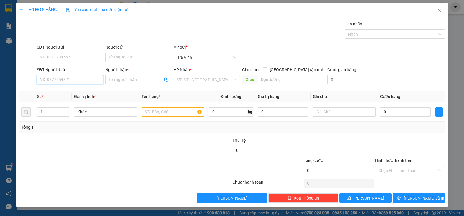
click at [74, 78] on input "SĐT Người Nhận" at bounding box center [70, 79] width 66 height 9
click at [93, 94] on div "0938257938 - ĐÌNH PHƯỢNG" at bounding box center [69, 92] width 59 height 6
click at [151, 111] on input "text" at bounding box center [172, 111] width 63 height 9
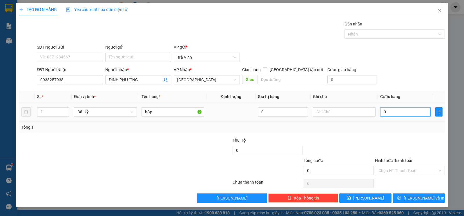
click at [389, 114] on input "0" at bounding box center [405, 111] width 50 height 9
click at [420, 199] on span "Lưu và In" at bounding box center [423, 198] width 41 height 6
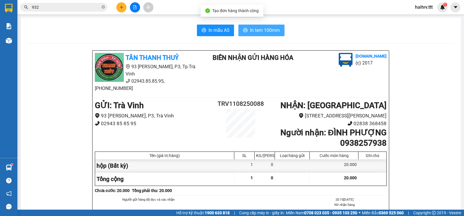
click at [262, 26] on button "In tem 100mm" at bounding box center [261, 31] width 46 height 12
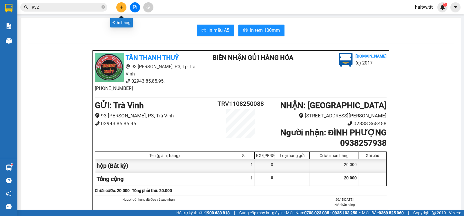
click at [120, 5] on icon "plus" at bounding box center [121, 7] width 4 height 4
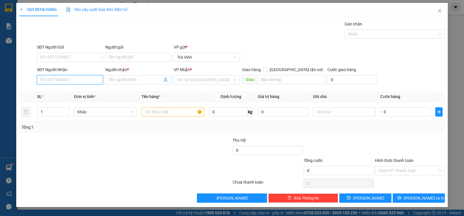
click at [62, 80] on input "SĐT Người Nhận" at bounding box center [70, 79] width 66 height 9
click at [121, 84] on span at bounding box center [138, 79] width 66 height 9
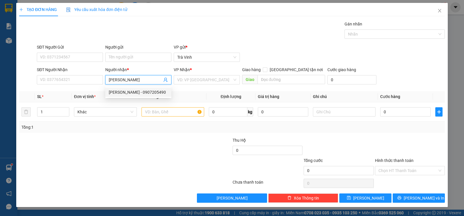
drag, startPoint x: 138, startPoint y: 90, endPoint x: 140, endPoint y: 92, distance: 3.3
click at [138, 91] on div "LABO BẢO KHANG - 0907205490" at bounding box center [138, 92] width 59 height 6
click at [171, 110] on input "text" at bounding box center [172, 111] width 63 height 9
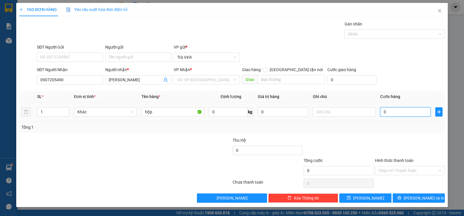
drag, startPoint x: 389, startPoint y: 112, endPoint x: 382, endPoint y: 112, distance: 6.4
click at [389, 112] on input "0" at bounding box center [405, 111] width 50 height 9
click at [415, 199] on span "Lưu và In" at bounding box center [423, 198] width 41 height 6
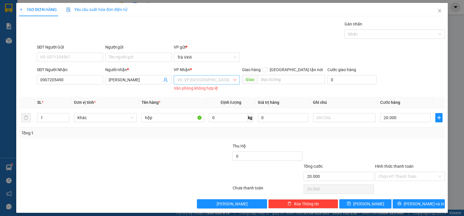
click at [226, 78] on input "search" at bounding box center [204, 80] width 55 height 9
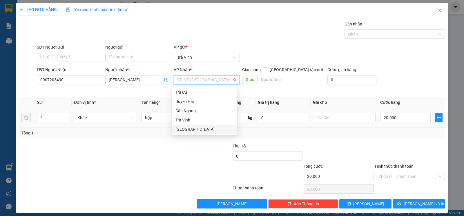
click at [210, 127] on div "Sài Gòn" at bounding box center [204, 129] width 58 height 6
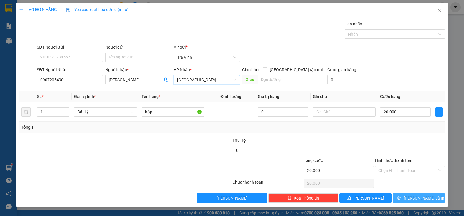
click at [405, 198] on button "Lưu và In" at bounding box center [418, 198] width 52 height 9
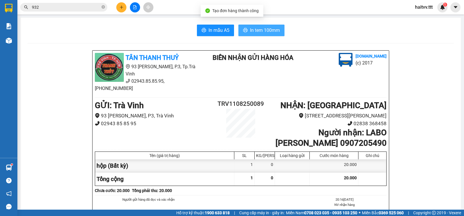
click at [273, 31] on span "In tem 100mm" at bounding box center [265, 30] width 30 height 7
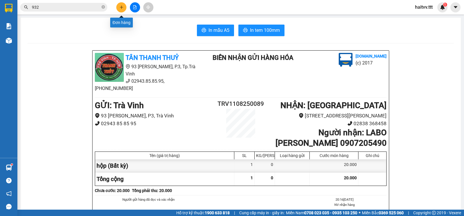
click at [121, 8] on icon "plus" at bounding box center [121, 7] width 0 height 3
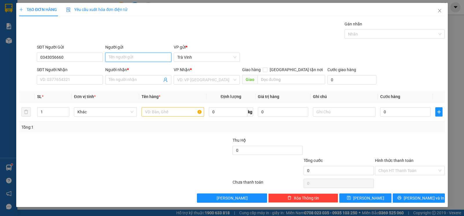
click at [129, 55] on input "Người gửi" at bounding box center [138, 57] width 66 height 9
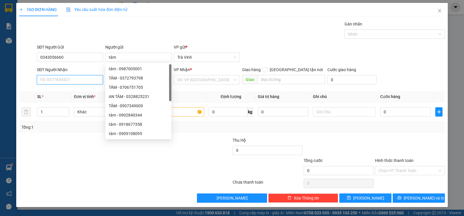
click at [83, 79] on input "SĐT Người Nhận" at bounding box center [70, 79] width 66 height 9
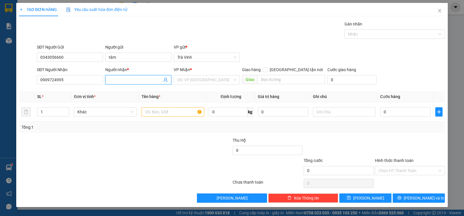
click at [112, 81] on input "Người nhận *" at bounding box center [135, 80] width 53 height 6
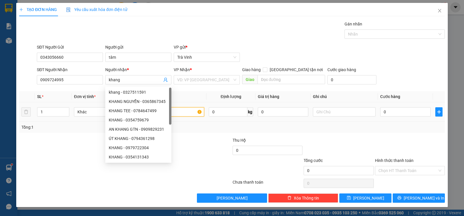
click at [184, 114] on input "text" at bounding box center [172, 111] width 63 height 9
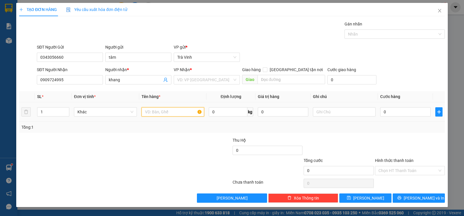
click at [180, 116] on input "text" at bounding box center [172, 111] width 63 height 9
click at [195, 81] on input "search" at bounding box center [204, 80] width 55 height 9
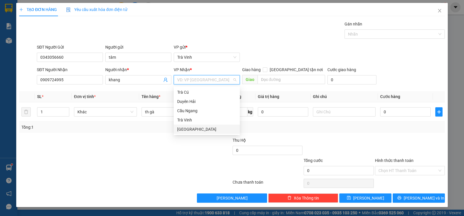
click at [185, 130] on div "Sài Gòn" at bounding box center [206, 129] width 59 height 6
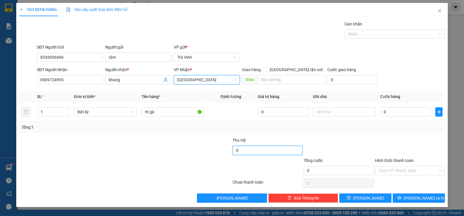
click at [249, 154] on input "0" at bounding box center [267, 150] width 70 height 9
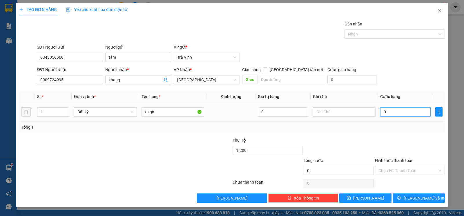
click at [395, 116] on input "0" at bounding box center [405, 111] width 50 height 9
click at [327, 116] on input "text" at bounding box center [344, 111] width 63 height 9
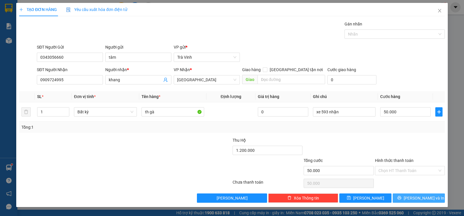
click at [411, 200] on button "Lưu và In" at bounding box center [418, 198] width 52 height 9
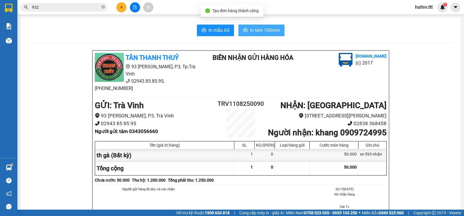
click at [258, 34] on span "In tem 100mm" at bounding box center [265, 30] width 30 height 7
click at [101, 7] on span "932" at bounding box center [63, 7] width 87 height 9
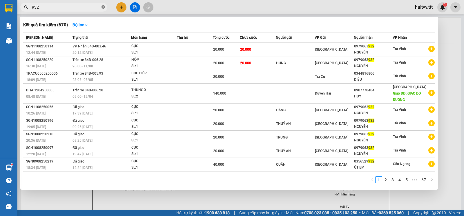
click at [103, 6] on icon "close-circle" at bounding box center [102, 6] width 3 height 3
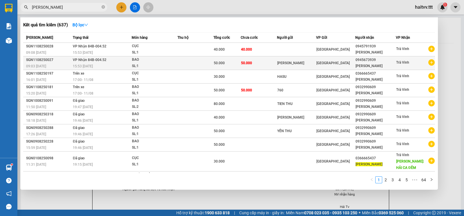
click at [237, 63] on div "50.000" at bounding box center [227, 63] width 26 height 6
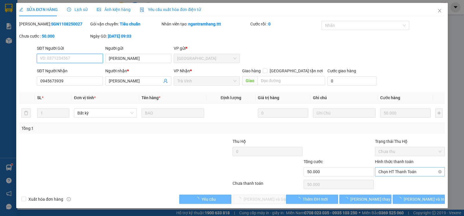
click at [389, 174] on span "Chọn HT Thanh Toán" at bounding box center [409, 172] width 63 height 9
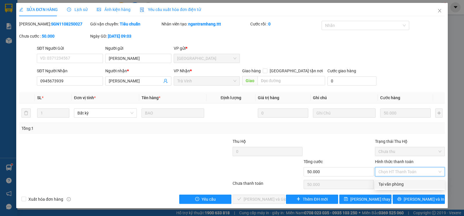
click at [389, 183] on div "Tại văn phòng" at bounding box center [409, 184] width 63 height 6
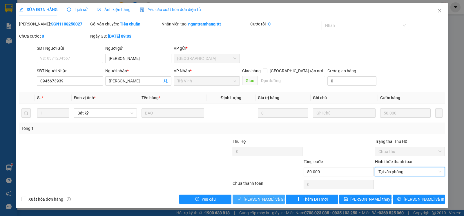
click at [273, 200] on span "Lưu và Giao hàng" at bounding box center [271, 199] width 56 height 6
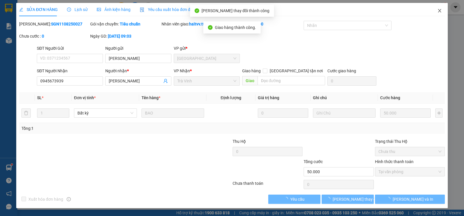
click at [438, 11] on icon "close" at bounding box center [439, 10] width 5 height 5
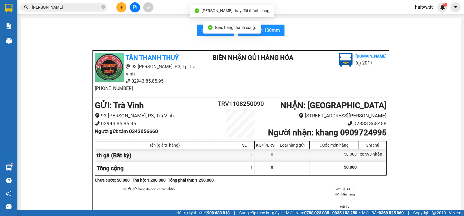
click at [83, 8] on input "thanh vân" at bounding box center [66, 7] width 68 height 6
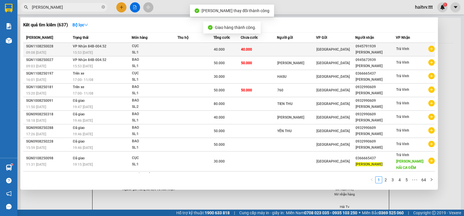
click at [191, 45] on td at bounding box center [195, 50] width 36 height 14
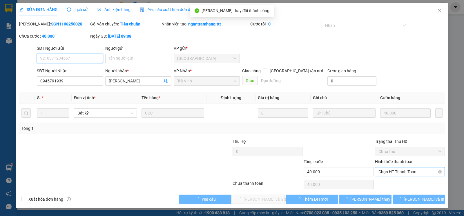
click at [387, 172] on span "Chọn HT Thanh Toán" at bounding box center [409, 172] width 63 height 9
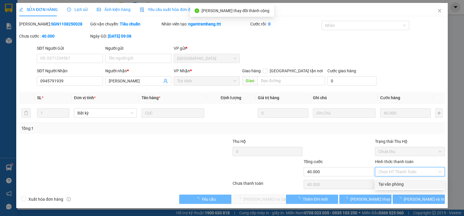
click at [389, 186] on div "Tại văn phòng" at bounding box center [409, 184] width 63 height 6
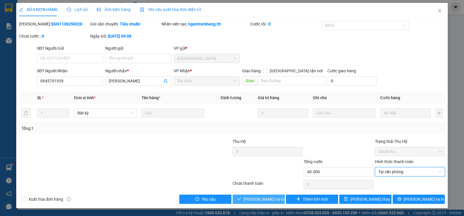
click at [274, 198] on span "Lưu và Giao hàng" at bounding box center [271, 199] width 56 height 6
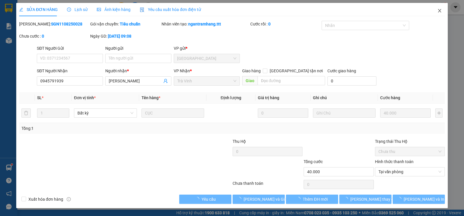
click at [437, 8] on span "Close" at bounding box center [439, 11] width 16 height 16
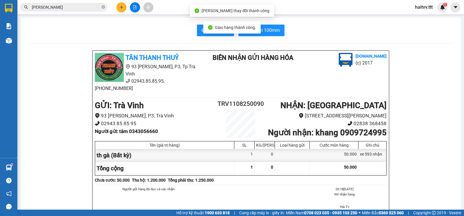
click at [101, 6] on span "thanh vân" at bounding box center [63, 7] width 87 height 9
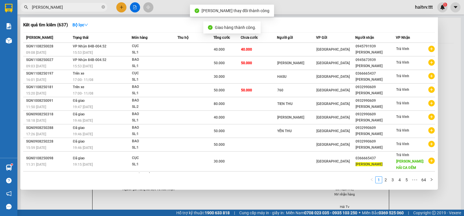
click at [104, 7] on icon "close-circle" at bounding box center [102, 6] width 3 height 3
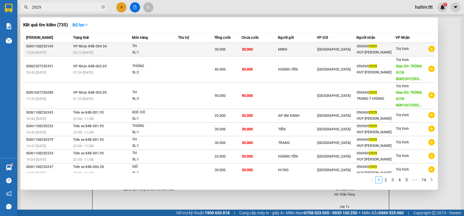
click at [227, 50] on div "30.000" at bounding box center [227, 49] width 27 height 6
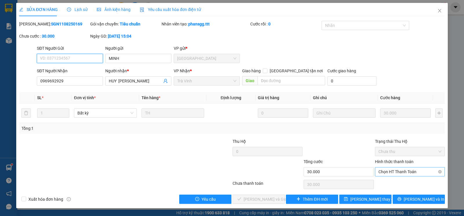
click at [384, 174] on span "Chọn HT Thanh Toán" at bounding box center [409, 172] width 63 height 9
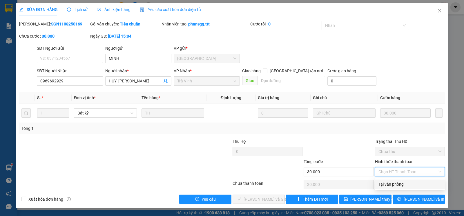
click at [387, 183] on div "Tại văn phòng" at bounding box center [409, 184] width 63 height 6
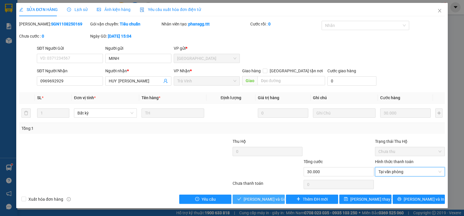
click at [274, 199] on span "Lưu và Giao hàng" at bounding box center [271, 199] width 56 height 6
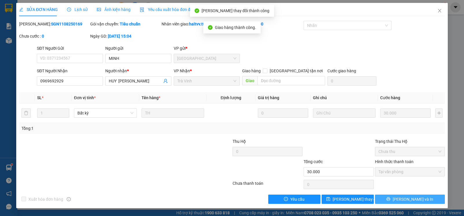
click at [415, 203] on span "Lưu và In" at bounding box center [412, 199] width 41 height 6
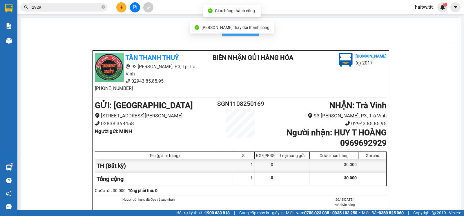
click at [250, 34] on button "In mẫu A5" at bounding box center [240, 31] width 37 height 12
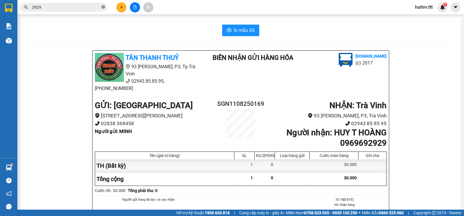
click at [103, 6] on icon "close-circle" at bounding box center [102, 6] width 3 height 3
click at [88, 5] on input "text" at bounding box center [66, 7] width 68 height 6
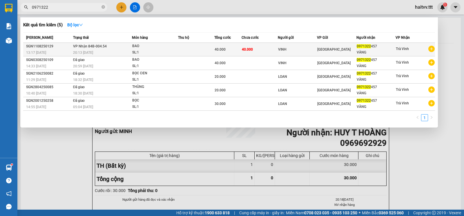
click at [213, 47] on td at bounding box center [196, 50] width 36 height 14
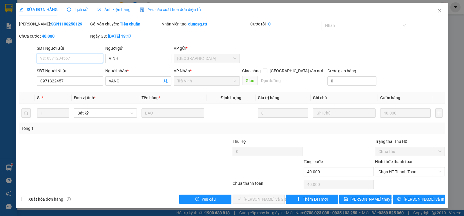
drag, startPoint x: 392, startPoint y: 174, endPoint x: 395, endPoint y: 178, distance: 5.3
click at [391, 174] on span "Chọn HT Thanh Toán" at bounding box center [409, 172] width 63 height 9
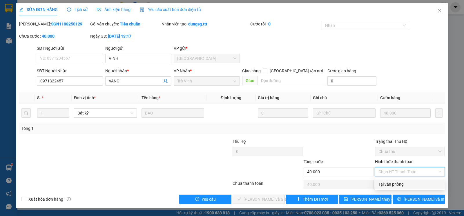
click at [396, 182] on div "Tại văn phòng" at bounding box center [409, 184] width 63 height 6
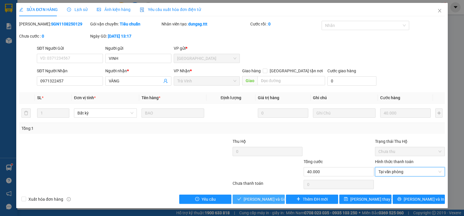
click at [270, 202] on span "Lưu và Giao hàng" at bounding box center [271, 199] width 56 height 6
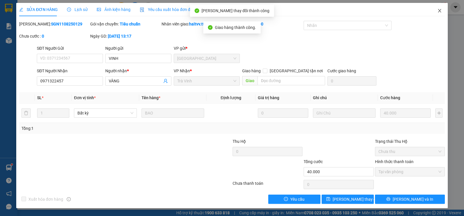
click at [439, 10] on icon "close" at bounding box center [439, 10] width 5 height 5
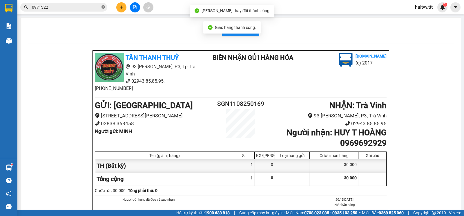
click at [102, 6] on icon "close-circle" at bounding box center [102, 6] width 3 height 3
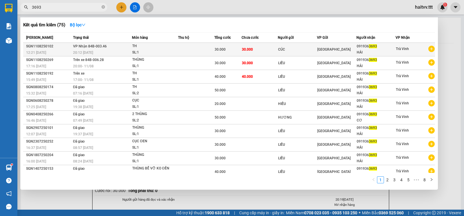
click at [178, 50] on td at bounding box center [196, 50] width 36 height 14
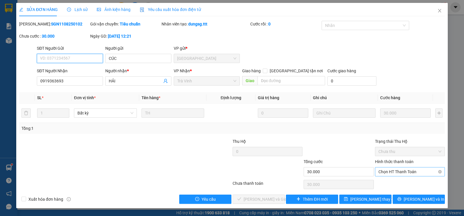
click at [393, 174] on span "Chọn HT Thanh Toán" at bounding box center [409, 172] width 63 height 9
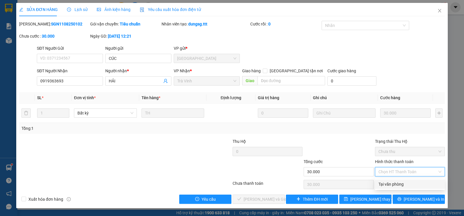
click at [395, 181] on div "Tại văn phòng" at bounding box center [410, 184] width 70 height 9
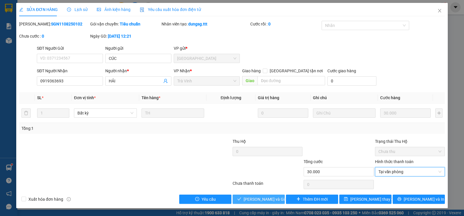
click at [255, 203] on span "Lưu và Giao hàng" at bounding box center [271, 199] width 56 height 6
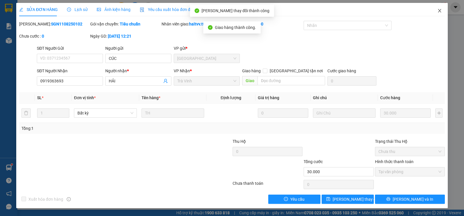
click at [440, 12] on icon "close" at bounding box center [438, 10] width 3 height 3
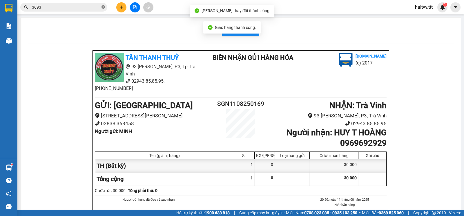
click at [103, 6] on icon "close-circle" at bounding box center [102, 6] width 3 height 3
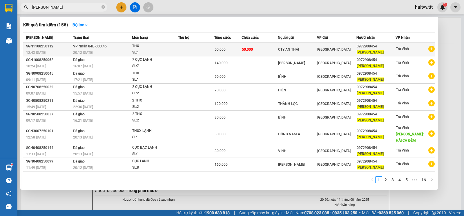
click at [154, 48] on div "THX" at bounding box center [153, 46] width 43 height 6
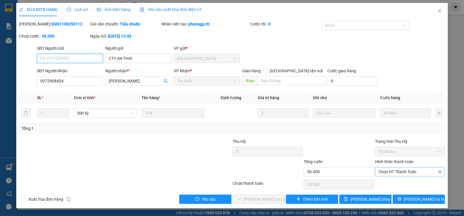
click at [385, 170] on span "Chọn HT Thanh Toán" at bounding box center [409, 172] width 63 height 9
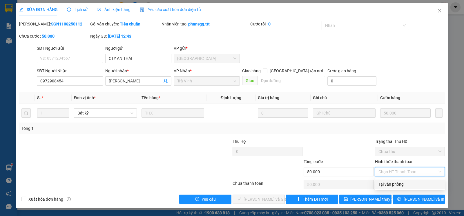
click at [388, 182] on div "Tại văn phòng" at bounding box center [409, 184] width 63 height 6
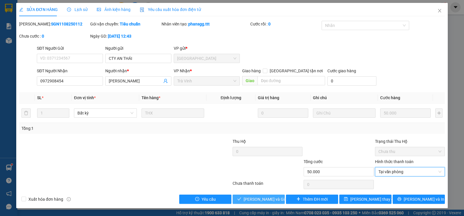
click at [260, 199] on span "Lưu và Giao hàng" at bounding box center [271, 199] width 56 height 6
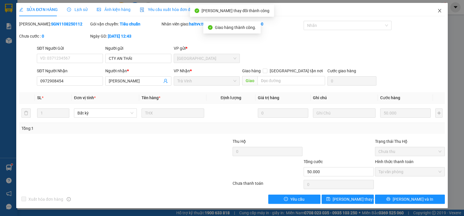
click at [438, 10] on icon "close" at bounding box center [439, 10] width 5 height 5
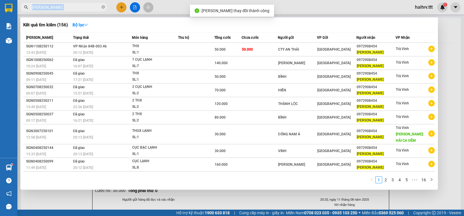
click at [101, 7] on span "thảo trinh" at bounding box center [63, 7] width 87 height 9
click at [102, 7] on icon "close-circle" at bounding box center [102, 6] width 3 height 3
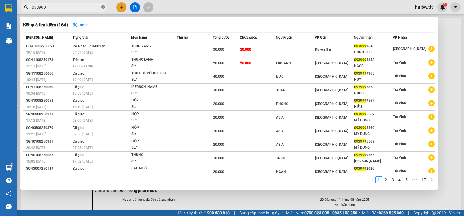
click at [102, 6] on icon "close-circle" at bounding box center [102, 6] width 3 height 3
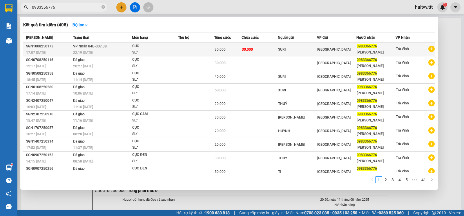
click at [198, 53] on td at bounding box center [196, 50] width 36 height 14
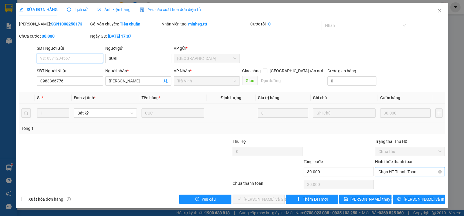
click at [386, 174] on span "Chọn HT Thanh Toán" at bounding box center [409, 172] width 63 height 9
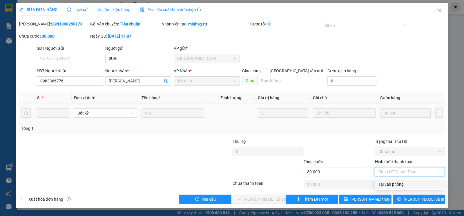
click at [387, 183] on div "Tại văn phòng" at bounding box center [409, 184] width 63 height 6
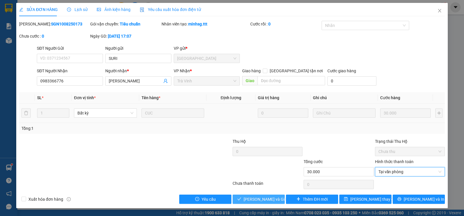
click at [278, 198] on button "Lưu và Giao hàng" at bounding box center [258, 199] width 52 height 9
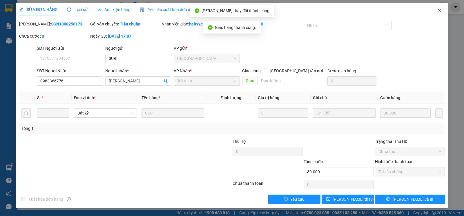
click at [438, 8] on span "Close" at bounding box center [439, 11] width 16 height 16
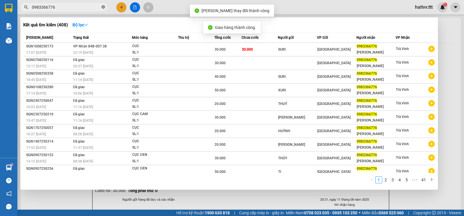
click at [102, 6] on icon "close-circle" at bounding box center [102, 6] width 3 height 3
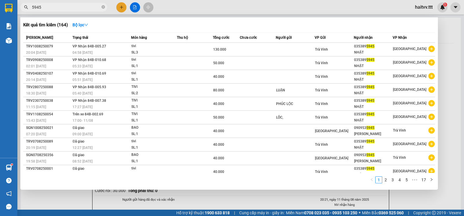
click at [123, 9] on div at bounding box center [232, 108] width 464 height 216
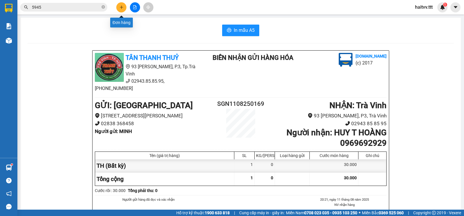
click at [123, 9] on button at bounding box center [121, 7] width 10 height 10
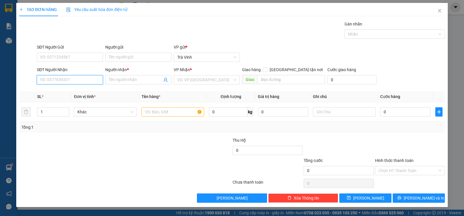
click at [61, 81] on input "SĐT Người Nhận" at bounding box center [70, 79] width 66 height 9
click at [71, 92] on div "0353895945 - NHẬT" at bounding box center [69, 92] width 59 height 6
click at [152, 112] on input "text" at bounding box center [172, 111] width 63 height 9
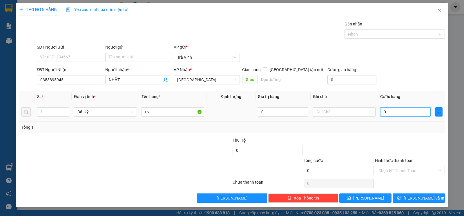
click at [391, 112] on input "0" at bounding box center [405, 111] width 50 height 9
click at [400, 168] on input "Hình thức thanh toán" at bounding box center [407, 171] width 59 height 9
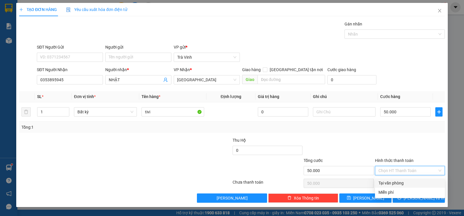
click at [407, 182] on div "Tại văn phòng" at bounding box center [409, 183] width 63 height 6
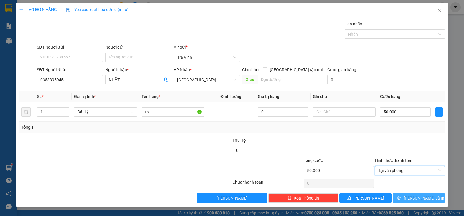
click at [414, 198] on span "Lưu và In" at bounding box center [423, 198] width 41 height 6
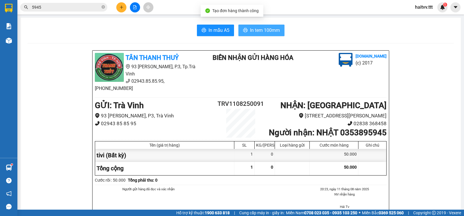
click at [267, 31] on span "In tem 100mm" at bounding box center [265, 30] width 30 height 7
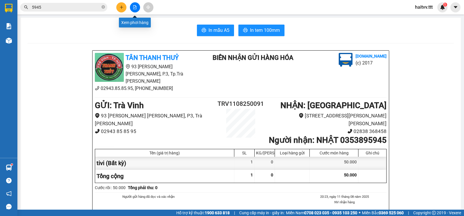
click at [136, 7] on icon "file-add" at bounding box center [135, 7] width 4 height 4
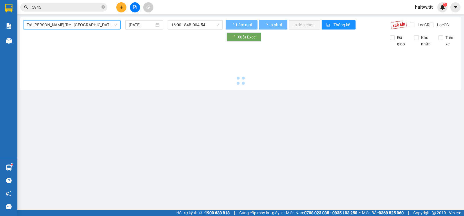
click at [77, 22] on span "Trà [PERSON_NAME] Tre - [GEOGRAPHIC_DATA]" at bounding box center [72, 25] width 90 height 9
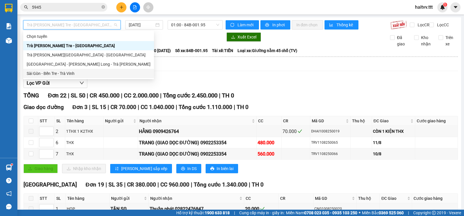
click at [51, 74] on div "Sài Gòn - Bến Tre - Trà Vinh" at bounding box center [89, 73] width 124 height 6
type input "[DATE]"
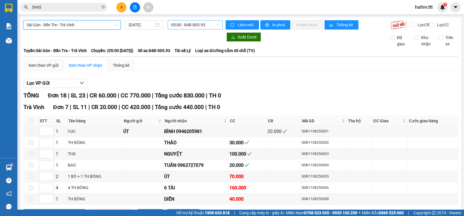
click at [182, 26] on span "05:00 - 84B-005.93" at bounding box center [195, 25] width 48 height 9
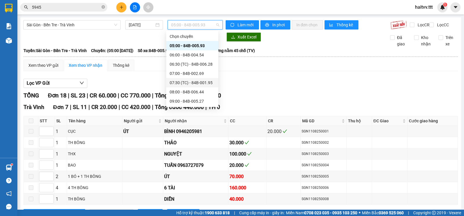
scroll to position [148, 0]
click at [194, 62] on div "18:00 - 84B-005.93" at bounding box center [191, 64] width 45 height 6
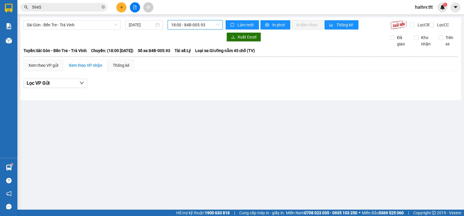
click at [198, 25] on span "18:00 - 84B-005.93" at bounding box center [195, 25] width 48 height 9
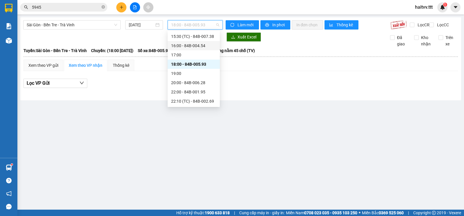
click at [193, 45] on div "16:00 - 84B-004.54" at bounding box center [193, 46] width 45 height 6
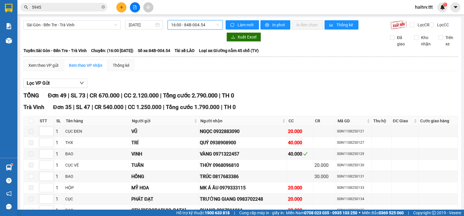
click at [202, 23] on span "16:00 - 84B-004.54" at bounding box center [195, 25] width 48 height 9
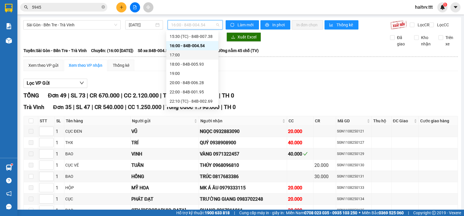
click at [196, 54] on div "17:00" at bounding box center [191, 55] width 45 height 6
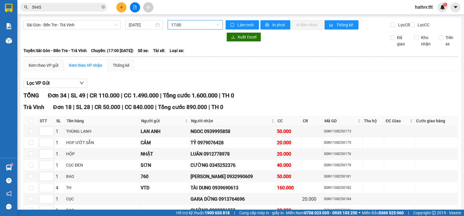
click at [195, 26] on span "17:00" at bounding box center [195, 25] width 48 height 9
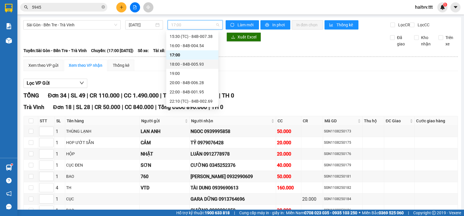
click at [191, 66] on div "18:00 - 84B-005.93" at bounding box center [191, 64] width 45 height 6
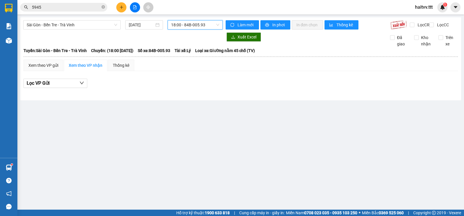
click at [185, 27] on span "18:00 - 84B-005.93" at bounding box center [195, 25] width 48 height 9
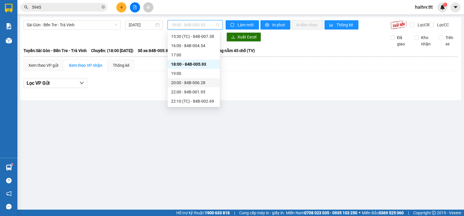
click at [192, 79] on div "20:00 - 84B-006.28" at bounding box center [193, 82] width 52 height 9
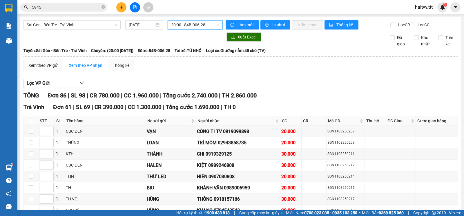
click at [189, 27] on span "20:00 - 84B-006.28" at bounding box center [195, 25] width 48 height 9
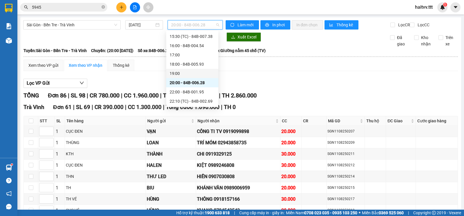
click at [193, 72] on div "19:00" at bounding box center [191, 73] width 45 height 6
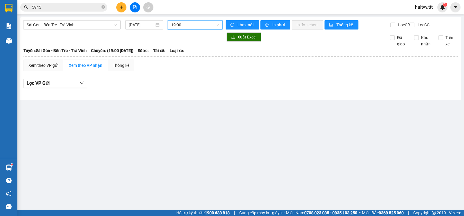
click at [193, 27] on span "19:00" at bounding box center [195, 25] width 48 height 9
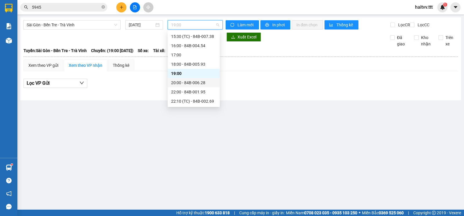
click at [193, 81] on div "20:00 - 84B-006.28" at bounding box center [193, 83] width 45 height 6
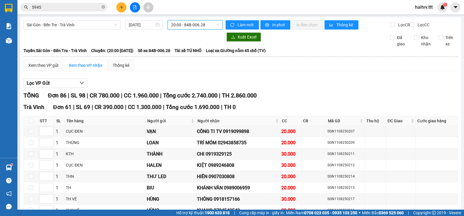
click at [183, 24] on span "20:00 - 84B-006.28" at bounding box center [195, 25] width 48 height 9
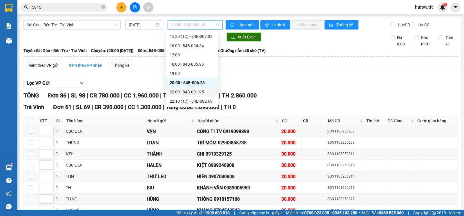
click at [194, 94] on div "22:00 - 84B-001.95" at bounding box center [191, 92] width 45 height 6
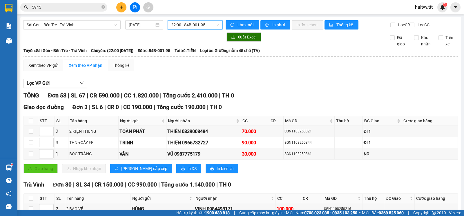
click at [186, 26] on span "22:00 - 84B-001.95" at bounding box center [195, 25] width 48 height 9
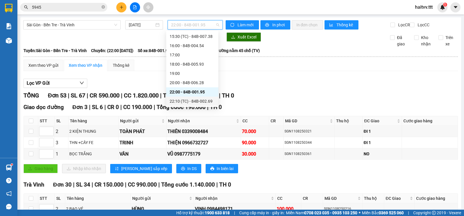
click at [192, 98] on div "22:10 (TC) - 84B-002.69" at bounding box center [192, 101] width 52 height 9
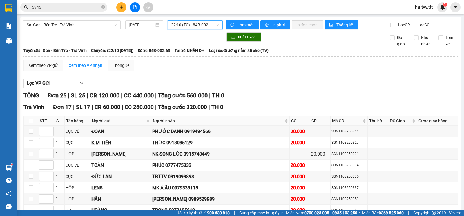
click at [182, 27] on span "22:10 (TC) - 84B-002.69" at bounding box center [195, 25] width 48 height 9
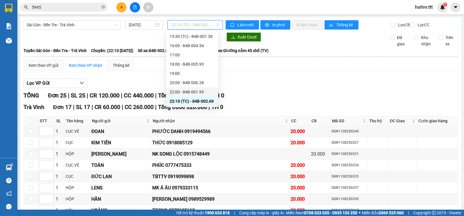
click at [267, 88] on div "Lọc VP Gửi" at bounding box center [240, 84] width 434 height 10
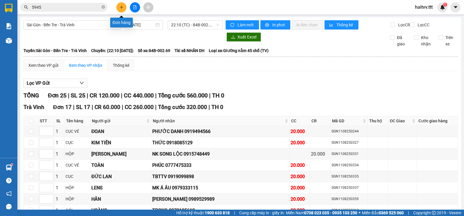
click at [118, 7] on button at bounding box center [121, 7] width 10 height 10
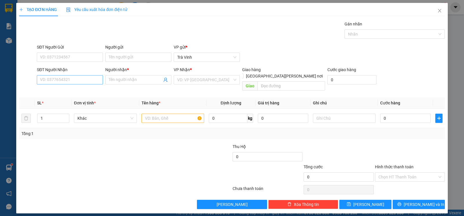
click at [83, 76] on div "SĐT Người Nhận VD: 0377654321" at bounding box center [70, 77] width 66 height 20
click at [84, 83] on input "SĐT Người Nhận" at bounding box center [70, 79] width 66 height 9
drag, startPoint x: 74, startPoint y: 88, endPoint x: 84, endPoint y: 92, distance: 10.2
click at [75, 88] on div "0986156066 - [PERSON_NAME]" at bounding box center [70, 92] width 66 height 9
type input "0986156066"
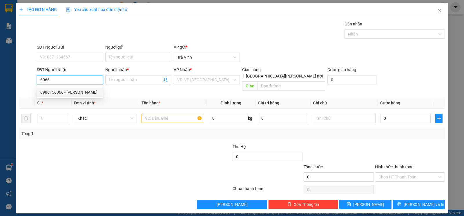
type input "PHỤNG"
type input "0986156066"
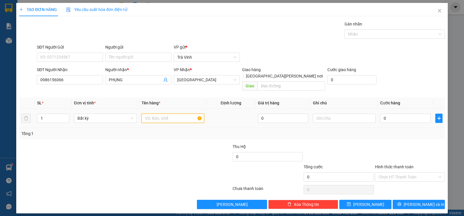
click at [152, 114] on input "text" at bounding box center [172, 118] width 63 height 9
type input "thx"
click at [395, 114] on input "0" at bounding box center [405, 118] width 50 height 9
type input "3"
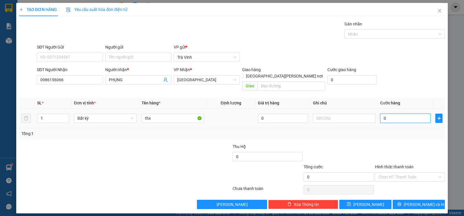
type input "3"
type input "30"
click at [415, 202] on span "[PERSON_NAME] và In" at bounding box center [423, 205] width 41 height 6
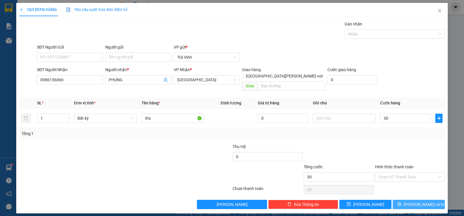
type input "30.000"
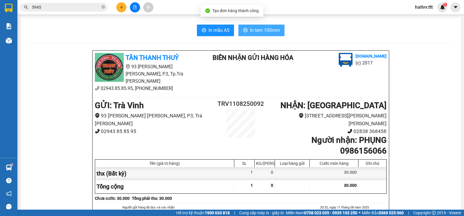
click at [264, 35] on button "In tem 100mm" at bounding box center [261, 31] width 46 height 12
click at [122, 9] on button at bounding box center [121, 7] width 10 height 10
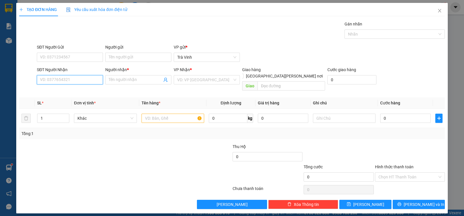
click at [77, 81] on input "SĐT Người Nhận" at bounding box center [70, 79] width 66 height 9
click at [66, 92] on div "0919024377 - [PERSON_NAME]" at bounding box center [69, 92] width 59 height 6
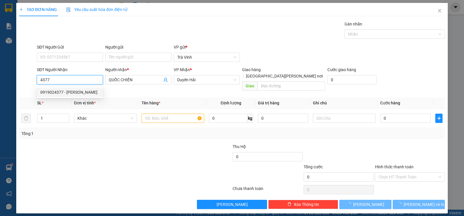
type input "0919024377"
type input "QUỐC CHIẾN"
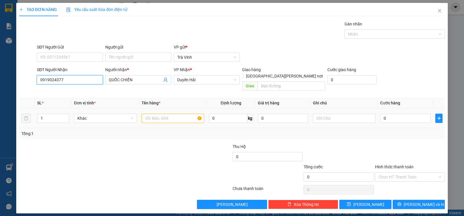
type input "0919024377"
click at [163, 117] on input "text" at bounding box center [172, 118] width 63 height 9
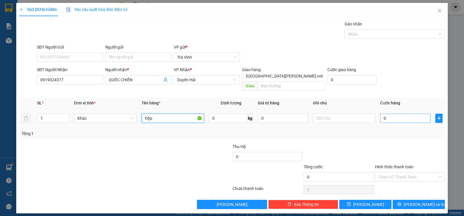
type input "hộp"
click at [395, 117] on input "0" at bounding box center [405, 118] width 50 height 9
type input "2"
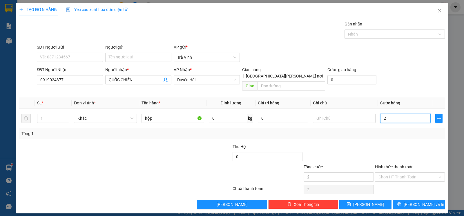
type input "20"
click at [413, 200] on button "[PERSON_NAME] và In" at bounding box center [418, 204] width 52 height 9
type input "20.000"
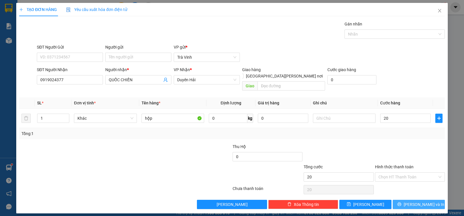
type input "20.000"
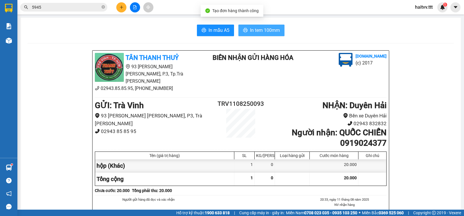
click at [269, 33] on span "In tem 100mm" at bounding box center [265, 30] width 30 height 7
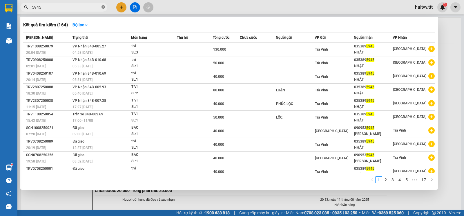
click at [104, 7] on icon "close-circle" at bounding box center [102, 6] width 3 height 3
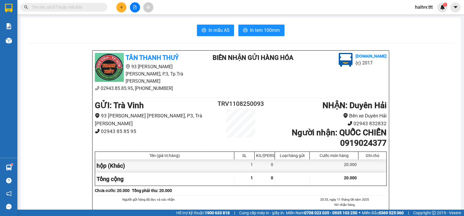
click at [120, 10] on button at bounding box center [121, 7] width 10 height 10
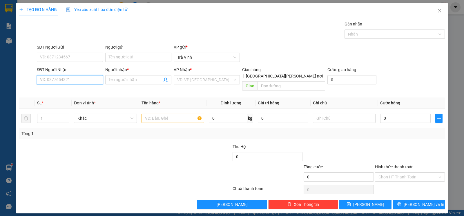
drag, startPoint x: 86, startPoint y: 80, endPoint x: 113, endPoint y: 71, distance: 28.6
click at [86, 80] on input "SĐT Người Nhận" at bounding box center [70, 79] width 66 height 9
click at [85, 94] on div "0902877169 - NK MỸ LUÂN" at bounding box center [69, 92] width 59 height 6
type input "0902877169"
type input "NK MỸ LUÂN"
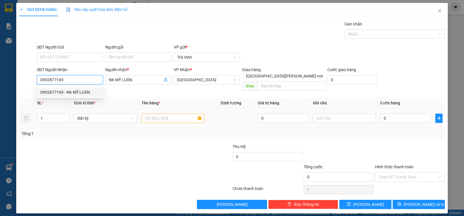
type input "0902877169"
click at [160, 114] on input "text" at bounding box center [172, 118] width 63 height 9
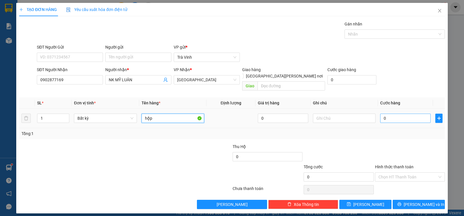
type input "hộp"
click at [394, 114] on input "0" at bounding box center [405, 118] width 50 height 9
type input "2"
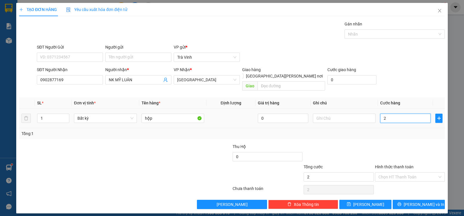
type input "20"
click at [395, 173] on input "Hình thức thanh toán" at bounding box center [407, 177] width 59 height 9
type input "20.000"
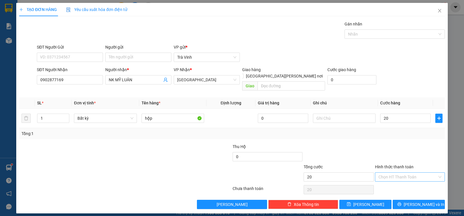
type input "20.000"
click at [401, 184] on div "Tại văn phòng" at bounding box center [409, 183] width 63 height 6
type input "0"
click at [417, 202] on span "[PERSON_NAME] và In" at bounding box center [423, 205] width 41 height 6
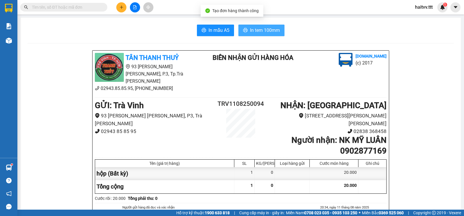
click at [269, 34] on span "In tem 100mm" at bounding box center [265, 30] width 30 height 7
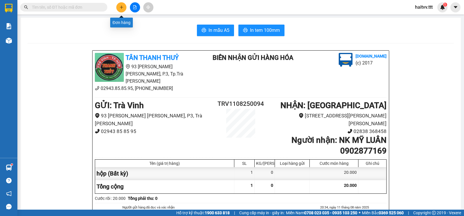
click at [123, 7] on icon "plus" at bounding box center [121, 7] width 4 height 4
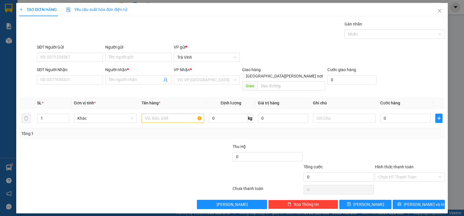
click at [77, 75] on div "SĐT Người Nhận" at bounding box center [70, 71] width 66 height 9
click at [85, 83] on input "SĐT Người Nhận" at bounding box center [70, 79] width 66 height 9
type input "9"
type input "0938059059"
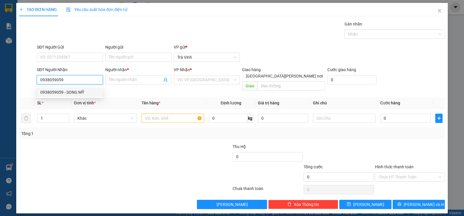
click at [86, 92] on div "0938059059 - SONG MỸ" at bounding box center [69, 92] width 59 height 6
type input "SONG MỸ"
type input "0938059059"
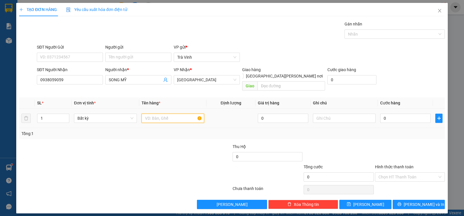
click at [155, 114] on input "text" at bounding box center [172, 118] width 63 height 9
type input "hộp"
click at [395, 114] on input "0" at bounding box center [405, 118] width 50 height 9
type input "2"
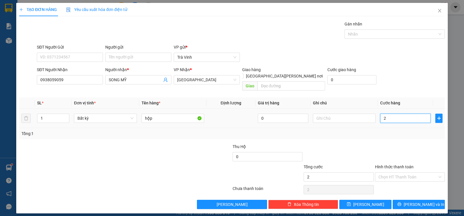
type input "2"
type input "20"
click at [395, 173] on input "Hình thức thanh toán" at bounding box center [407, 177] width 59 height 9
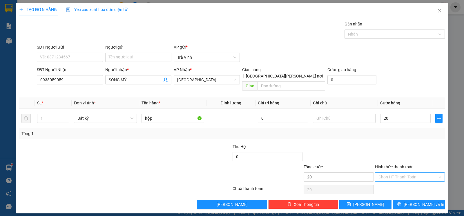
type input "20.000"
click at [404, 184] on div "Tại văn phòng" at bounding box center [409, 183] width 63 height 6
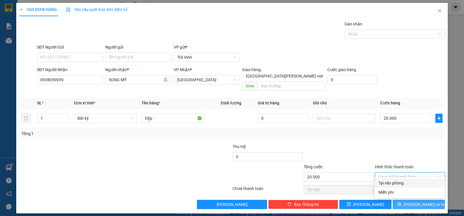
type input "0"
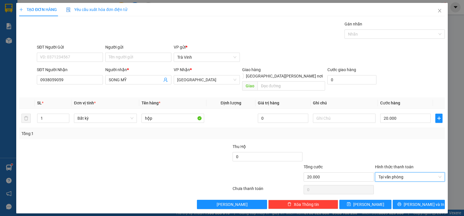
click at [408, 205] on div "TẠO ĐƠN HÀNG Yêu cầu xuất [PERSON_NAME] điện tử Transit Pickup Surcharge Ids Tr…" at bounding box center [231, 108] width 431 height 211
click at [401, 203] on icon "printer" at bounding box center [399, 205] width 4 height 4
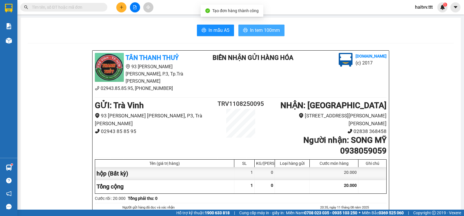
click at [265, 29] on span "In tem 100mm" at bounding box center [265, 30] width 30 height 7
click at [67, 12] on div "Kết quả [PERSON_NAME] ( 164 ) Bộ lọc Mã ĐH Trạng thái Món hàng Thu hộ [PERSON_N…" at bounding box center [56, 7] width 113 height 10
click at [69, 9] on input "text" at bounding box center [66, 7] width 68 height 6
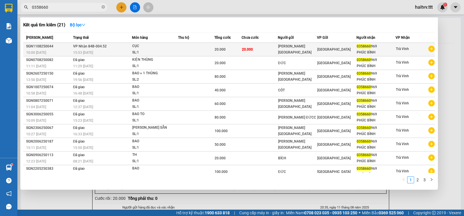
type input "0358660"
click at [156, 48] on div "CỤC" at bounding box center [153, 46] width 43 height 6
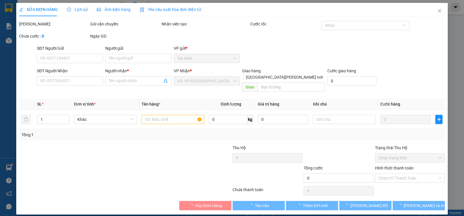
type input "[PERSON_NAME] [GEOGRAPHIC_DATA]"
type input "0358660969"
type input "PHÚC BÌNH"
type input "20.000"
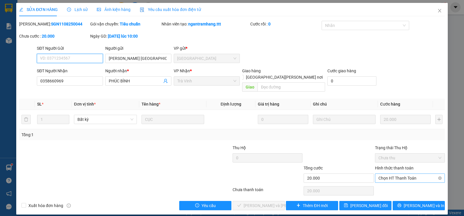
click at [393, 174] on span "Chọn HT Thanh Toán" at bounding box center [409, 178] width 63 height 9
click at [392, 179] on div "Total Paid Fee 0 Total UnPaid Fee 20.000 Cash Collection Total Fee Mã ĐH: SGN11…" at bounding box center [231, 116] width 425 height 190
click at [391, 174] on span "Chọn HT Thanh Toán" at bounding box center [409, 178] width 63 height 9
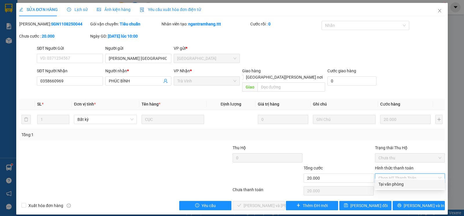
click at [391, 182] on div "Tại văn phòng" at bounding box center [409, 184] width 63 height 6
type input "0"
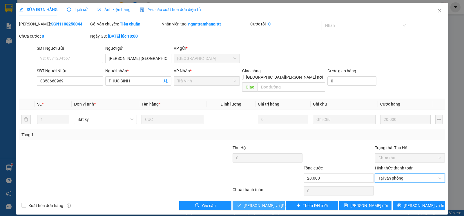
click at [274, 203] on span "[PERSON_NAME] và [PERSON_NAME] hàng" at bounding box center [282, 206] width 78 height 6
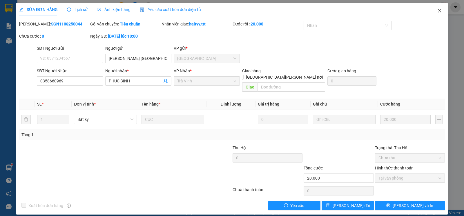
click at [437, 10] on icon "close" at bounding box center [439, 10] width 5 height 5
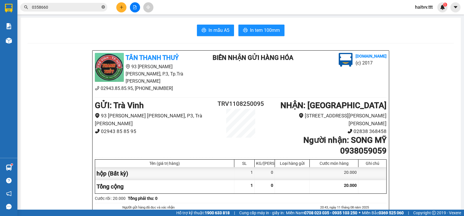
click at [103, 7] on icon "close-circle" at bounding box center [102, 6] width 3 height 3
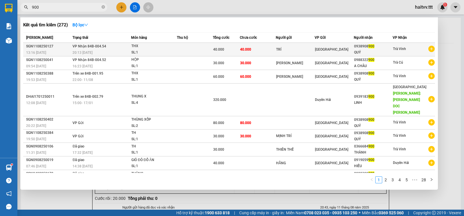
type input "900"
click at [149, 48] on div "THX" at bounding box center [152, 46] width 43 height 6
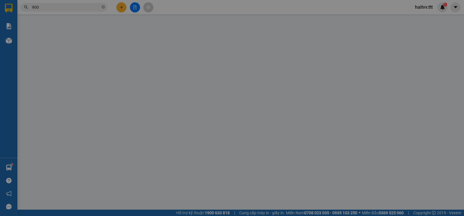
type input "TRÍ"
type input "0938908900"
type input "QUÝ"
type input "40.000"
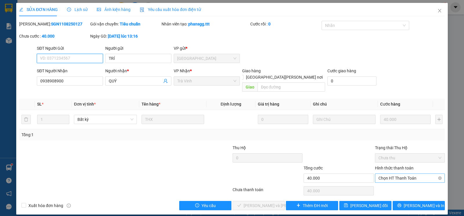
click at [389, 175] on span "Chọn HT Thanh Toán" at bounding box center [409, 178] width 63 height 9
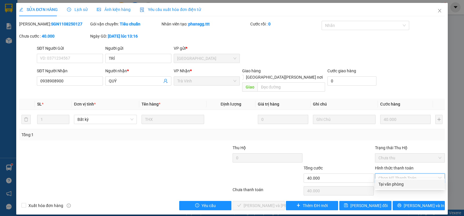
click at [389, 185] on div "Tại văn phòng" at bounding box center [409, 184] width 63 height 6
type input "0"
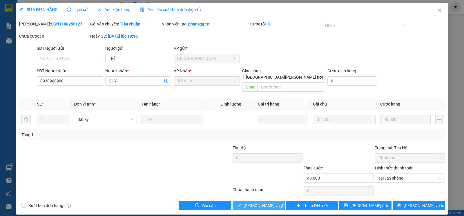
click at [273, 204] on button "Lưu và Giao hàng" at bounding box center [258, 205] width 52 height 9
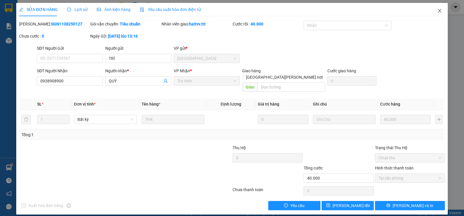
click at [435, 10] on span "Close" at bounding box center [439, 11] width 16 height 16
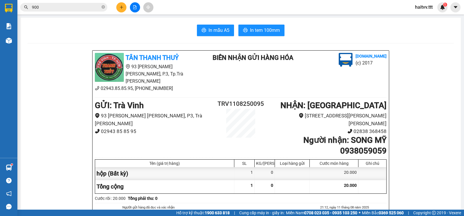
click at [53, 8] on input "900" at bounding box center [66, 7] width 68 height 6
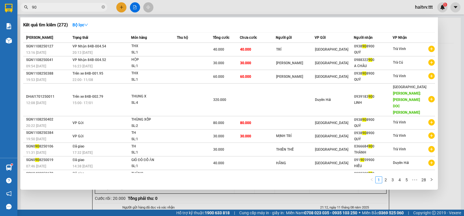
type input "9"
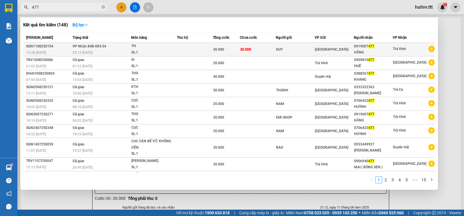
type input "477"
click at [132, 48] on div "TH" at bounding box center [152, 46] width 43 height 6
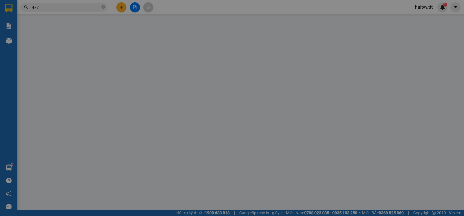
type input "DUY"
type input "0919007477"
type input "HẰNG"
type input "30.000"
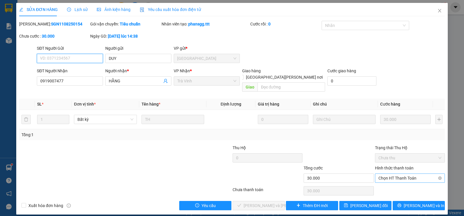
click at [406, 174] on span "Chọn HT Thanh Toán" at bounding box center [409, 178] width 63 height 9
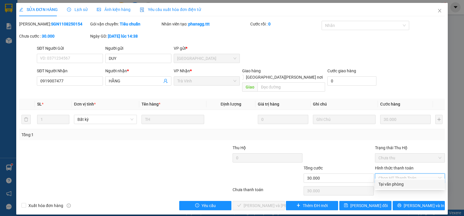
click at [394, 187] on div "Tại văn phòng" at bounding box center [409, 184] width 63 height 6
type input "0"
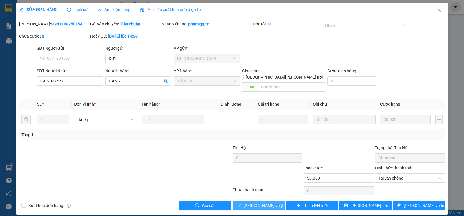
click at [252, 203] on span "Lưu và Giao hàng" at bounding box center [282, 206] width 78 height 6
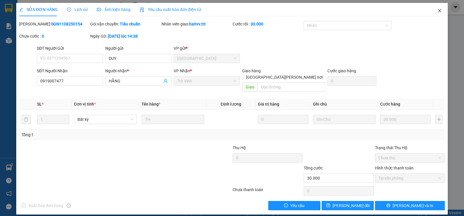
click at [437, 8] on span "Close" at bounding box center [439, 11] width 16 height 16
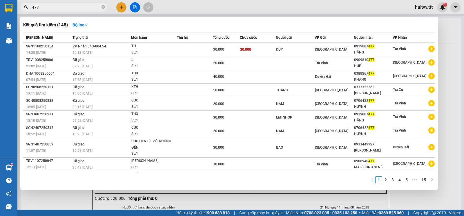
click at [50, 8] on input "477" at bounding box center [66, 7] width 68 height 6
type input "4"
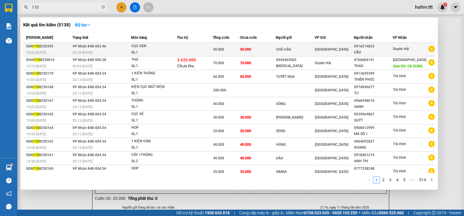
type input "110"
click at [168, 51] on div "SL: 1" at bounding box center [152, 53] width 43 height 6
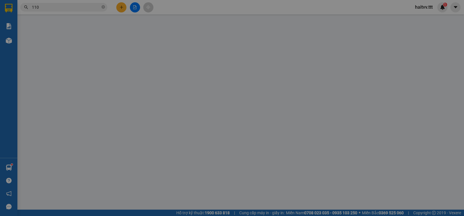
type input "CHÚ CẦU"
type input "0916214833"
type input "ĐẨU"
type input "50.000"
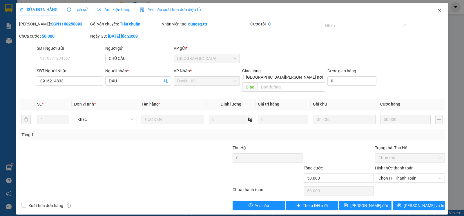
click at [440, 12] on icon "close" at bounding box center [439, 10] width 5 height 5
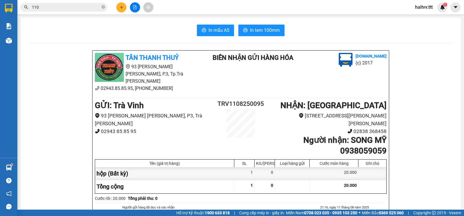
click at [52, 6] on input "110" at bounding box center [66, 7] width 68 height 6
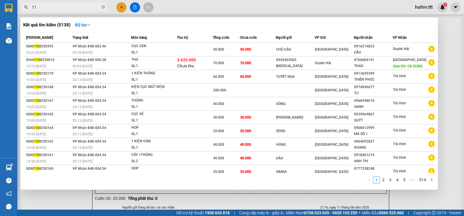
type input "1"
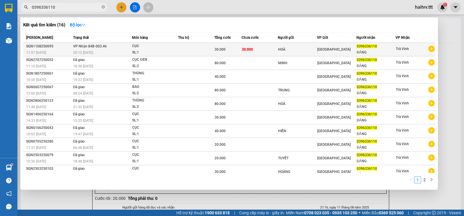
type input "0396336110"
click at [154, 50] on div "SL: 1" at bounding box center [153, 53] width 43 height 6
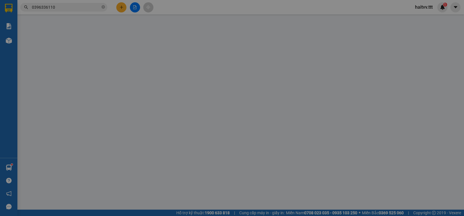
type input "HOÀ"
type input "0396336110"
type input "ĐĂNG"
type input "30.000"
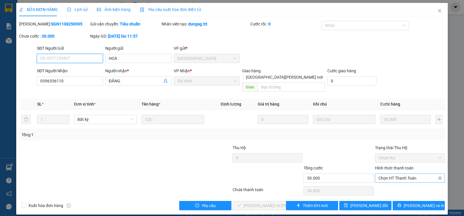
click at [384, 174] on span "Chọn HT Thanh Toán" at bounding box center [409, 178] width 63 height 9
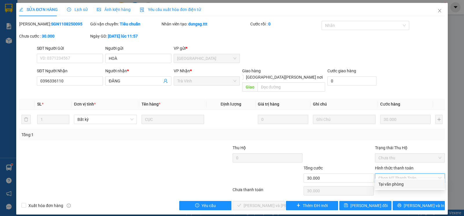
drag, startPoint x: 390, startPoint y: 185, endPoint x: 368, endPoint y: 185, distance: 21.4
click at [389, 185] on div "Tại văn phòng" at bounding box center [409, 184] width 63 height 6
type input "0"
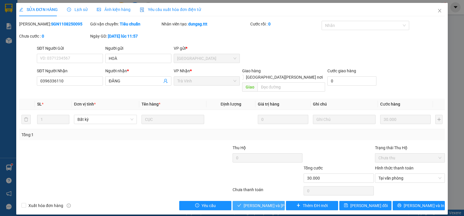
click at [258, 203] on span "Lưu và Giao hàng" at bounding box center [282, 206] width 78 height 6
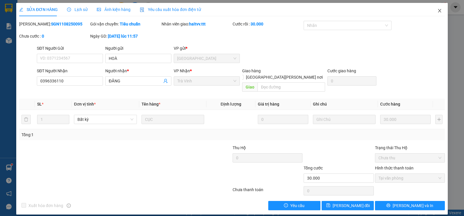
click at [439, 8] on span "Close" at bounding box center [439, 11] width 16 height 16
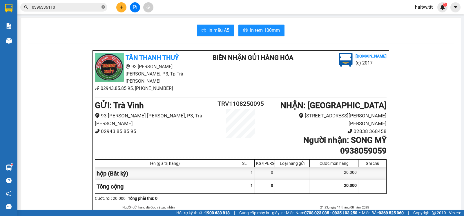
click at [102, 8] on icon "close-circle" at bounding box center [102, 6] width 3 height 3
click at [125, 7] on button at bounding box center [121, 7] width 10 height 10
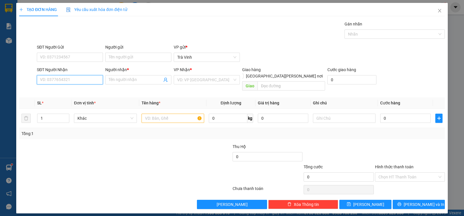
click at [68, 79] on input "SĐT Người Nhận" at bounding box center [70, 79] width 66 height 9
click at [69, 92] on div "0902188820 - YẾN THU" at bounding box center [72, 92] width 65 height 6
type input "0902188820"
type input "YẾN THU"
type input "0902188820"
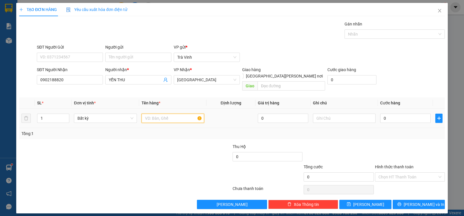
click at [164, 115] on input "text" at bounding box center [172, 118] width 63 height 9
type input "y"
type input "th"
type input "2"
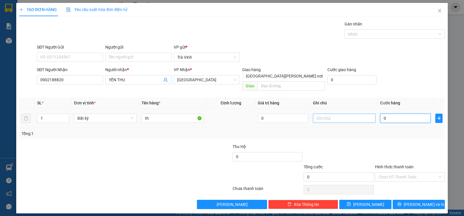
type input "2"
type input "20"
click at [393, 173] on input "Hình thức thanh toán" at bounding box center [407, 177] width 59 height 9
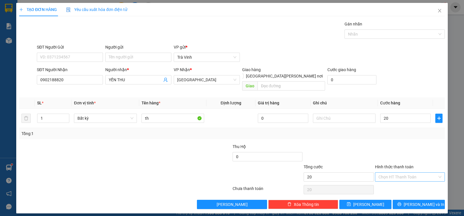
type input "20.000"
click at [402, 185] on div "Tại văn phòng" at bounding box center [409, 183] width 63 height 6
type input "0"
click at [401, 203] on span "printer" at bounding box center [399, 205] width 4 height 5
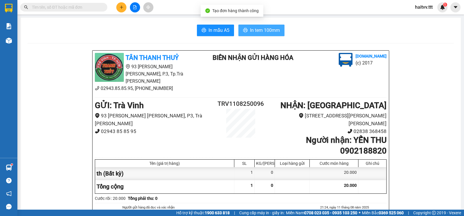
click at [257, 33] on span "In tem 100mm" at bounding box center [265, 30] width 30 height 7
click at [81, 6] on input "text" at bounding box center [66, 7] width 68 height 6
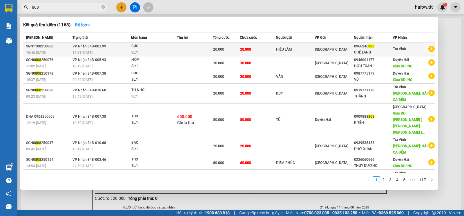
type input "808"
click at [200, 49] on td at bounding box center [195, 50] width 36 height 14
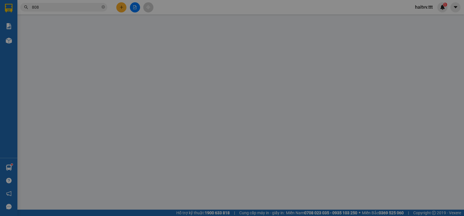
type input "HIẾU LÂM"
type input "0966246808"
type input "CHẾ LÁNG"
type input "20.000"
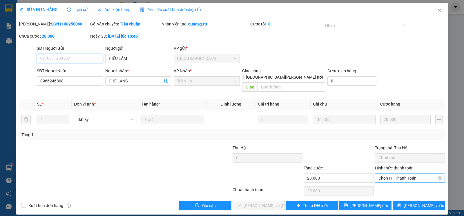
click at [389, 174] on span "Chọn HT Thanh Toán" at bounding box center [409, 178] width 63 height 9
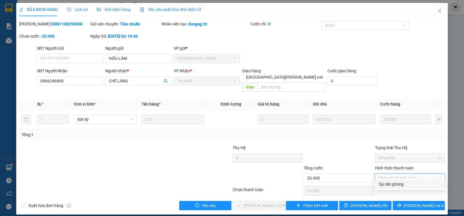
click at [391, 185] on div "Tại văn phòng" at bounding box center [409, 184] width 63 height 6
type input "0"
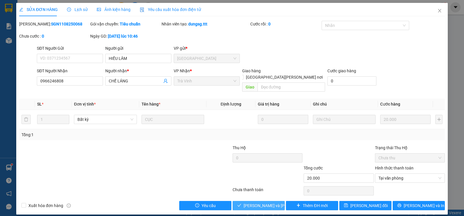
click at [256, 203] on span "Lưu và Giao hàng" at bounding box center [282, 206] width 78 height 6
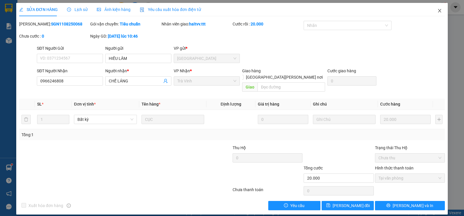
click at [437, 11] on icon "close" at bounding box center [439, 10] width 5 height 5
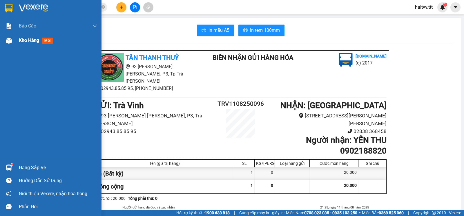
click at [30, 40] on span "Kho hàng" at bounding box center [29, 41] width 20 height 6
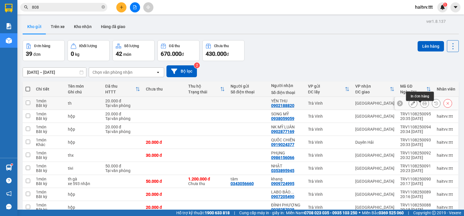
click at [422, 105] on icon at bounding box center [424, 103] width 4 height 4
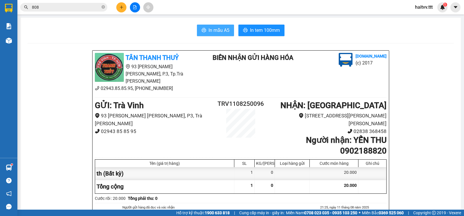
click at [224, 32] on span "In mẫu A5" at bounding box center [218, 30] width 21 height 7
click at [217, 34] on button "In mẫu A5" at bounding box center [215, 31] width 37 height 12
click at [117, 6] on button at bounding box center [121, 7] width 10 height 10
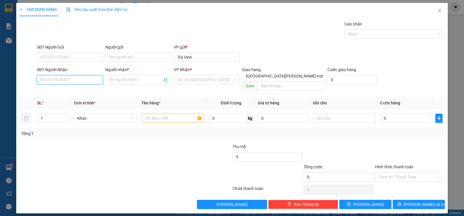
click at [79, 84] on input "SĐT Người Nhận" at bounding box center [70, 79] width 66 height 9
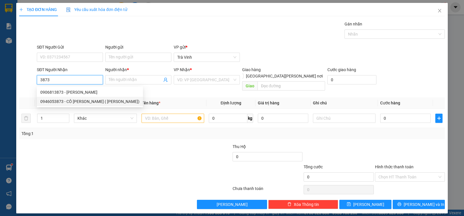
click at [79, 99] on div "0946053873 - CÔ LINH ( BÁNH TRÁNG)" at bounding box center [89, 102] width 99 height 6
type input "0946053873"
type input "CÔ LINH ( BÁNH TRÁNG)"
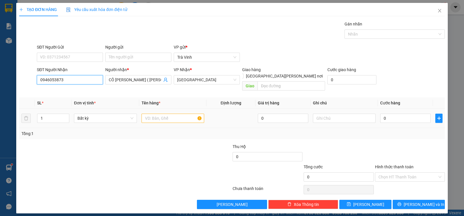
type input "0946053873"
click at [150, 114] on input "text" at bounding box center [172, 118] width 63 height 9
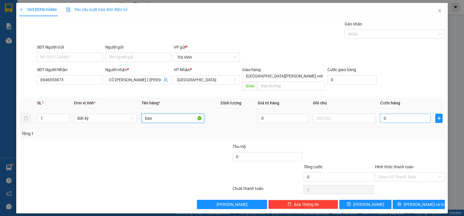
type input "bao"
click at [407, 115] on input "0" at bounding box center [405, 118] width 50 height 9
click at [399, 173] on input "Hình thức thanh toán" at bounding box center [407, 177] width 59 height 9
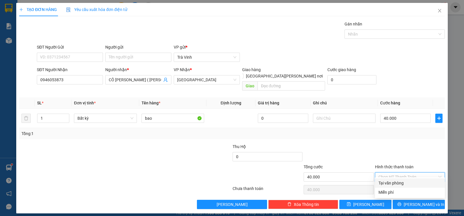
click at [403, 180] on div "Tại văn phòng" at bounding box center [409, 183] width 63 height 6
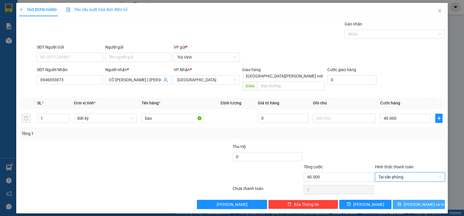
click at [414, 202] on span "Lưu và In" at bounding box center [423, 205] width 41 height 6
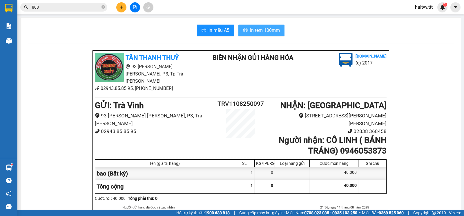
click at [256, 27] on span "In tem 100mm" at bounding box center [265, 30] width 30 height 7
click at [121, 9] on icon "plus" at bounding box center [121, 7] width 4 height 4
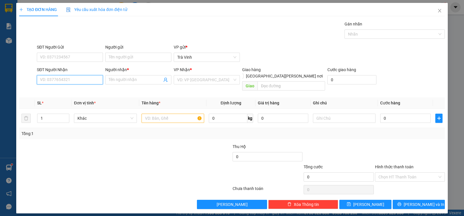
click at [80, 83] on input "SĐT Người Nhận" at bounding box center [70, 79] width 66 height 9
click at [80, 92] on div "0966323400 - ý" at bounding box center [69, 92] width 59 height 6
type input "0966323400"
type input "ý"
type input "0966323400"
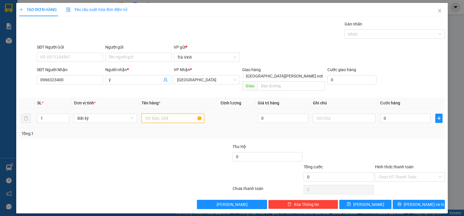
click at [163, 114] on input "text" at bounding box center [172, 118] width 63 height 9
type input "hôp"
drag, startPoint x: 391, startPoint y: 115, endPoint x: 383, endPoint y: 118, distance: 8.6
click at [391, 115] on input "0" at bounding box center [405, 118] width 50 height 9
click at [393, 173] on input "Hình thức thanh toán" at bounding box center [407, 177] width 59 height 9
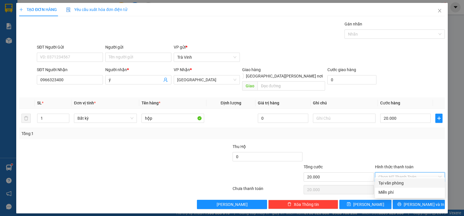
click at [397, 180] on div "Tại văn phòng" at bounding box center [410, 183] width 70 height 9
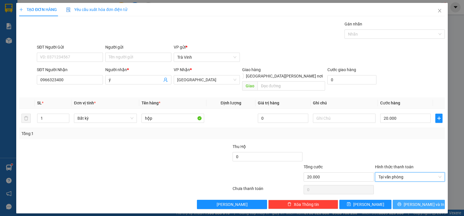
click at [401, 203] on icon "printer" at bounding box center [399, 205] width 4 height 4
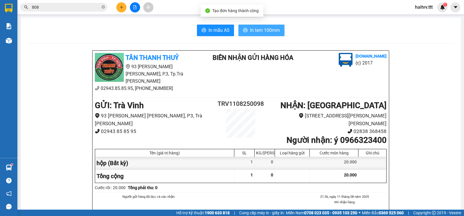
click at [269, 31] on span "In tem 100mm" at bounding box center [265, 30] width 30 height 7
click at [124, 12] on div at bounding box center [134, 7] width 43 height 10
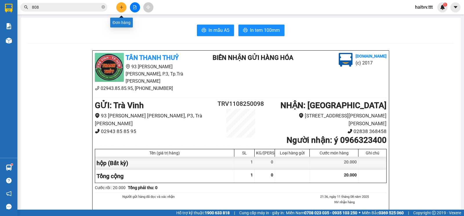
click at [122, 9] on icon "plus" at bounding box center [121, 7] width 4 height 4
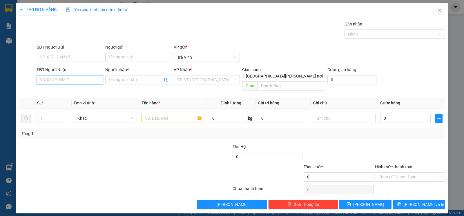
click at [61, 78] on input "SĐT Người Nhận" at bounding box center [70, 79] width 66 height 9
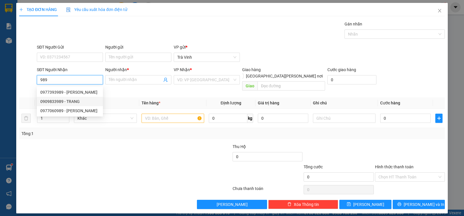
click at [69, 101] on div "0909833989 - TRANG" at bounding box center [69, 102] width 59 height 6
type input "0909833989"
type input "TRANG"
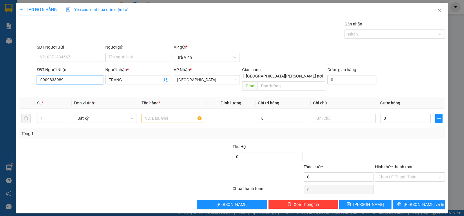
click at [71, 81] on input "0909833989" at bounding box center [70, 79] width 66 height 9
type input "0"
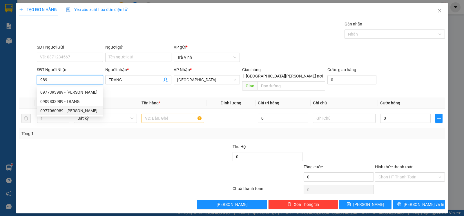
click at [74, 111] on div "0977060989 - THANH" at bounding box center [69, 111] width 59 height 6
type input "0977060989"
type input "THANH"
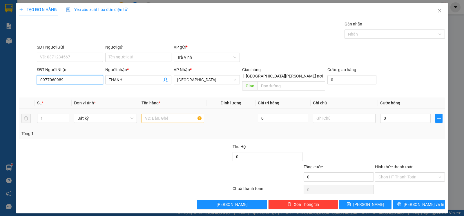
type input "0977060989"
click at [161, 114] on input "text" at bounding box center [172, 118] width 63 height 9
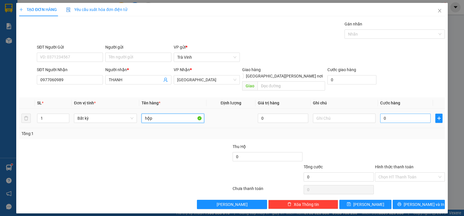
type input "hộp"
click at [400, 116] on input "0" at bounding box center [405, 118] width 50 height 9
type input "2"
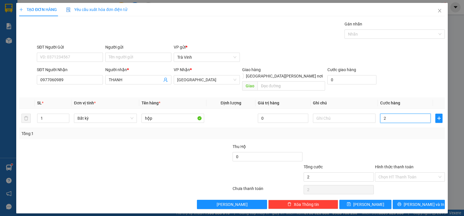
type input "20"
click at [400, 173] on input "Hình thức thanh toán" at bounding box center [407, 177] width 59 height 9
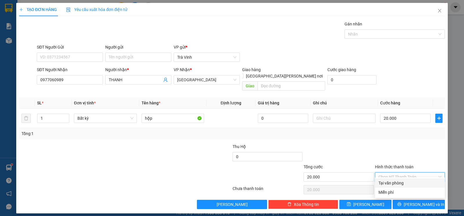
click at [402, 182] on div "Tại văn phòng" at bounding box center [409, 183] width 63 height 6
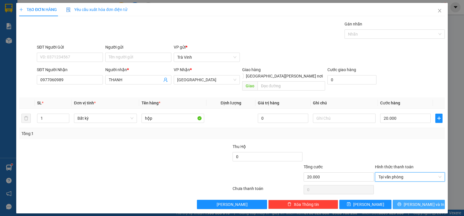
click at [408, 200] on button "Lưu và In" at bounding box center [418, 204] width 52 height 9
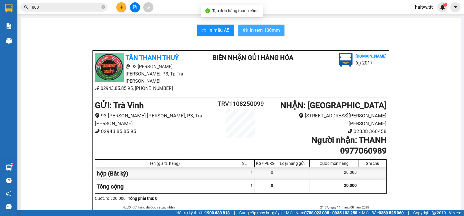
click at [273, 35] on button "In tem 100mm" at bounding box center [261, 31] width 46 height 12
click at [103, 7] on icon "close-circle" at bounding box center [102, 6] width 3 height 3
type input "1"
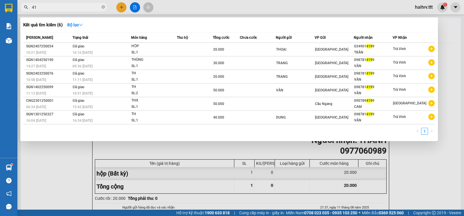
type input "4"
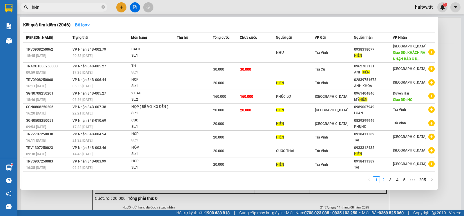
type input "hiền"
click at [384, 181] on link "2" at bounding box center [383, 180] width 6 height 6
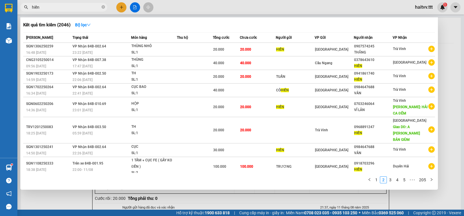
click at [397, 178] on link "4" at bounding box center [397, 180] width 6 height 6
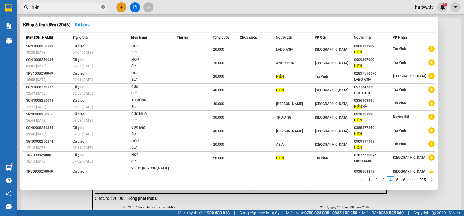
click at [103, 7] on icon "close-circle" at bounding box center [102, 6] width 3 height 3
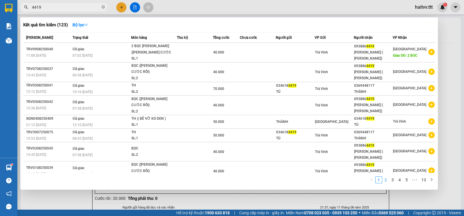
click at [385, 179] on link "2" at bounding box center [385, 180] width 6 height 6
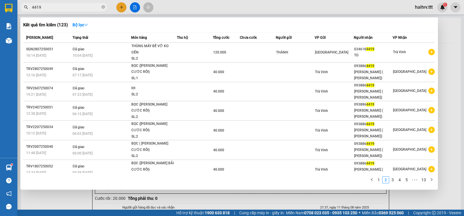
click at [390, 178] on link "3" at bounding box center [392, 180] width 6 height 6
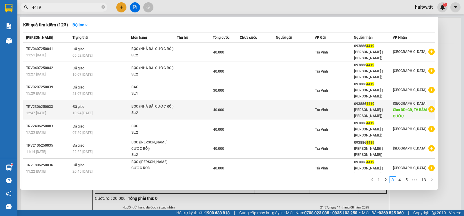
click at [262, 100] on td at bounding box center [258, 110] width 36 height 20
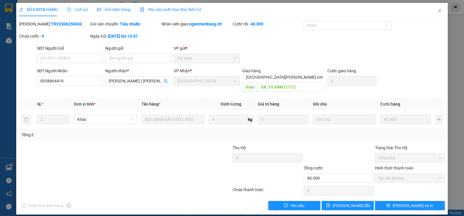
click at [79, 6] on div "Lịch sử" at bounding box center [77, 9] width 21 height 13
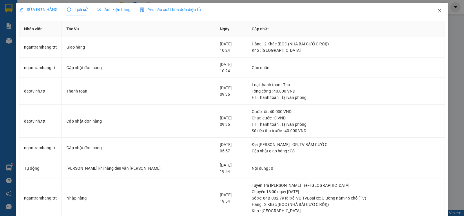
click at [437, 12] on icon "close" at bounding box center [439, 10] width 5 height 5
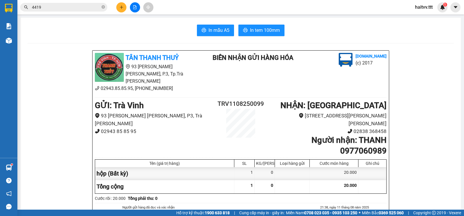
click at [59, 7] on input "4419" at bounding box center [66, 7] width 68 height 6
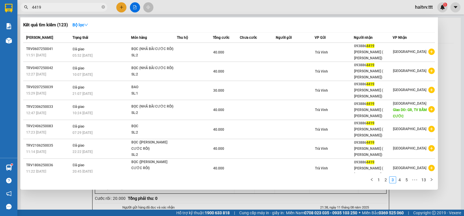
click at [449, 110] on div at bounding box center [232, 108] width 464 height 216
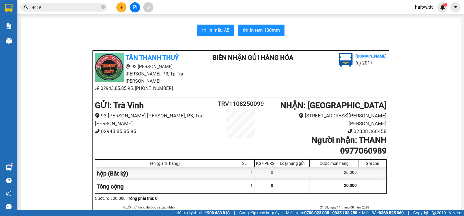
click at [65, 8] on input "4419" at bounding box center [66, 7] width 68 height 6
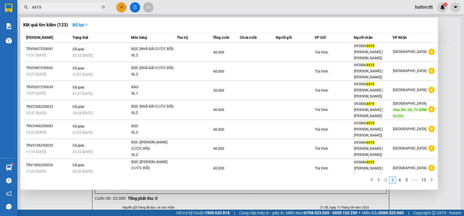
click at [385, 179] on link "2" at bounding box center [385, 180] width 6 height 6
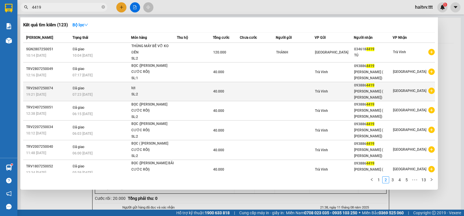
click at [144, 92] on div "SL: 2" at bounding box center [152, 95] width 43 height 6
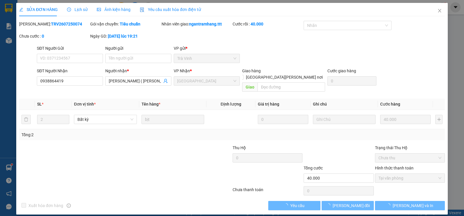
click at [76, 8] on span "Lịch sử" at bounding box center [77, 9] width 21 height 5
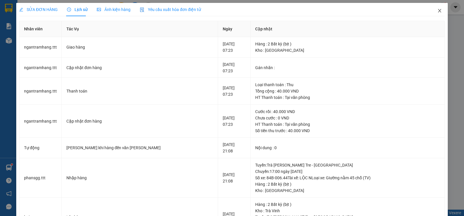
click at [437, 11] on icon "close" at bounding box center [439, 10] width 5 height 5
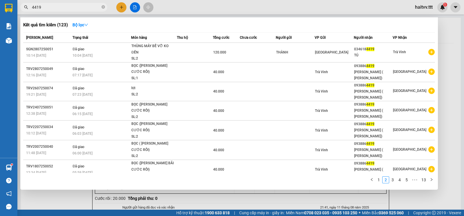
click at [76, 4] on input "4419" at bounding box center [66, 7] width 68 height 6
type input "4"
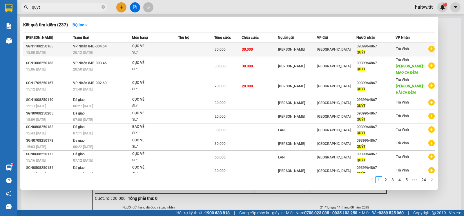
type input "quyt"
click at [199, 45] on td at bounding box center [196, 50] width 36 height 14
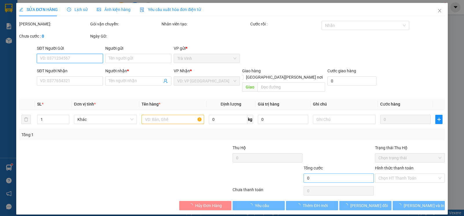
type input "NGỌC LAN"
type input "0939964867"
type input "QUÝT"
type input "30.000"
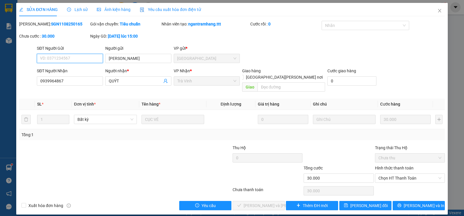
drag, startPoint x: 380, startPoint y: 173, endPoint x: 381, endPoint y: 181, distance: 7.9
click at [380, 176] on span "Chọn HT Thanh Toán" at bounding box center [409, 178] width 63 height 9
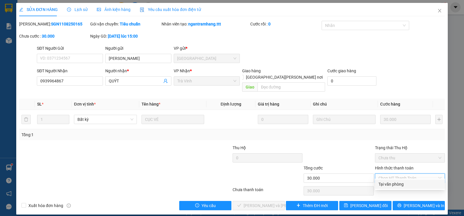
click at [389, 185] on div "Tại văn phòng" at bounding box center [409, 184] width 63 height 6
type input "0"
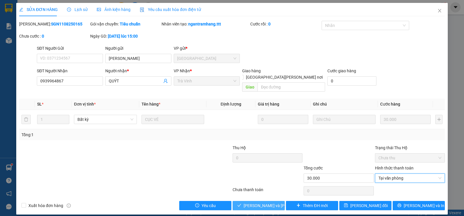
click at [262, 203] on span "Lưu và Giao hàng" at bounding box center [282, 206] width 78 height 6
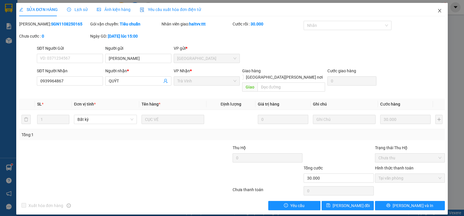
click at [437, 7] on span "Close" at bounding box center [439, 11] width 16 height 16
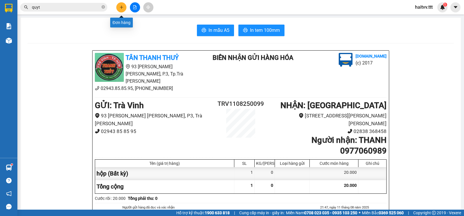
click at [120, 10] on button at bounding box center [121, 7] width 10 height 10
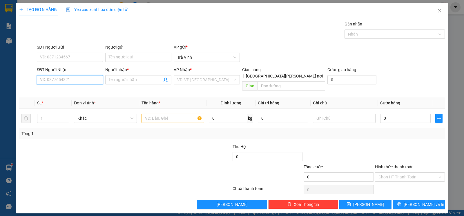
click at [48, 82] on input "SĐT Người Nhận" at bounding box center [70, 79] width 66 height 9
type input "4"
click at [84, 92] on div "0797768455 - toán" at bounding box center [69, 92] width 59 height 6
type input "0797768455"
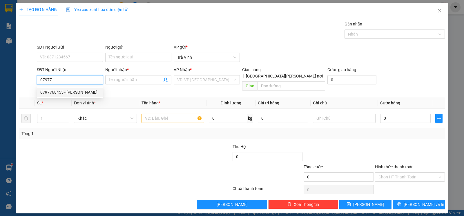
type input "toán"
type input "0797768455"
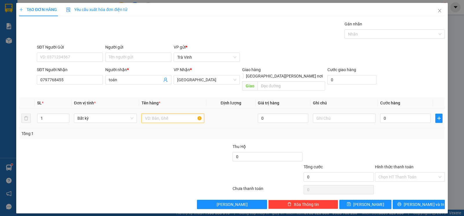
drag, startPoint x: 163, startPoint y: 115, endPoint x: 152, endPoint y: 118, distance: 11.3
click at [162, 115] on input "text" at bounding box center [172, 118] width 63 height 9
type input "th"
click at [397, 114] on input "0" at bounding box center [405, 118] width 50 height 9
type input "3"
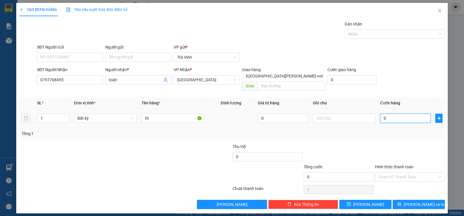
type input "3"
type input "30"
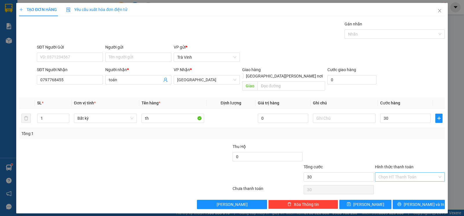
type input "30.000"
click at [389, 174] on input "Hình thức thanh toán" at bounding box center [407, 177] width 59 height 9
click at [402, 188] on div "Tại văn phòng" at bounding box center [410, 183] width 70 height 9
type input "0"
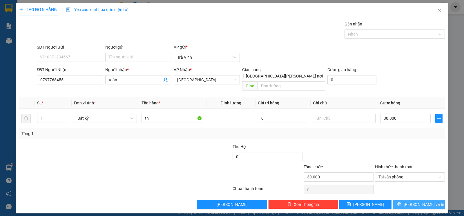
click at [420, 202] on span "Lưu và In" at bounding box center [423, 205] width 41 height 6
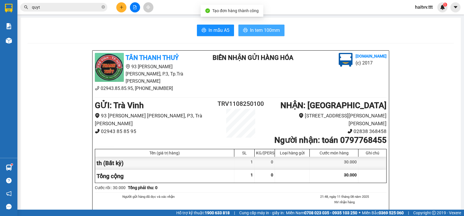
click at [260, 33] on span "In tem 100mm" at bounding box center [265, 30] width 30 height 7
click at [84, 8] on input "quyt" at bounding box center [66, 7] width 68 height 6
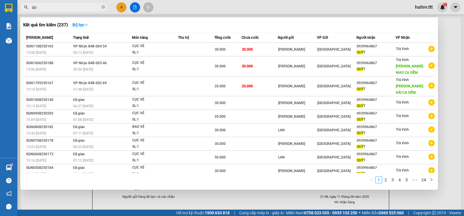
type input "q"
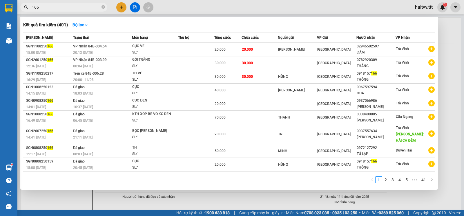
type input "166"
click at [103, 8] on icon "close-circle" at bounding box center [102, 6] width 3 height 3
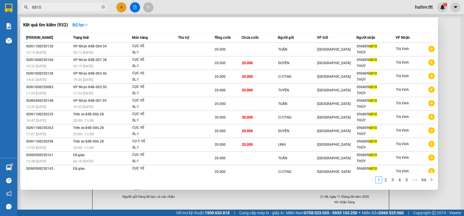
type input "6810"
click at [103, 7] on icon "close-circle" at bounding box center [102, 6] width 3 height 3
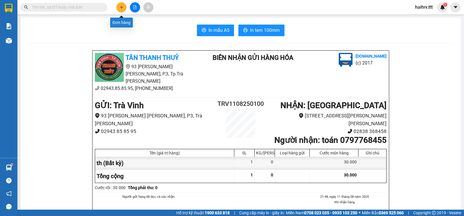
click at [123, 12] on button at bounding box center [121, 7] width 10 height 10
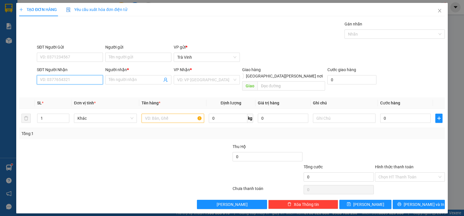
click at [75, 77] on input "SĐT Người Nhận" at bounding box center [70, 79] width 66 height 9
click at [80, 90] on div "0961414845 - HOÀ TÔ" at bounding box center [69, 92] width 59 height 6
type input "0961414845"
type input "HOÀ TÔ"
type input "0961414845"
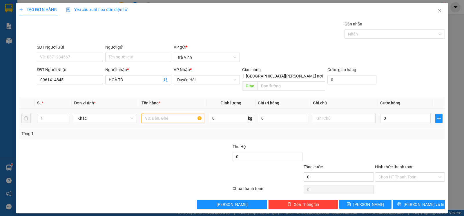
click at [165, 114] on input "text" at bounding box center [172, 118] width 63 height 9
type input "hộp"
click at [393, 117] on input "0" at bounding box center [405, 118] width 50 height 9
type input "2"
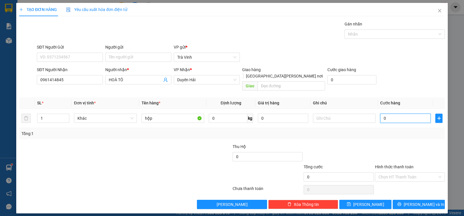
type input "2"
click at [400, 194] on div "Transit Pickup Surcharge Ids Transit Deliver Surcharge Ids Transit Deliver Surc…" at bounding box center [231, 115] width 425 height 189
click at [403, 200] on button "Lưu và In" at bounding box center [418, 204] width 52 height 9
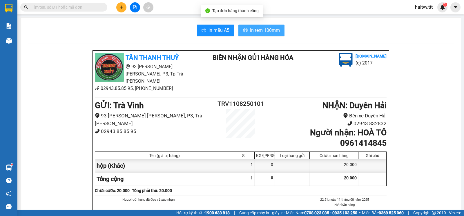
click at [253, 30] on span "In tem 100mm" at bounding box center [265, 30] width 30 height 7
click at [79, 8] on input "text" at bounding box center [66, 7] width 68 height 6
click at [91, 6] on input "text" at bounding box center [66, 7] width 68 height 6
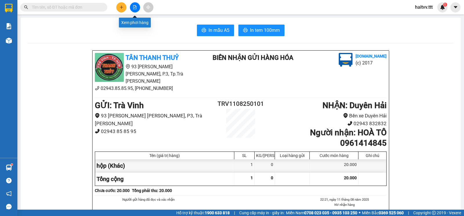
click at [134, 10] on button at bounding box center [135, 7] width 10 height 10
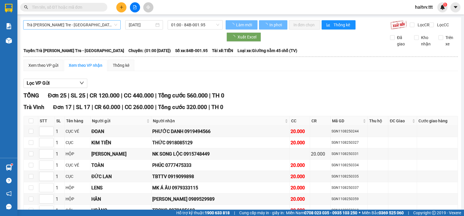
click at [74, 26] on span "Trà Vinh - Bến Tre - Sài Gòn" at bounding box center [72, 25] width 90 height 9
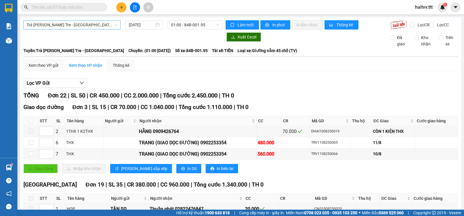
click at [82, 20] on div "Trà Vinh - Bến Tre - Sài Gòn" at bounding box center [71, 24] width 97 height 9
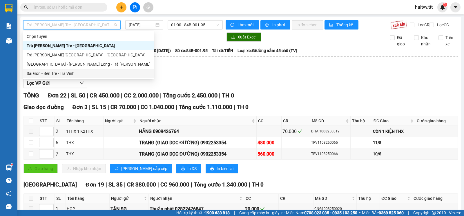
click at [65, 72] on div "Sài Gòn - Bến Tre - Trà Vinh" at bounding box center [89, 73] width 124 height 6
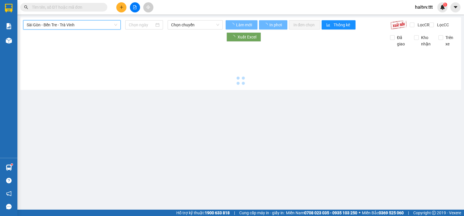
type input "11/08/2025"
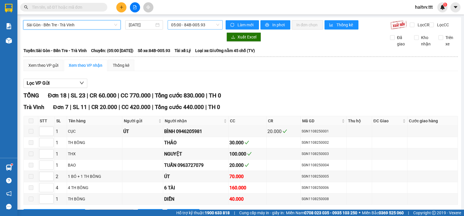
click at [184, 28] on span "05:00 - 84B-005.93" at bounding box center [195, 25] width 48 height 9
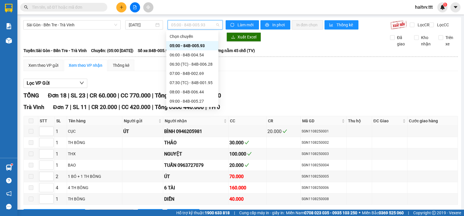
click at [194, 191] on div "16:00 - 84B-004.54" at bounding box center [191, 194] width 45 height 6
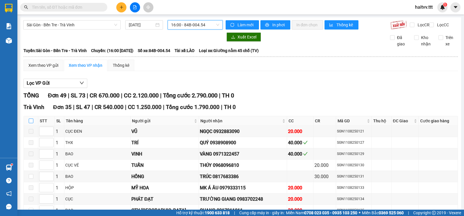
click at [30, 123] on input "checkbox" at bounding box center [31, 121] width 5 height 5
checkbox input "true"
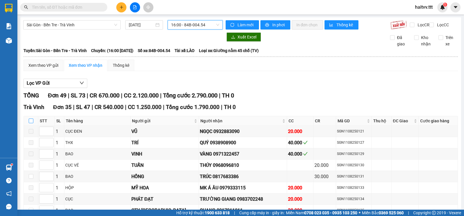
checkbox input "true"
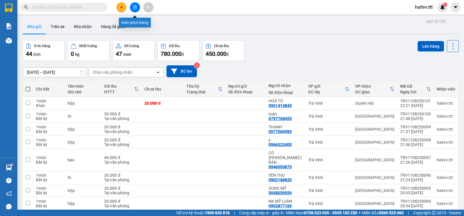
click at [135, 6] on icon "file-add" at bounding box center [135, 7] width 4 height 4
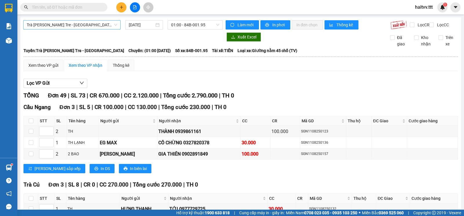
click at [65, 25] on span "Trà Vinh - Bến Tre - Sài Gòn" at bounding box center [72, 25] width 90 height 9
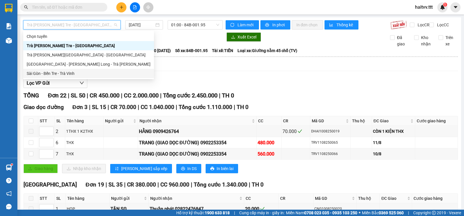
click at [53, 72] on div "Sài Gòn - Bến Tre - Trà Vinh" at bounding box center [89, 73] width 124 height 6
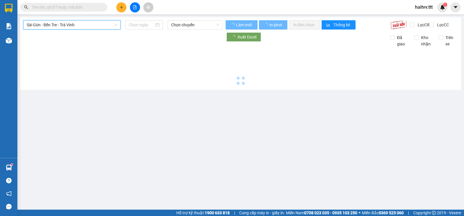
type input "11/08/2025"
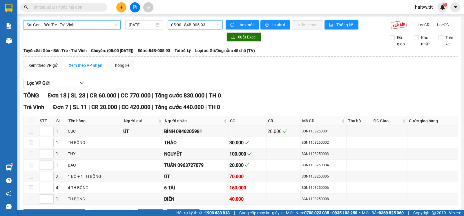
click at [176, 28] on span "05:00 - 84B-005.93" at bounding box center [195, 25] width 48 height 9
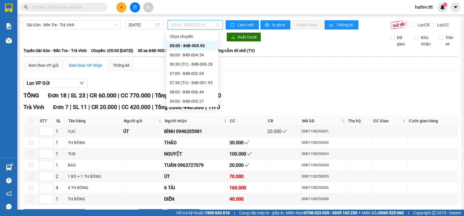
click at [188, 200] on div "17:00" at bounding box center [191, 203] width 45 height 6
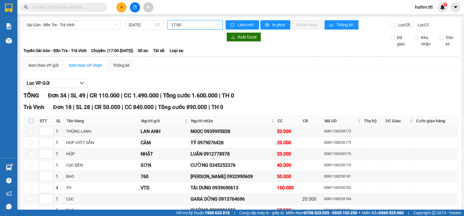
click at [32, 123] on input "checkbox" at bounding box center [31, 121] width 5 height 5
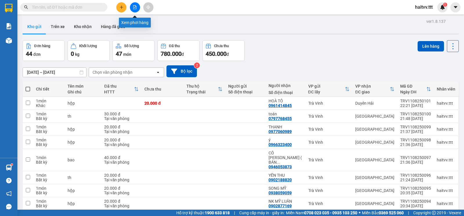
click at [134, 4] on button at bounding box center [135, 7] width 10 height 10
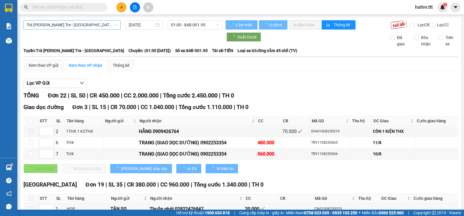
click at [52, 23] on span "Trà Vinh - Bến Tre - Sài Gòn" at bounding box center [72, 25] width 90 height 9
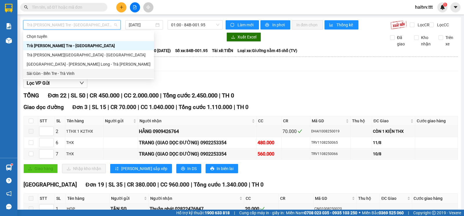
click at [45, 72] on div "Sài Gòn - Bến Tre - Trà Vinh" at bounding box center [89, 73] width 124 height 6
type input "11/08/2025"
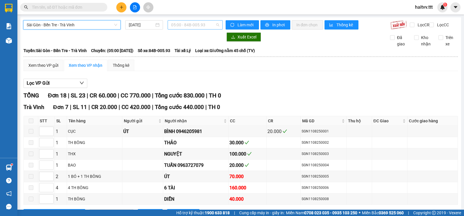
click at [191, 25] on span "05:00 - 84B-005.93" at bounding box center [195, 25] width 48 height 9
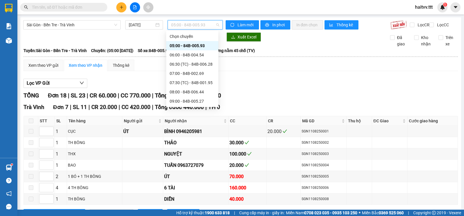
click at [176, 199] on div "17:00" at bounding box center [192, 203] width 52 height 9
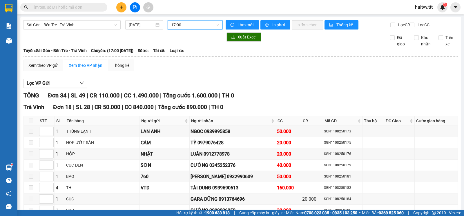
click at [32, 123] on span at bounding box center [31, 121] width 5 height 5
click at [190, 28] on span "17:00" at bounding box center [195, 25] width 48 height 9
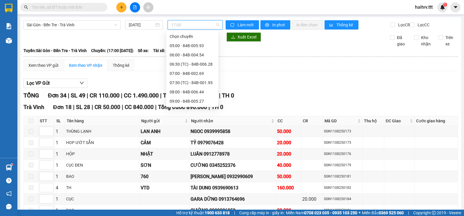
click at [191, 209] on div "18:00 - 84B-005.93" at bounding box center [191, 212] width 45 height 6
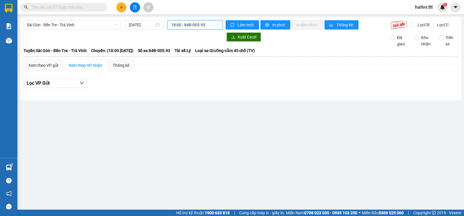
click at [196, 27] on span "18:00 - 84B-005.93" at bounding box center [195, 25] width 48 height 9
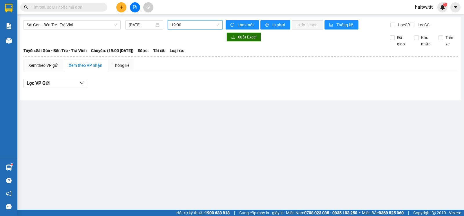
click at [193, 23] on span "19:00" at bounding box center [195, 25] width 48 height 9
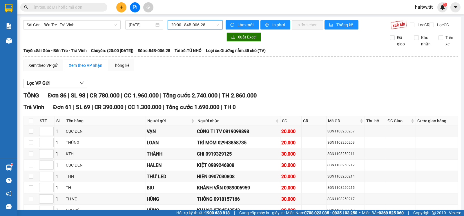
click at [189, 23] on span "20:00 - 84B-006.28" at bounding box center [195, 25] width 48 height 9
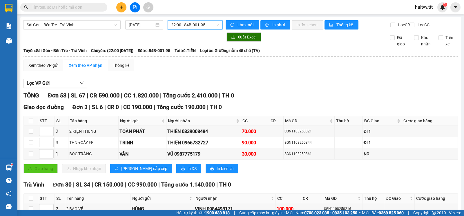
click at [190, 26] on span "22:00 - 84B-001.95" at bounding box center [195, 25] width 48 height 9
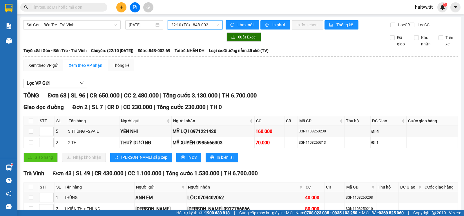
click at [189, 29] on span "22:10 (TC) - 84B-002.69" at bounding box center [195, 25] width 48 height 9
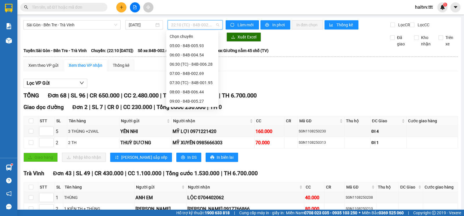
click at [188, 200] on div "17:00" at bounding box center [191, 203] width 45 height 6
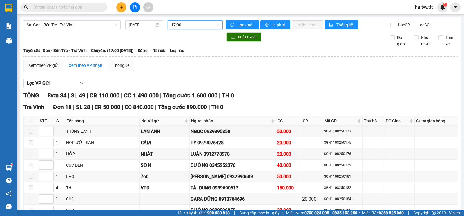
click at [198, 25] on span "17:00" at bounding box center [195, 25] width 48 height 9
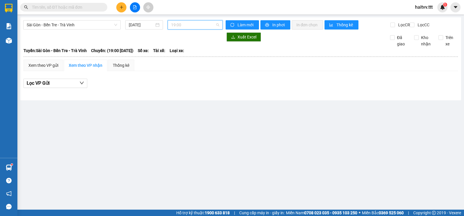
click at [190, 27] on span "19:00" at bounding box center [195, 25] width 48 height 9
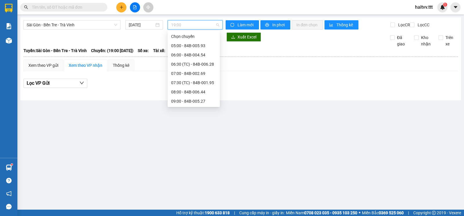
click at [196, 209] on div "18:00 - 84B-005.93" at bounding box center [193, 212] width 45 height 6
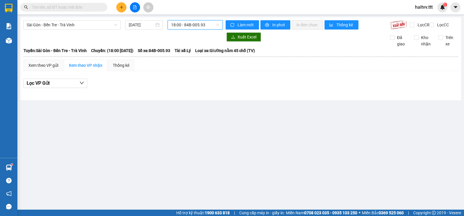
click at [191, 26] on span "18:00 - 84B-005.93" at bounding box center [195, 25] width 48 height 9
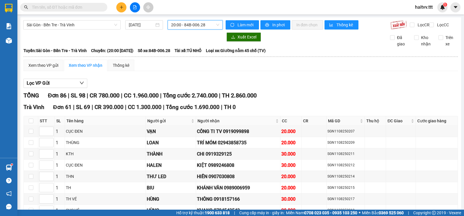
click at [91, 8] on input "text" at bounding box center [66, 7] width 68 height 6
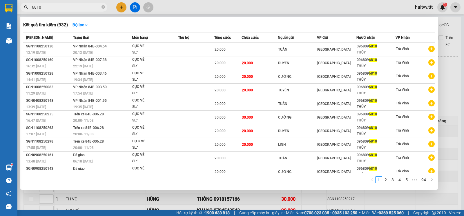
type input "6810"
click at [459, 148] on div at bounding box center [232, 108] width 464 height 216
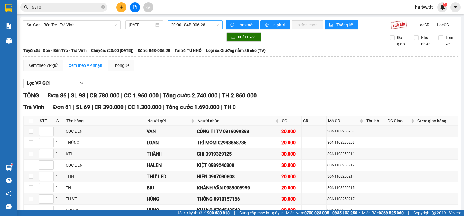
click at [188, 28] on span "20:00 - 84B-006.28" at bounding box center [195, 25] width 48 height 9
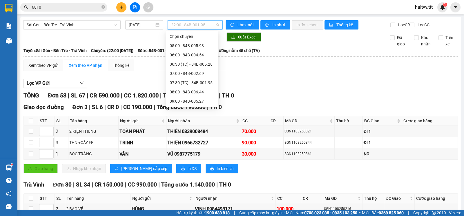
click at [183, 26] on span "22:00 - 84B-001.95" at bounding box center [195, 25] width 48 height 9
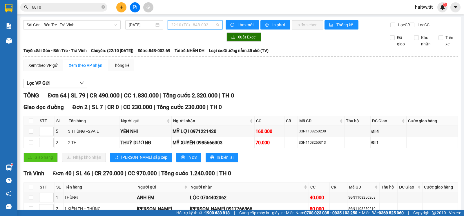
click at [182, 26] on span "22:10 (TC) - 84B-002.69" at bounding box center [195, 25] width 48 height 9
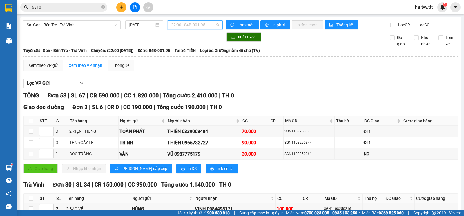
click at [180, 28] on span "22:00 - 84B-001.95" at bounding box center [195, 25] width 48 height 9
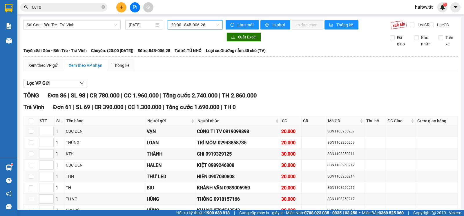
click at [179, 24] on span "20:00 - 84B-006.28" at bounding box center [195, 25] width 48 height 9
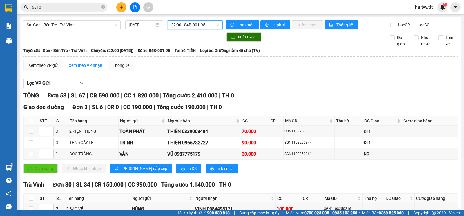
click at [175, 27] on span "22:00 - 84B-001.95" at bounding box center [195, 25] width 48 height 9
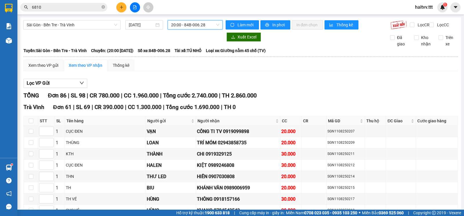
click at [194, 27] on span "20:00 - 84B-006.28" at bounding box center [195, 25] width 48 height 9
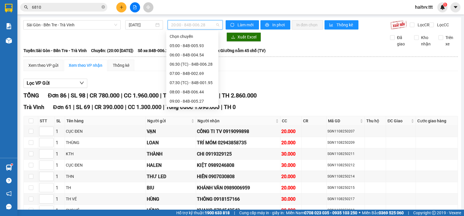
click at [121, 8] on icon "plus" at bounding box center [121, 7] width 0 height 3
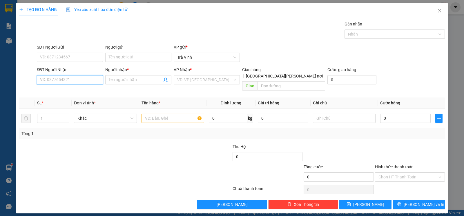
click at [70, 79] on input "SĐT Người Nhận" at bounding box center [70, 79] width 66 height 9
type input "0917766967"
click at [78, 93] on div "0917766967 - BI DA NĂM" at bounding box center [69, 92] width 59 height 6
type input "BI DA NĂM"
type input "0917766967"
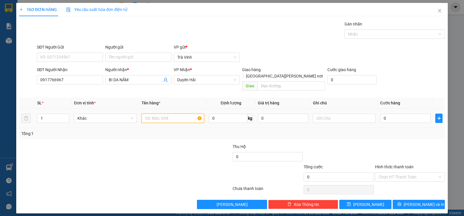
click at [150, 114] on input "text" at bounding box center [172, 118] width 63 height 9
type input "th"
click at [381, 114] on input "0" at bounding box center [405, 118] width 50 height 9
click at [399, 173] on input "Hình thức thanh toán" at bounding box center [407, 177] width 59 height 9
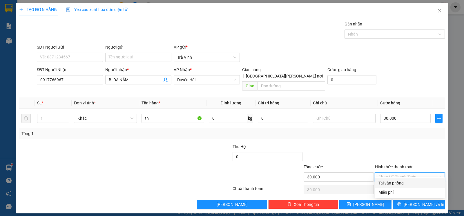
click at [405, 183] on div "Tại văn phòng" at bounding box center [409, 183] width 63 height 6
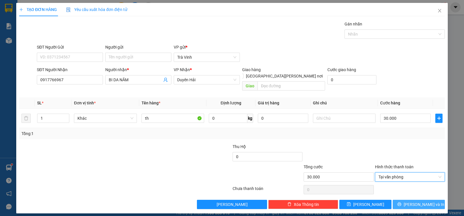
click at [410, 200] on button "Lưu và In" at bounding box center [418, 204] width 52 height 9
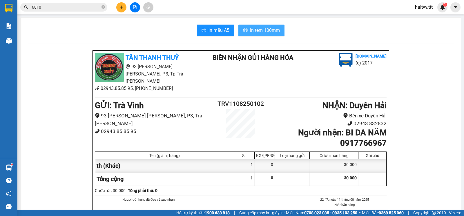
click at [266, 32] on span "In tem 100mm" at bounding box center [265, 30] width 30 height 7
click at [103, 8] on icon "close-circle" at bounding box center [102, 6] width 3 height 3
click at [118, 10] on button at bounding box center [121, 7] width 10 height 10
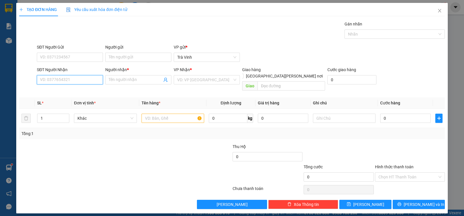
click at [87, 80] on input "SĐT Người Nhận" at bounding box center [70, 79] width 66 height 9
click at [129, 147] on div at bounding box center [90, 154] width 142 height 20
click at [89, 79] on input "SĐT Người Nhận" at bounding box center [70, 79] width 66 height 9
click at [82, 94] on div "0902379339 - XUYẾN" at bounding box center [69, 92] width 59 height 6
type input "0902379339"
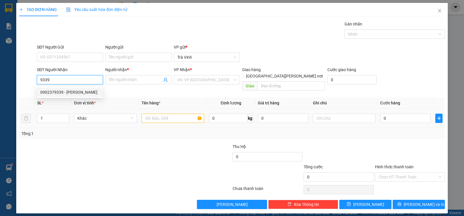
type input "XUYẾN"
type input "0902379339"
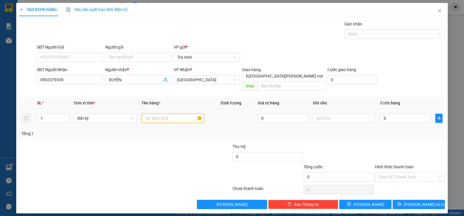
click at [151, 114] on input "text" at bounding box center [172, 118] width 63 height 9
type input "kiện thx"
click at [398, 116] on input "0" at bounding box center [405, 118] width 50 height 9
type input "3"
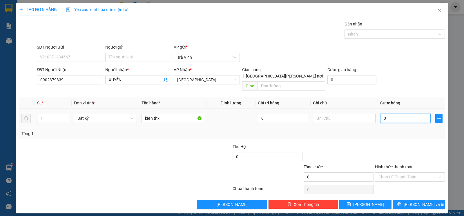
type input "3"
type input "30"
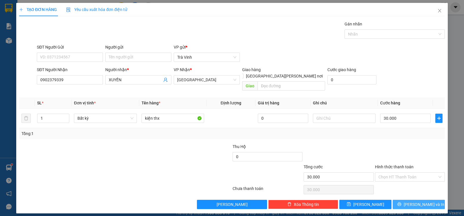
click at [406, 200] on button "Lưu và In" at bounding box center [418, 204] width 52 height 9
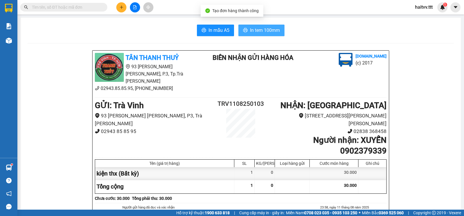
click at [273, 34] on button "In tem 100mm" at bounding box center [261, 31] width 46 height 12
click at [119, 5] on button at bounding box center [121, 7] width 10 height 10
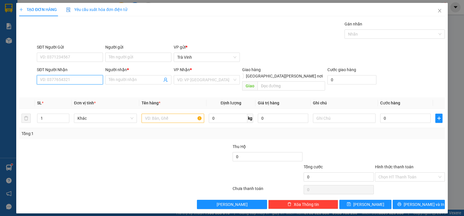
click at [62, 79] on input "SĐT Người Nhận" at bounding box center [70, 79] width 66 height 9
click at [120, 79] on input "Người nhận *" at bounding box center [135, 80] width 53 height 6
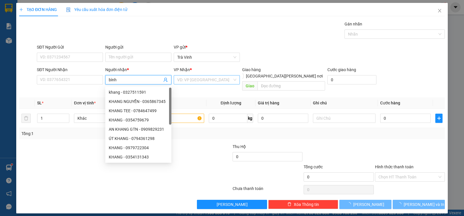
type input "bình"
click at [193, 81] on input "search" at bounding box center [204, 80] width 55 height 9
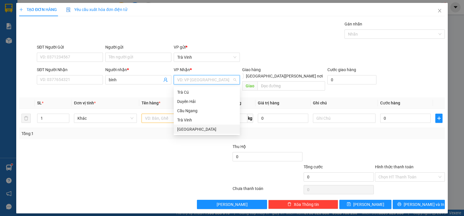
click at [192, 129] on div "Sài Gòn" at bounding box center [206, 129] width 59 height 6
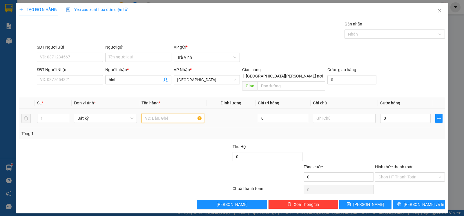
click at [167, 116] on input "text" at bounding box center [172, 118] width 63 height 9
type input "bao"
click at [393, 114] on input "0" at bounding box center [405, 118] width 50 height 9
type input "2"
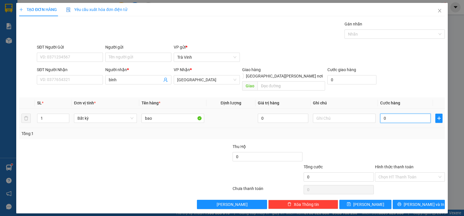
type input "2"
type input "20"
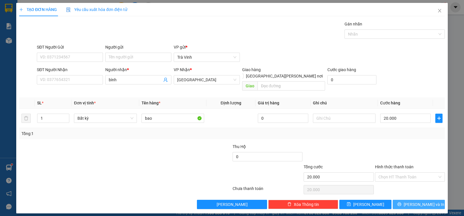
click at [401, 203] on icon "printer" at bounding box center [399, 205] width 4 height 4
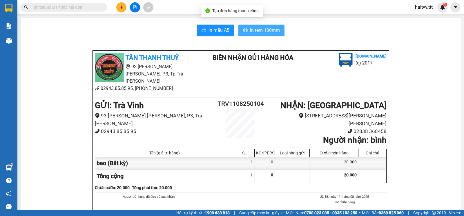
click at [256, 31] on span "In tem 100mm" at bounding box center [265, 30] width 30 height 7
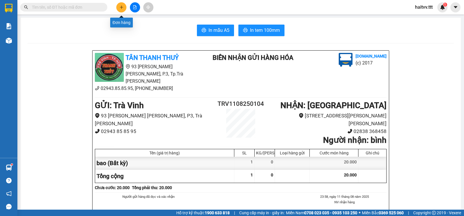
click at [125, 9] on button at bounding box center [121, 7] width 10 height 10
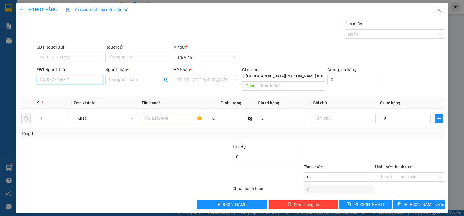
click at [59, 80] on input "SĐT Người Nhận" at bounding box center [70, 79] width 66 height 9
click at [121, 81] on input "Người nhận *" at bounding box center [135, 80] width 53 height 6
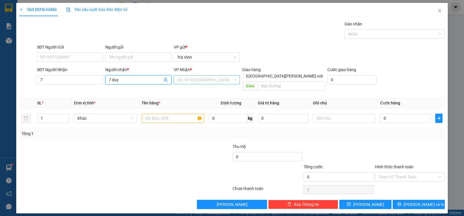
click at [201, 80] on input "search" at bounding box center [204, 80] width 55 height 9
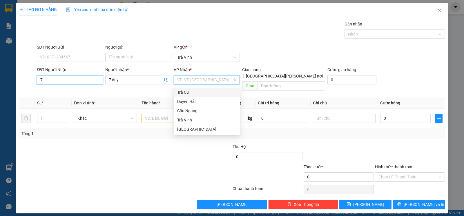
click at [68, 79] on input "7" at bounding box center [70, 79] width 66 height 9
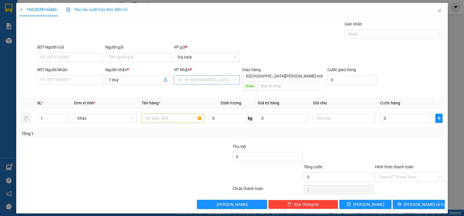
click at [195, 77] on input "search" at bounding box center [204, 80] width 55 height 9
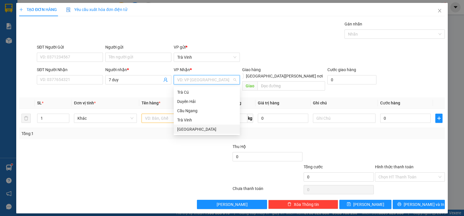
click at [186, 129] on div "Sài Gòn" at bounding box center [206, 129] width 59 height 6
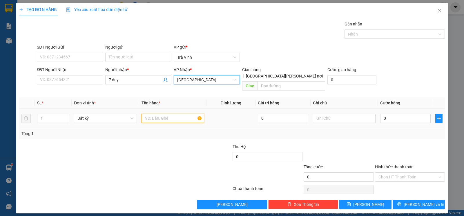
click at [163, 116] on input "text" at bounding box center [172, 118] width 63 height 9
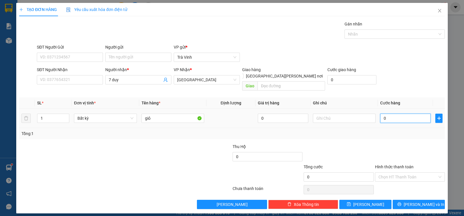
click at [397, 114] on input "0" at bounding box center [405, 118] width 50 height 9
click at [408, 173] on input "Hình thức thanh toán" at bounding box center [407, 177] width 59 height 9
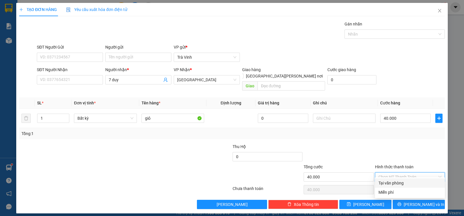
click at [407, 182] on div "Tại văn phòng" at bounding box center [409, 183] width 63 height 6
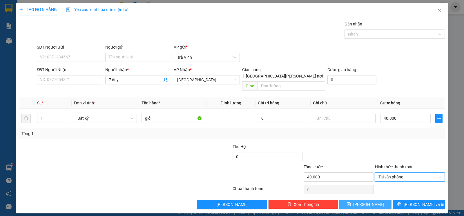
click at [382, 200] on button "Lưu" at bounding box center [365, 204] width 52 height 9
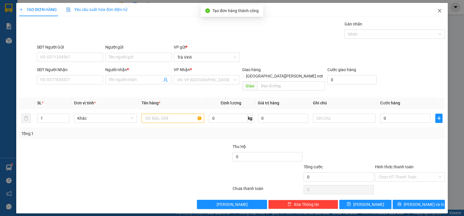
click at [438, 10] on icon "close" at bounding box center [438, 10] width 3 height 3
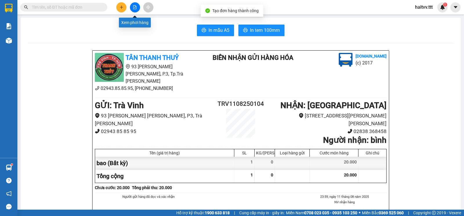
click at [134, 8] on icon "file-add" at bounding box center [135, 7] width 4 height 4
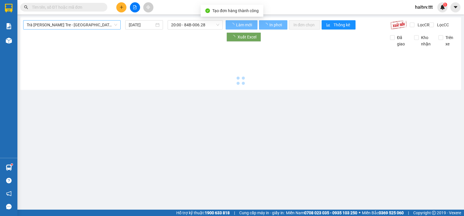
click at [60, 28] on span "Trà Vinh - Bến Tre - Sài Gòn" at bounding box center [72, 25] width 90 height 9
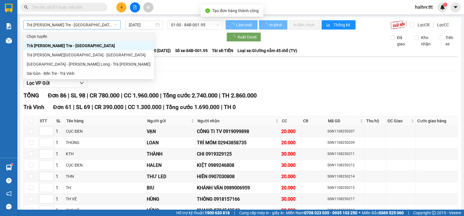
click at [60, 28] on span "Trà Vinh - Bến Tre - Sài Gòn" at bounding box center [72, 25] width 90 height 9
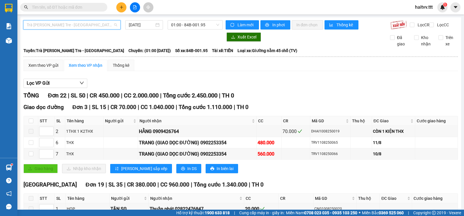
click at [56, 28] on span "Trà Vinh - Bến Tre - Sài Gòn" at bounding box center [72, 25] width 90 height 9
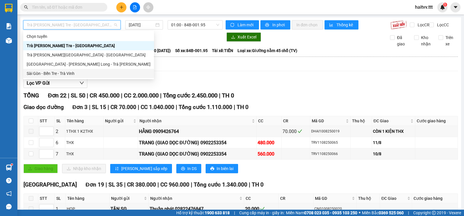
click at [50, 73] on div "Sài Gòn - Bến Tre - Trà Vinh" at bounding box center [89, 73] width 124 height 6
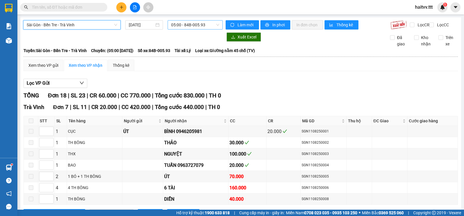
click at [174, 27] on span "05:00 - 84B-005.93" at bounding box center [195, 25] width 48 height 9
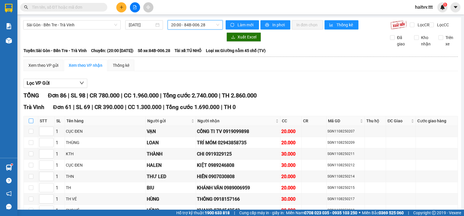
click at [30, 123] on input "checkbox" at bounding box center [31, 121] width 5 height 5
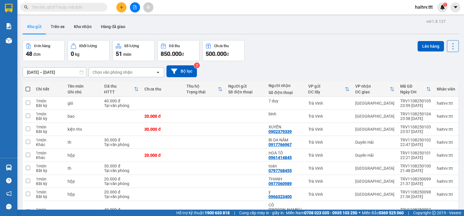
click at [85, 10] on input "text" at bounding box center [66, 7] width 68 height 6
click at [91, 9] on input "text" at bounding box center [66, 7] width 68 height 6
click at [66, 8] on input "text" at bounding box center [66, 7] width 68 height 6
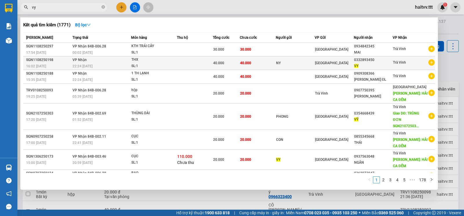
type input "vy"
click at [243, 61] on span "40.000" at bounding box center [245, 63] width 11 height 4
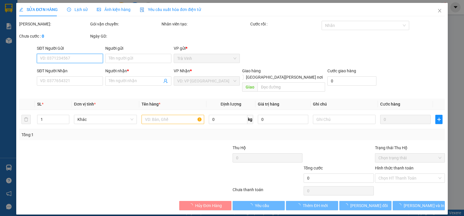
type input "NY"
type input "0332893450"
type input "VY"
type input "40.000"
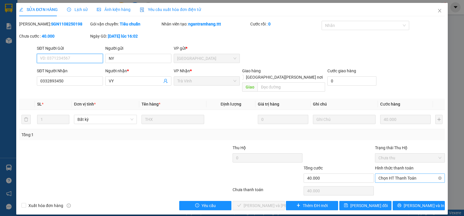
click at [393, 176] on span "Chọn HT Thanh Toán" at bounding box center [409, 178] width 63 height 9
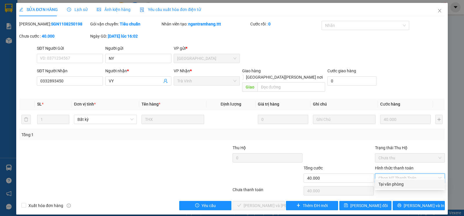
click at [387, 185] on div "Tại văn phòng" at bounding box center [409, 184] width 63 height 6
type input "0"
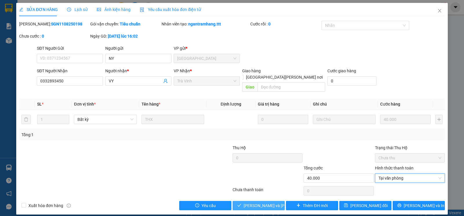
click at [241, 204] on icon "check" at bounding box center [239, 206] width 4 height 4
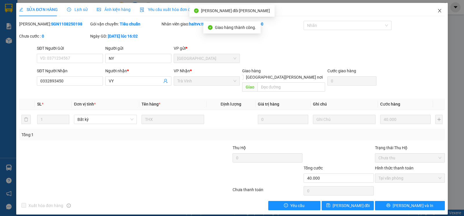
click at [440, 12] on icon "close" at bounding box center [438, 10] width 3 height 3
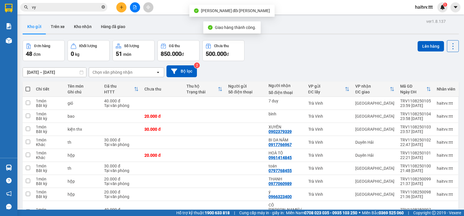
click at [103, 8] on icon "close-circle" at bounding box center [102, 6] width 3 height 3
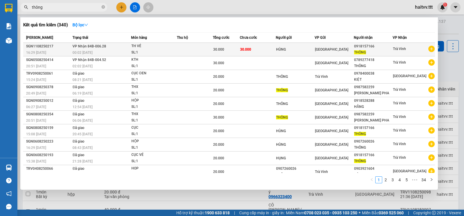
type input "thông"
click at [191, 46] on td at bounding box center [195, 50] width 36 height 14
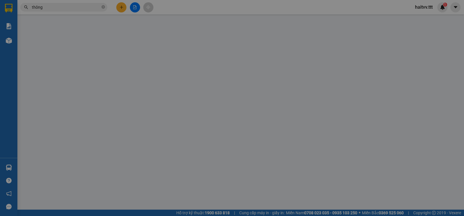
type input "HÙNG"
type input "0918157166"
type input "THÔNG"
type input "30.000"
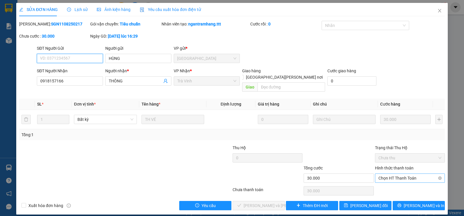
click at [388, 176] on span "Chọn HT Thanh Toán" at bounding box center [409, 178] width 63 height 9
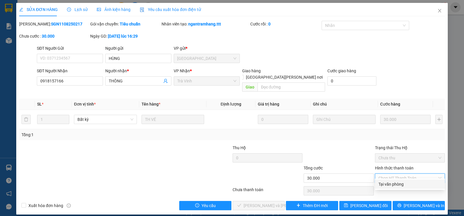
click at [385, 181] on div "Tại văn phòng" at bounding box center [410, 184] width 70 height 9
type input "0"
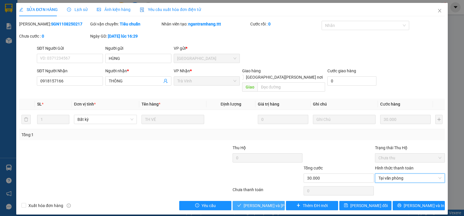
click at [252, 201] on button "[PERSON_NAME] và [PERSON_NAME] hàng" at bounding box center [258, 205] width 52 height 9
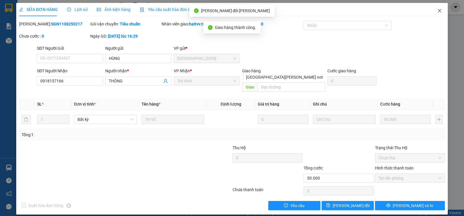
click at [441, 12] on icon "close" at bounding box center [439, 10] width 5 height 5
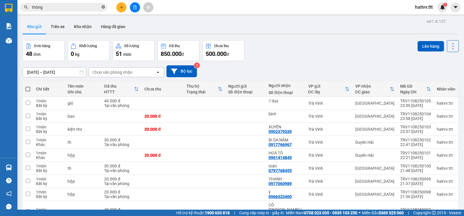
click at [102, 7] on icon "close-circle" at bounding box center [102, 6] width 3 height 3
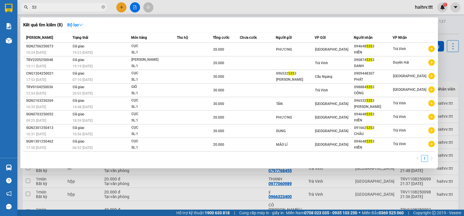
type input "5"
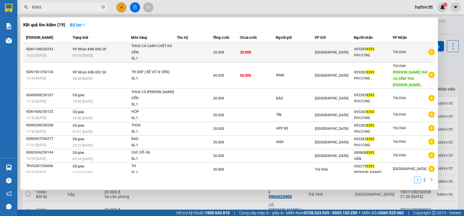
type input "9393"
click at [148, 52] on div "THUX CÁ CARH CHẾT KO ĐỀN" at bounding box center [152, 49] width 43 height 12
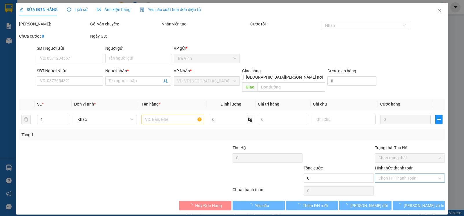
type input "0932839393"
type input "PHƯƠNG"
type input "20.000"
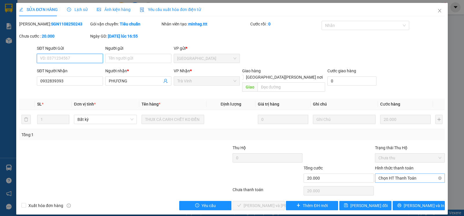
click at [387, 174] on span "Chọn HT Thanh Toán" at bounding box center [409, 178] width 63 height 9
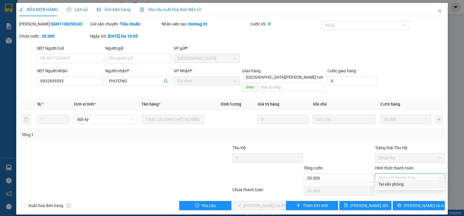
click at [389, 183] on div "Tại văn phòng" at bounding box center [409, 184] width 63 height 6
type input "0"
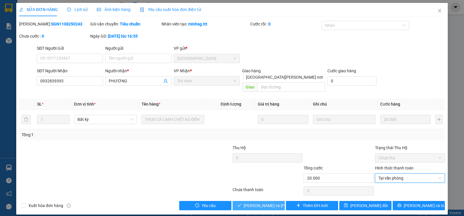
click at [266, 203] on span "[PERSON_NAME] và [PERSON_NAME] hàng" at bounding box center [282, 206] width 78 height 6
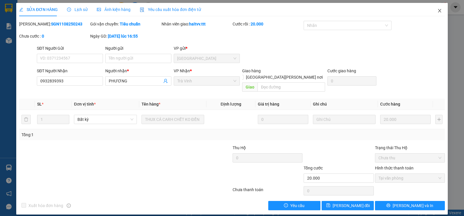
click at [439, 9] on icon "close" at bounding box center [439, 10] width 5 height 5
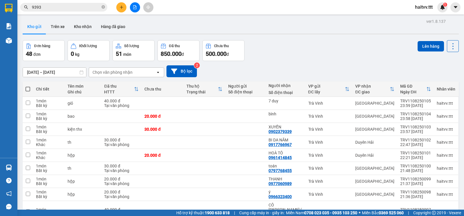
click at [102, 6] on icon "close-circle" at bounding box center [102, 6] width 3 height 3
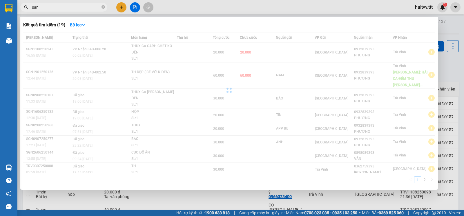
type input "sang"
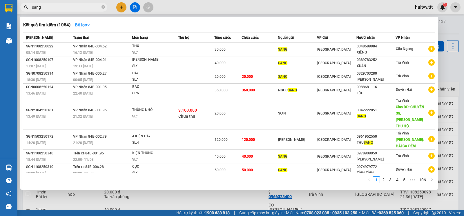
click at [103, 7] on icon "close-circle" at bounding box center [102, 6] width 3 height 3
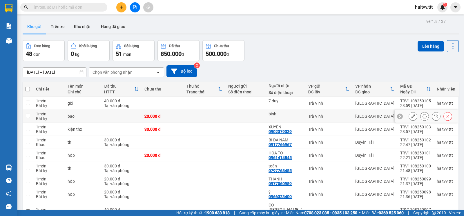
scroll to position [45, 0]
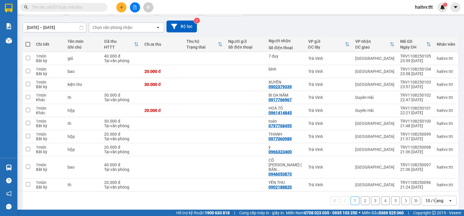
click at [430, 198] on div "10 / trang" at bounding box center [434, 201] width 18 height 6
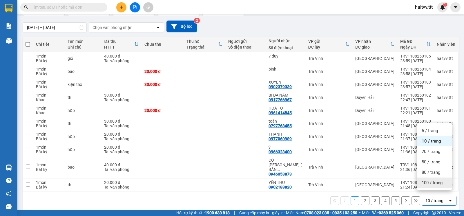
click at [430, 186] on span "100 / trang" at bounding box center [431, 183] width 21 height 6
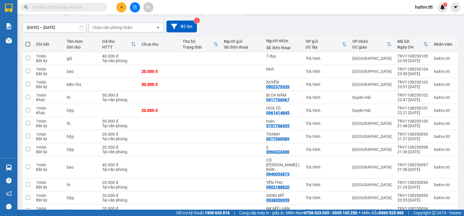
click at [100, 30] on div "Chọn văn phòng nhận" at bounding box center [112, 28] width 40 height 6
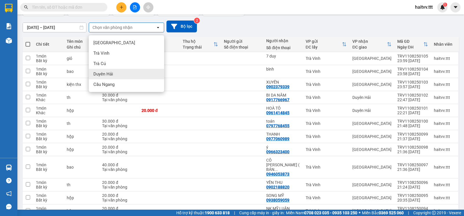
click at [116, 73] on div "Duyên Hải" at bounding box center [126, 74] width 75 height 10
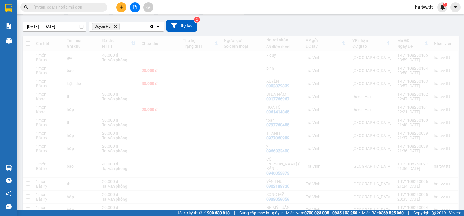
scroll to position [27, 0]
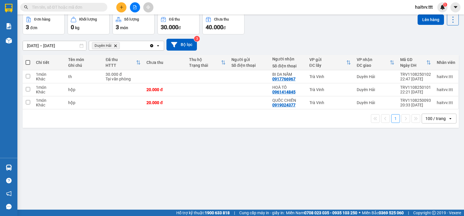
click at [129, 47] on div "Duyên Hải Delete" at bounding box center [119, 45] width 60 height 9
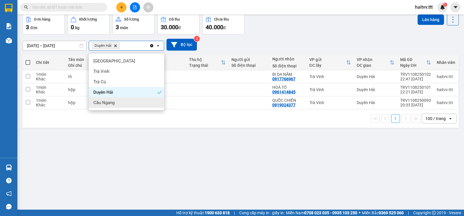
click at [112, 103] on span "Cầu Ngang" at bounding box center [103, 103] width 21 height 6
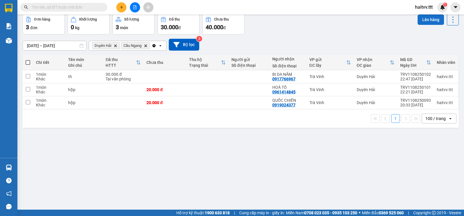
click at [419, 21] on button "Lên hàng" at bounding box center [430, 19] width 26 height 10
click at [29, 65] on span at bounding box center [27, 62] width 5 height 5
click at [28, 60] on input "checkbox" at bounding box center [28, 60] width 0 height 0
checkbox input "true"
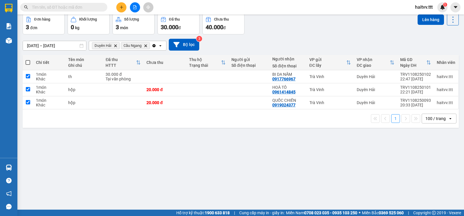
checkbox input "true"
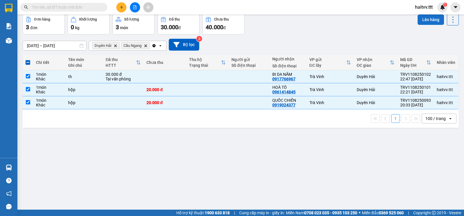
click at [426, 19] on button "Lên hàng" at bounding box center [430, 19] width 26 height 10
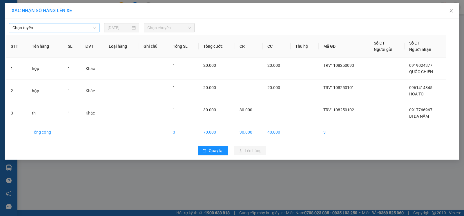
click at [44, 25] on span "Chọn tuyến" at bounding box center [53, 27] width 83 height 9
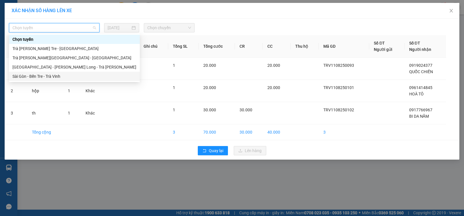
click at [31, 75] on div "Sài Gòn - Bến Tre - Trà Vinh" at bounding box center [74, 76] width 124 height 6
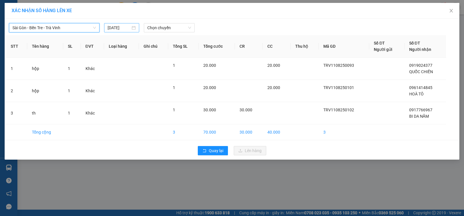
click at [130, 28] on input "12/08/2025" at bounding box center [118, 28] width 23 height 6
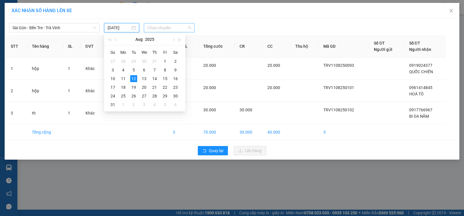
click at [162, 29] on span "Chọn chuyến" at bounding box center [169, 27] width 44 height 9
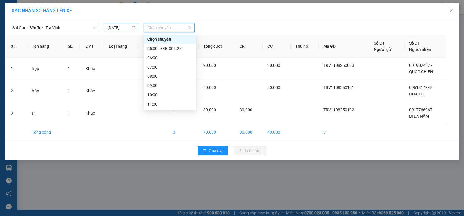
click at [123, 29] on input "12/08/2025" at bounding box center [118, 28] width 23 height 6
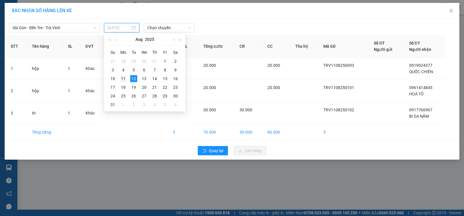
click at [123, 77] on div "11" at bounding box center [123, 78] width 7 height 7
type input "[DATE]"
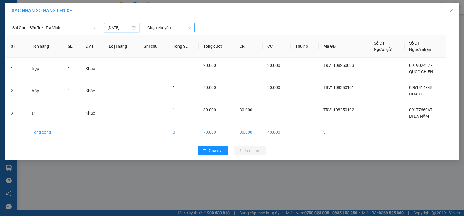
click at [167, 30] on span "Chọn chuyến" at bounding box center [169, 27] width 44 height 9
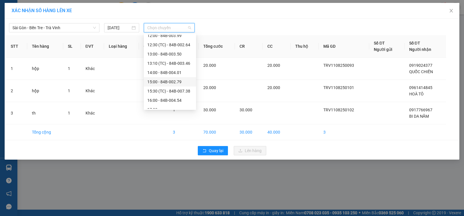
scroll to position [148, 0]
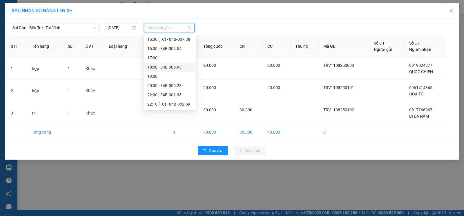
click at [166, 66] on div "18:00 - 84B-005.93" at bounding box center [169, 67] width 45 height 6
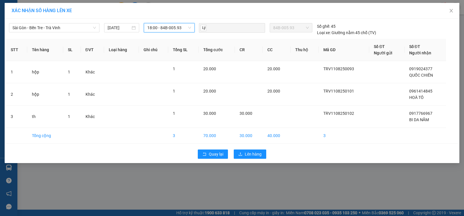
click at [169, 28] on span "18:00 - 84B-005.93" at bounding box center [169, 27] width 44 height 9
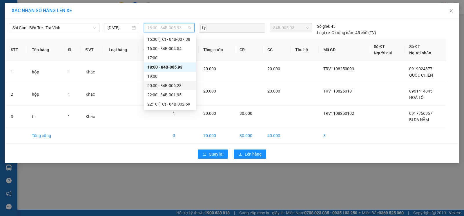
click at [170, 84] on div "20:00 - 84B-006.28" at bounding box center [169, 86] width 45 height 6
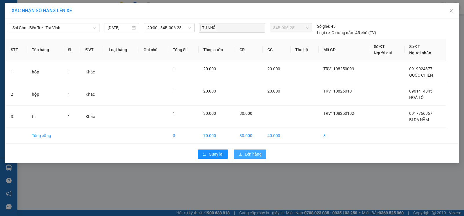
click at [253, 156] on span "Lên hàng" at bounding box center [253, 154] width 17 height 6
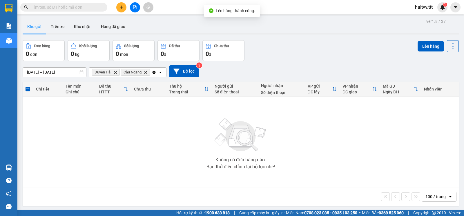
click at [116, 74] on icon "Delete" at bounding box center [115, 72] width 3 height 3
click at [117, 73] on span "Cầu Ngang Delete" at bounding box center [106, 72] width 29 height 7
click at [117, 74] on icon "Delete" at bounding box center [116, 72] width 3 height 3
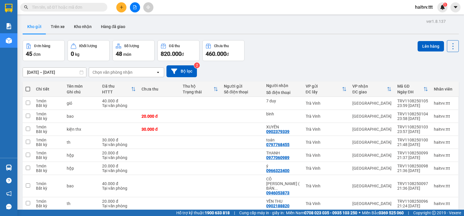
click at [25, 94] on th at bounding box center [28, 89] width 10 height 15
click at [27, 91] on span at bounding box center [27, 89] width 5 height 5
click at [28, 86] on input "checkbox" at bounding box center [28, 86] width 0 height 0
checkbox input "true"
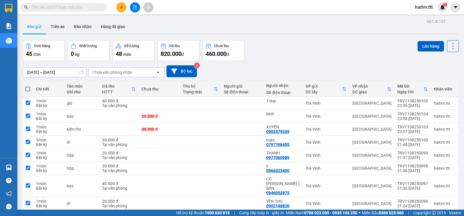
checkbox input "true"
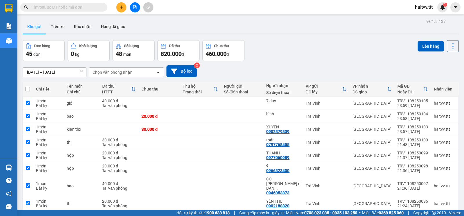
checkbox input "true"
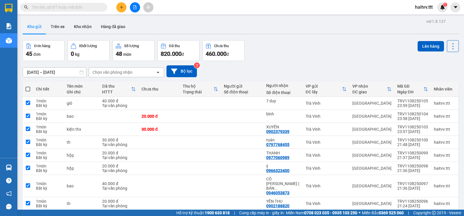
checkbox input "true"
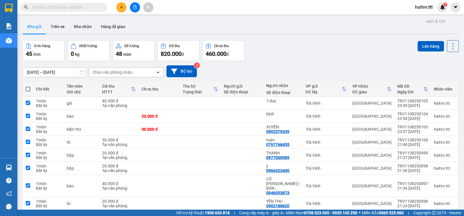
checkbox input "true"
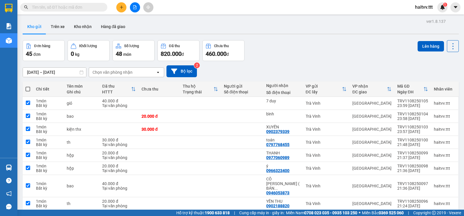
checkbox input "true"
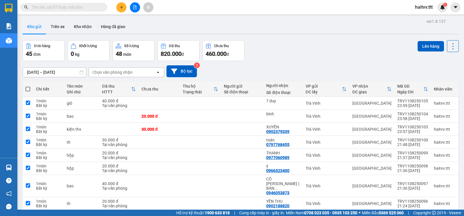
checkbox input "true"
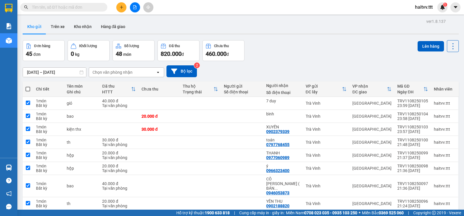
checkbox input "true"
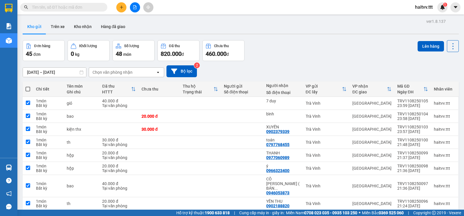
checkbox input "true"
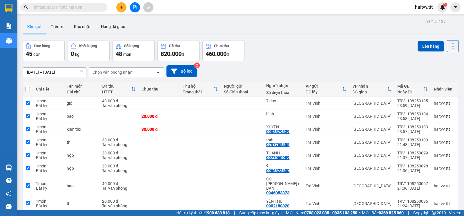
checkbox input "true"
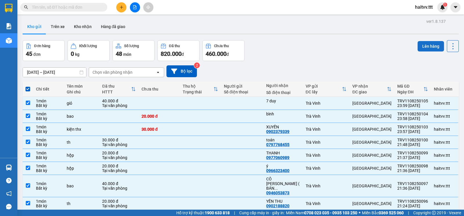
click at [421, 49] on button "Lên hàng" at bounding box center [430, 46] width 26 height 10
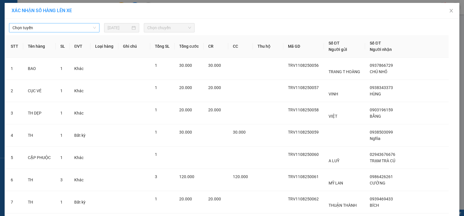
click at [44, 27] on span "Chọn tuyến" at bounding box center [53, 27] width 83 height 9
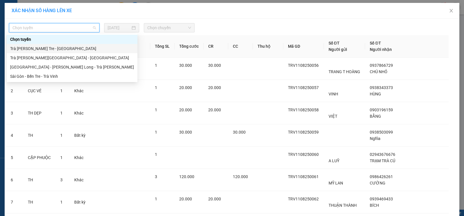
click at [41, 49] on div "Trà [PERSON_NAME] Tre - [GEOGRAPHIC_DATA]" at bounding box center [72, 48] width 124 height 6
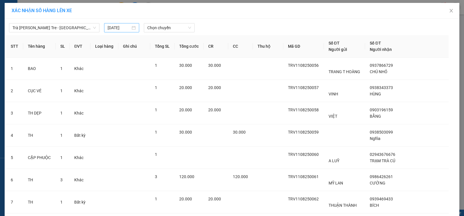
click at [117, 31] on div "[DATE]" at bounding box center [121, 27] width 35 height 9
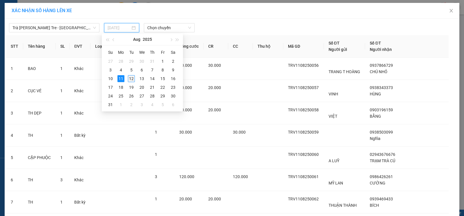
click at [130, 78] on div "12" at bounding box center [131, 78] width 7 height 7
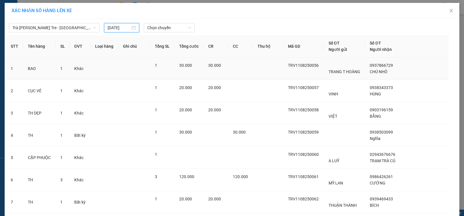
type input "12/08/2025"
click at [152, 24] on span "Chọn chuyến" at bounding box center [169, 27] width 44 height 9
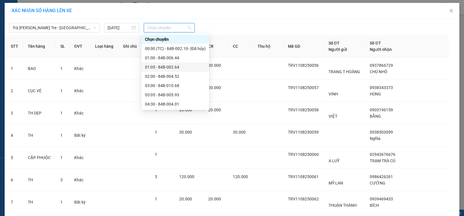
click at [170, 68] on div "01:05 - 84B-002.64" at bounding box center [175, 67] width 61 height 6
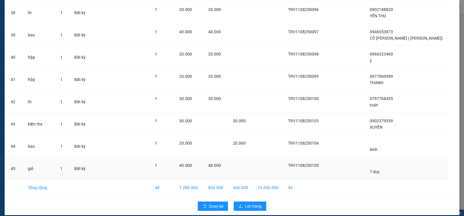
scroll to position [891, 0]
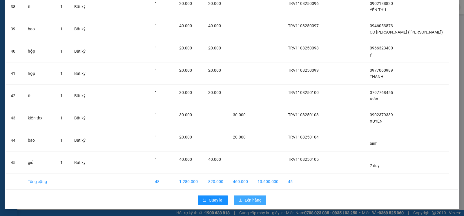
click at [250, 198] on span "Lên hàng" at bounding box center [253, 200] width 17 height 6
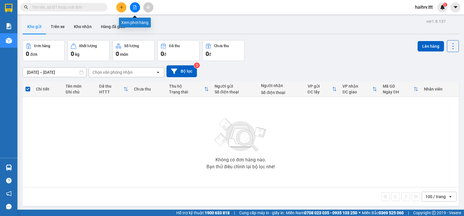
click at [133, 8] on icon "file-add" at bounding box center [135, 7] width 4 height 4
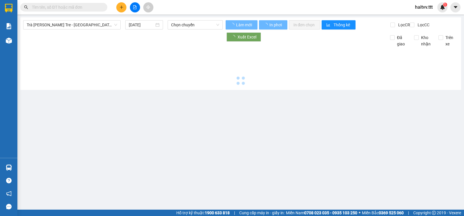
type input "12/08/2025"
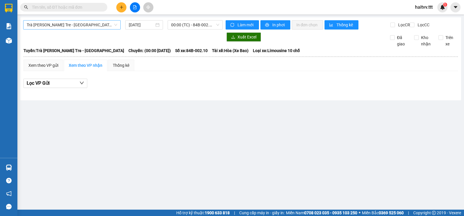
click at [56, 25] on span "Trà [PERSON_NAME] Tre - [GEOGRAPHIC_DATA]" at bounding box center [72, 25] width 90 height 9
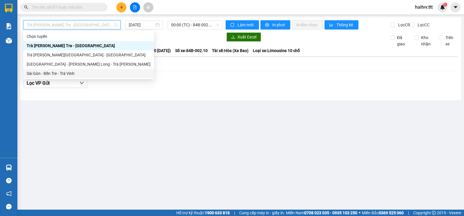
click at [56, 76] on div "Sài Gòn - Bến Tre - Trà Vinh" at bounding box center [89, 73] width 124 height 6
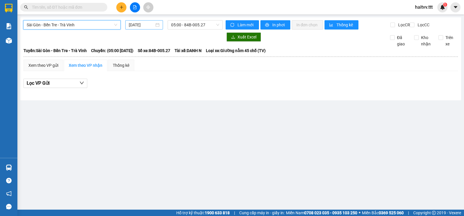
click at [149, 26] on input "12/08/2025" at bounding box center [142, 25] width 26 height 6
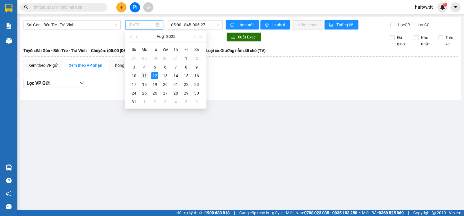
click at [145, 75] on div "11" at bounding box center [144, 75] width 7 height 7
type input "[DATE]"
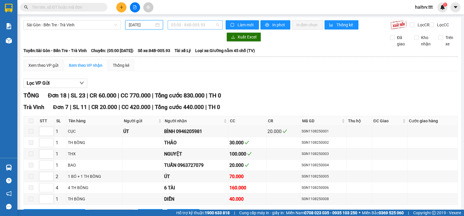
click at [195, 26] on span "05:00 - 84B-005.93" at bounding box center [195, 25] width 48 height 9
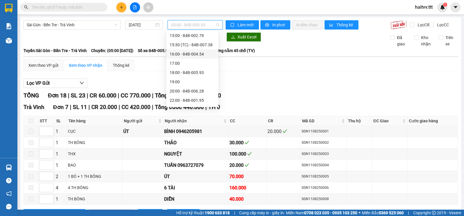
scroll to position [148, 0]
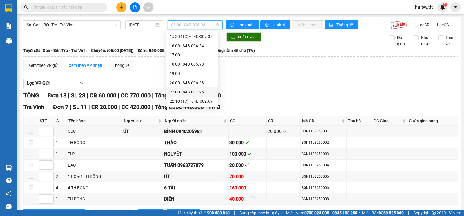
click at [185, 91] on div "22:00 - 84B-001.95" at bounding box center [191, 92] width 45 height 6
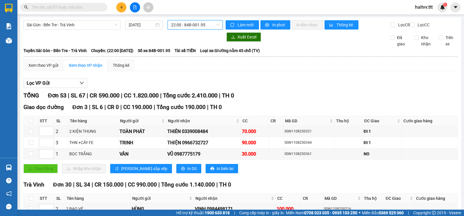
click at [199, 28] on span "22:00 - 84B-001.95" at bounding box center [195, 25] width 48 height 9
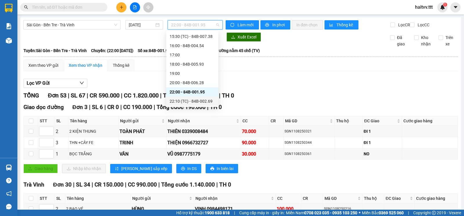
click at [205, 100] on div "22:10 (TC) - 84B-002.69" at bounding box center [191, 101] width 45 height 6
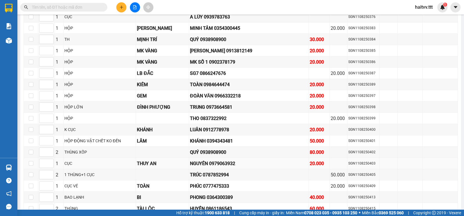
scroll to position [386, 0]
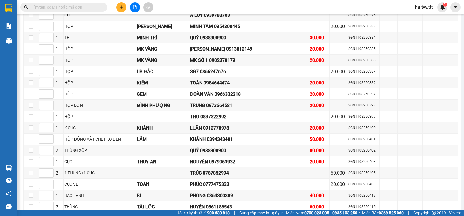
click at [93, 6] on input "text" at bounding box center [66, 7] width 68 height 6
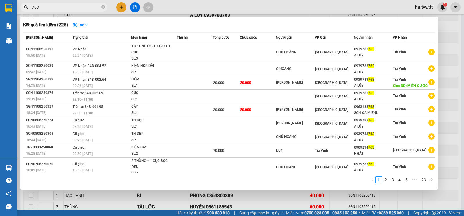
type input "763"
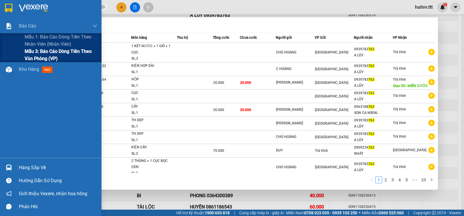
click at [43, 51] on span "Mẫu 3: Báo cáo dòng tiền theo văn phòng (VP)" at bounding box center [61, 55] width 72 height 14
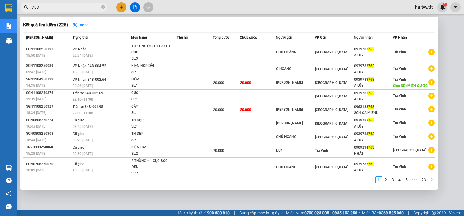
click at [131, 8] on div at bounding box center [232, 108] width 464 height 216
